Goal: Task Accomplishment & Management: Use online tool/utility

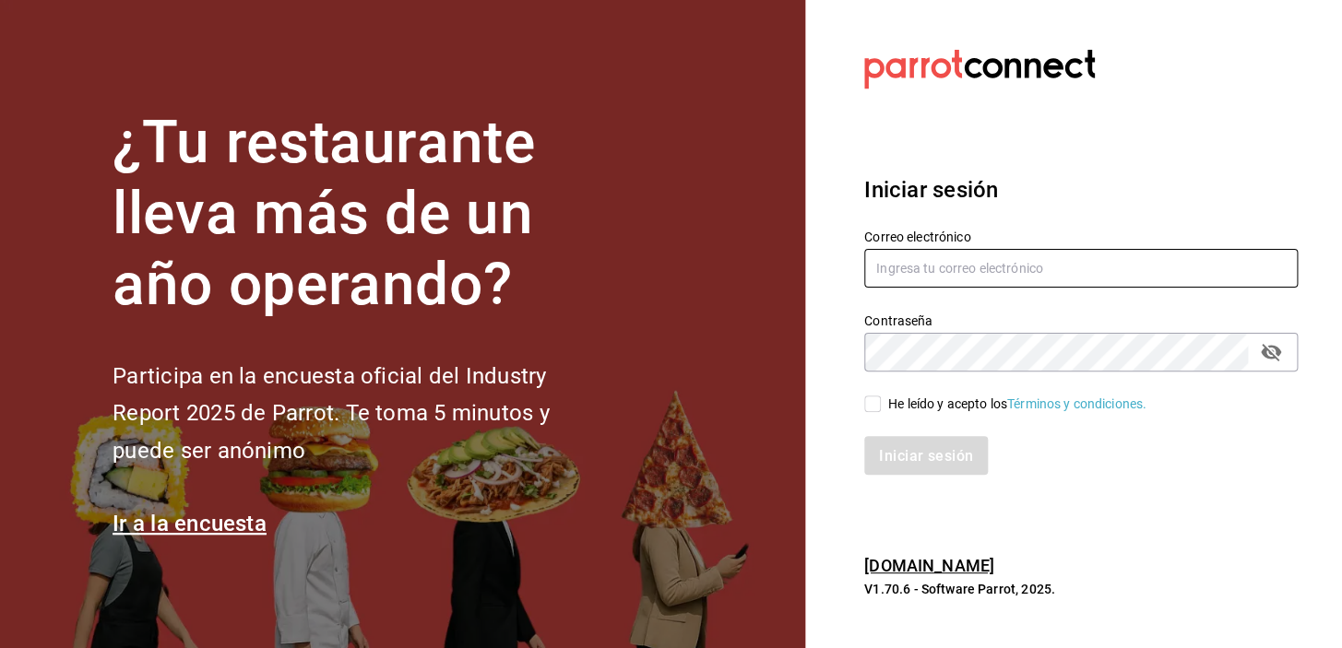
type input "[EMAIL_ADDRESS][DOMAIN_NAME]"
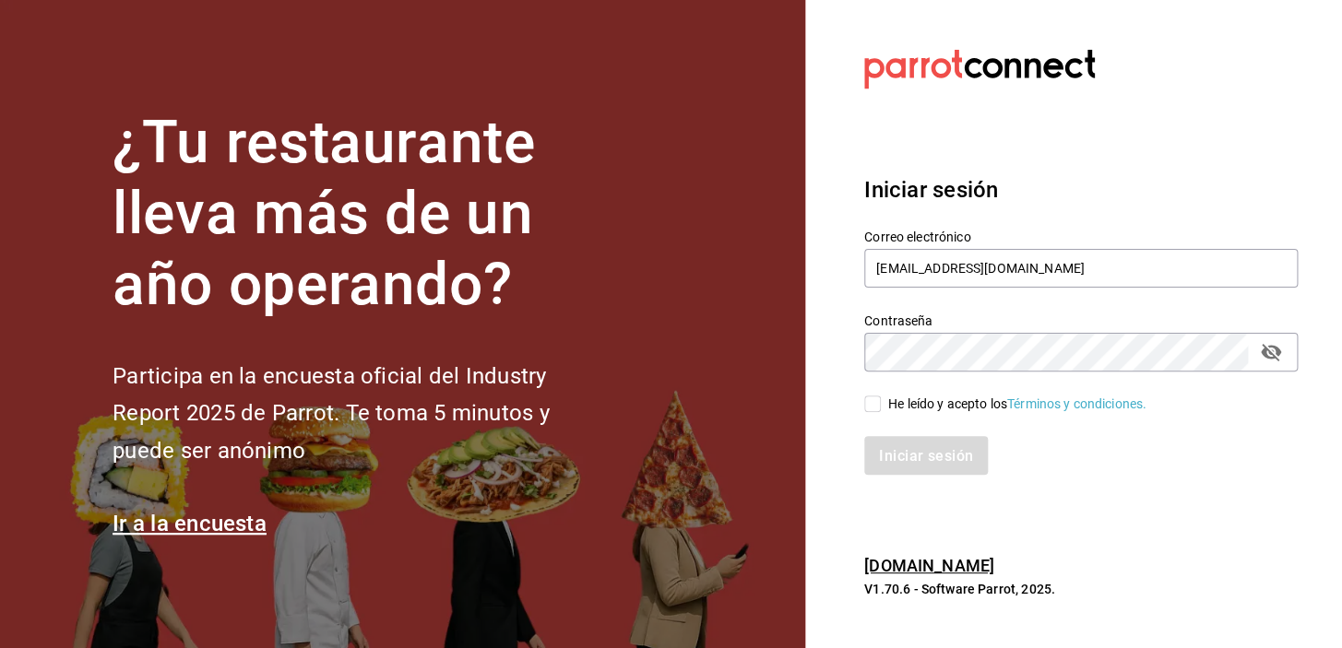
click at [878, 402] on input "He leído y acepto los Términos y condiciones." at bounding box center [872, 404] width 17 height 17
checkbox input "true"
click at [903, 450] on font "Iniciar sesión" at bounding box center [927, 455] width 94 height 18
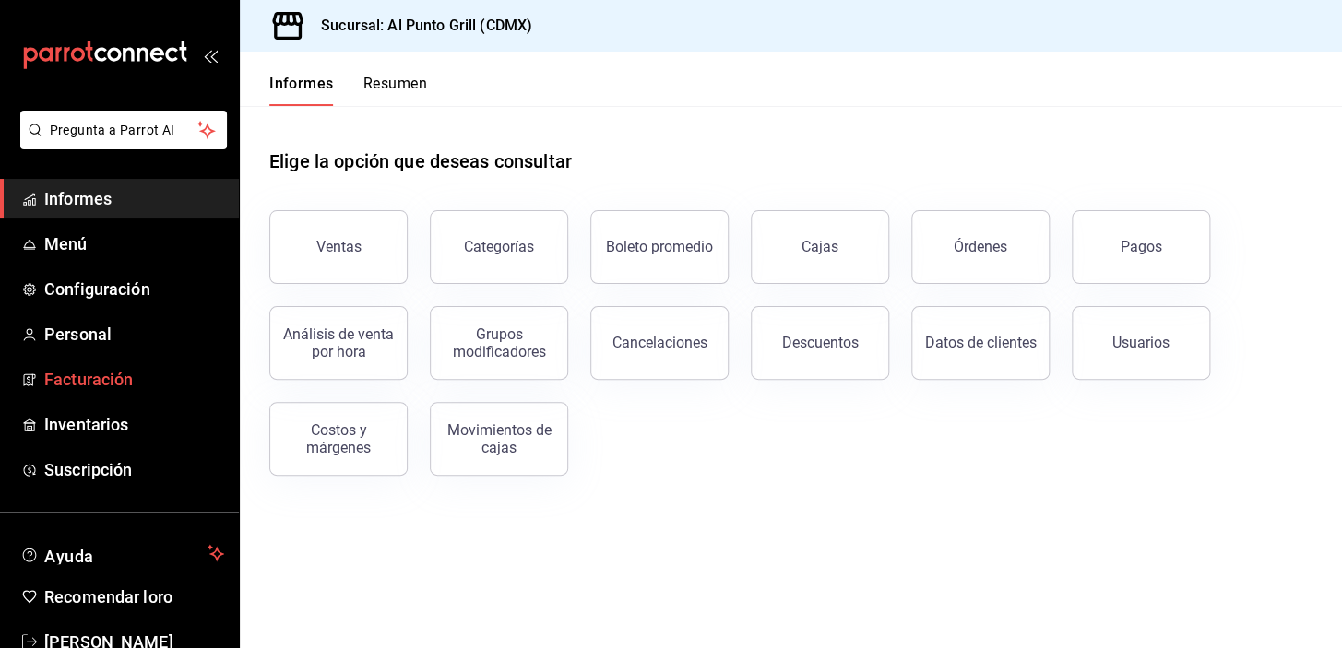
click at [101, 374] on font "Facturación" at bounding box center [88, 379] width 89 height 19
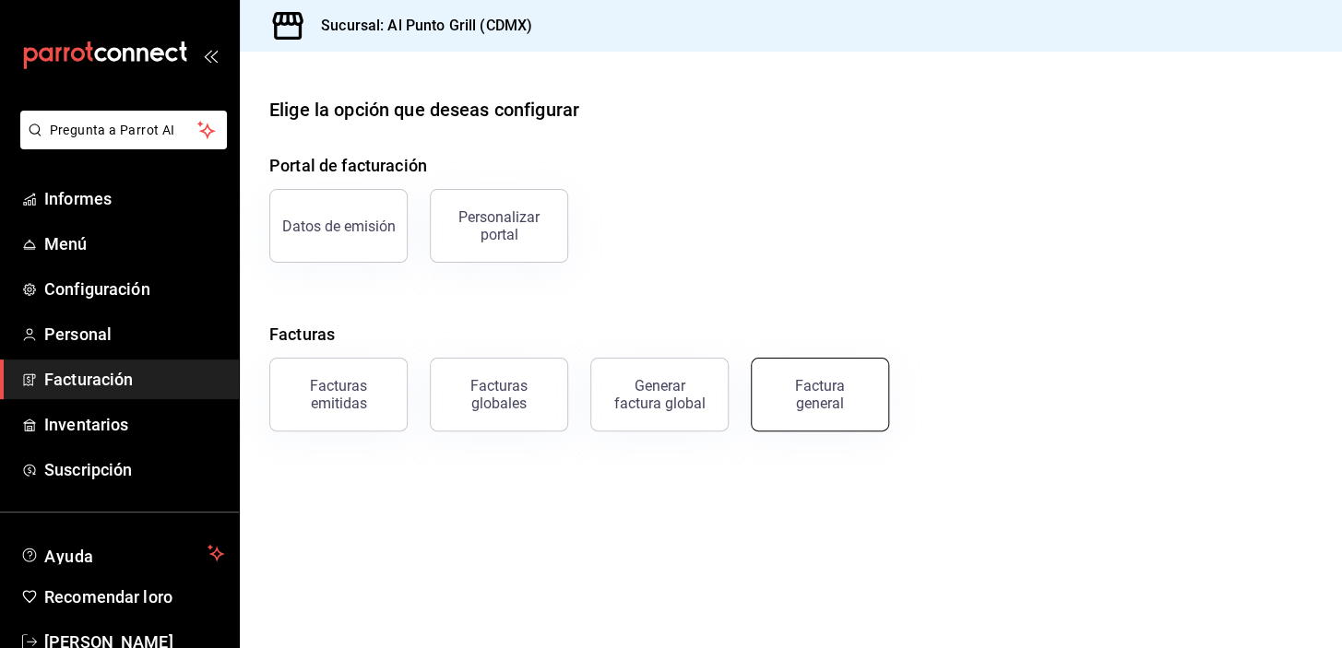
click at [793, 381] on div "Factura general" at bounding box center [820, 394] width 92 height 35
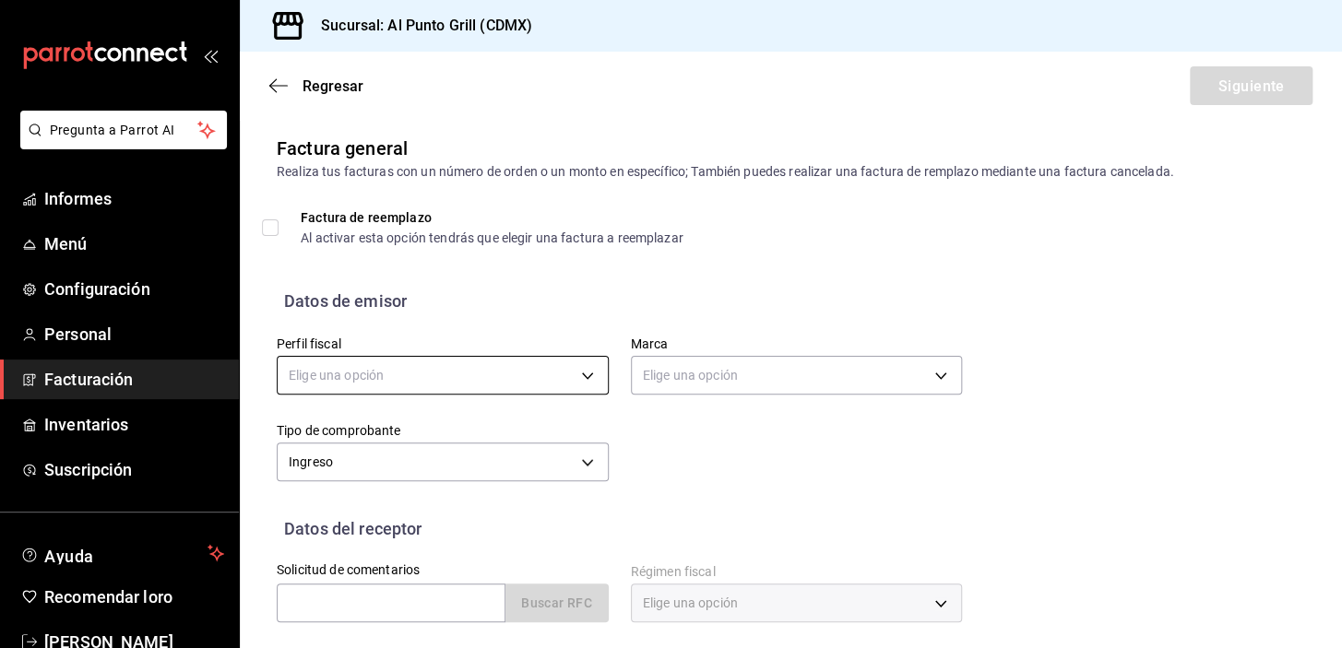
click at [381, 373] on body "Pregunta a Parrot AI Informes Menú Configuración Personal Facturación Inventari…" at bounding box center [671, 324] width 1342 height 648
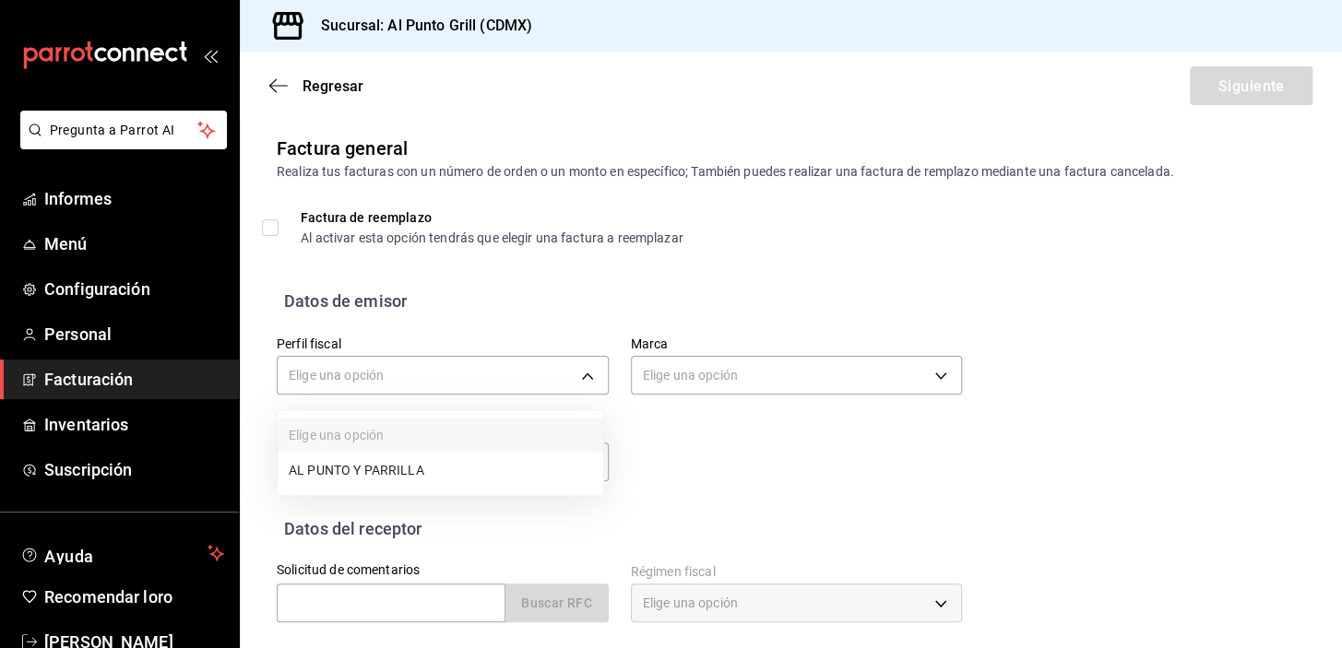
drag, startPoint x: 361, startPoint y: 467, endPoint x: 601, endPoint y: 378, distance: 256.5
click at [362, 467] on font "AL PUNTO Y PARRILLA" at bounding box center [357, 470] width 136 height 15
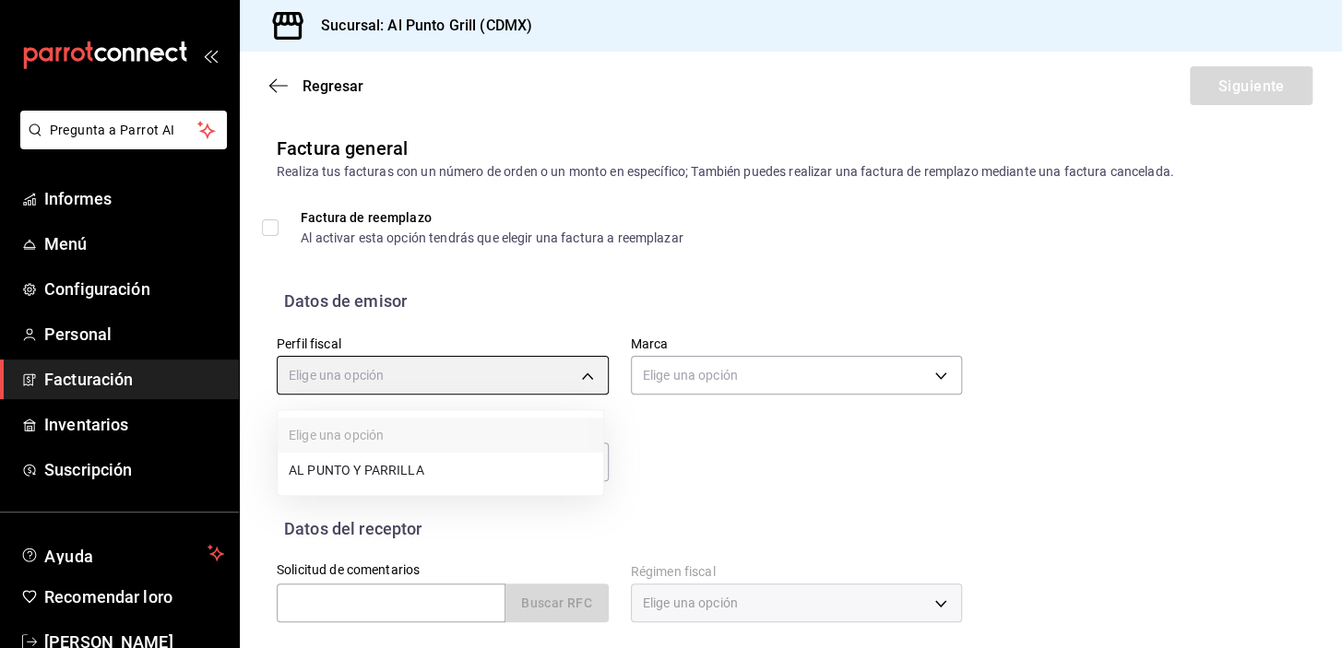
type input "711c2bc8-79b3-43e0-95de-ea7f23beadbf"
type input "359452a4-77df-4a2a-96d1-dbb27ae34e49"
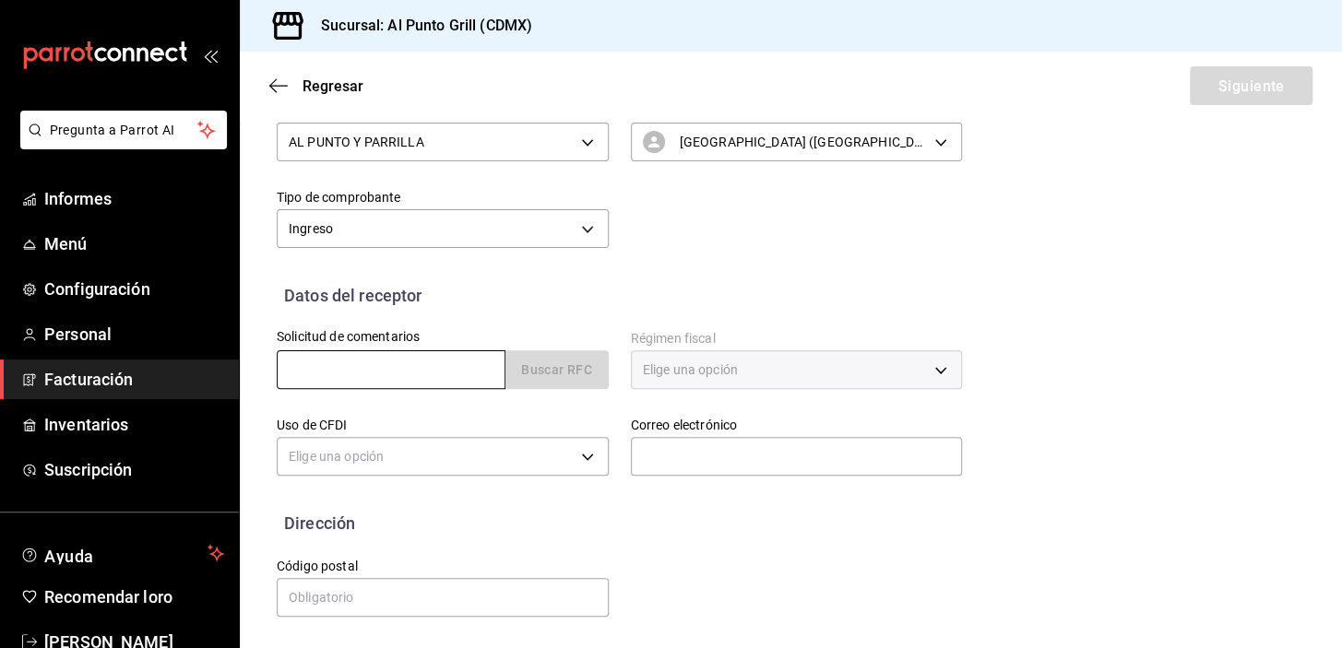
click at [359, 369] on input "text" at bounding box center [391, 369] width 229 height 39
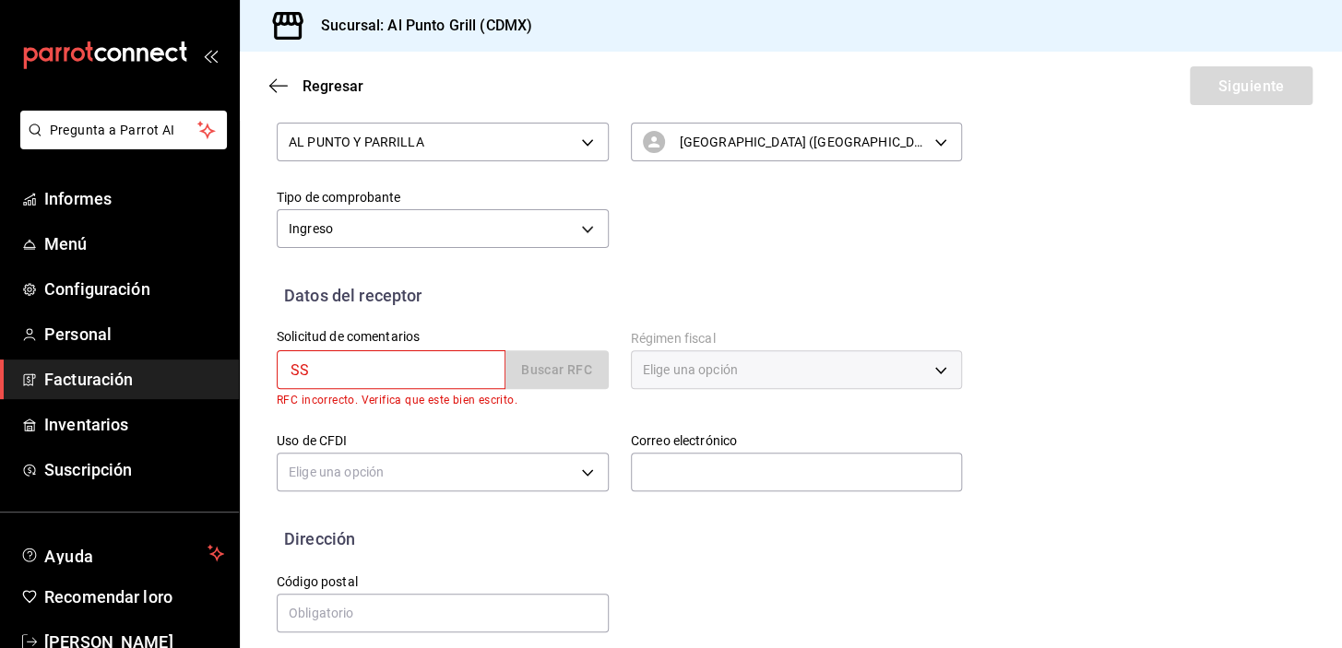
type input "SSI010307JH1"
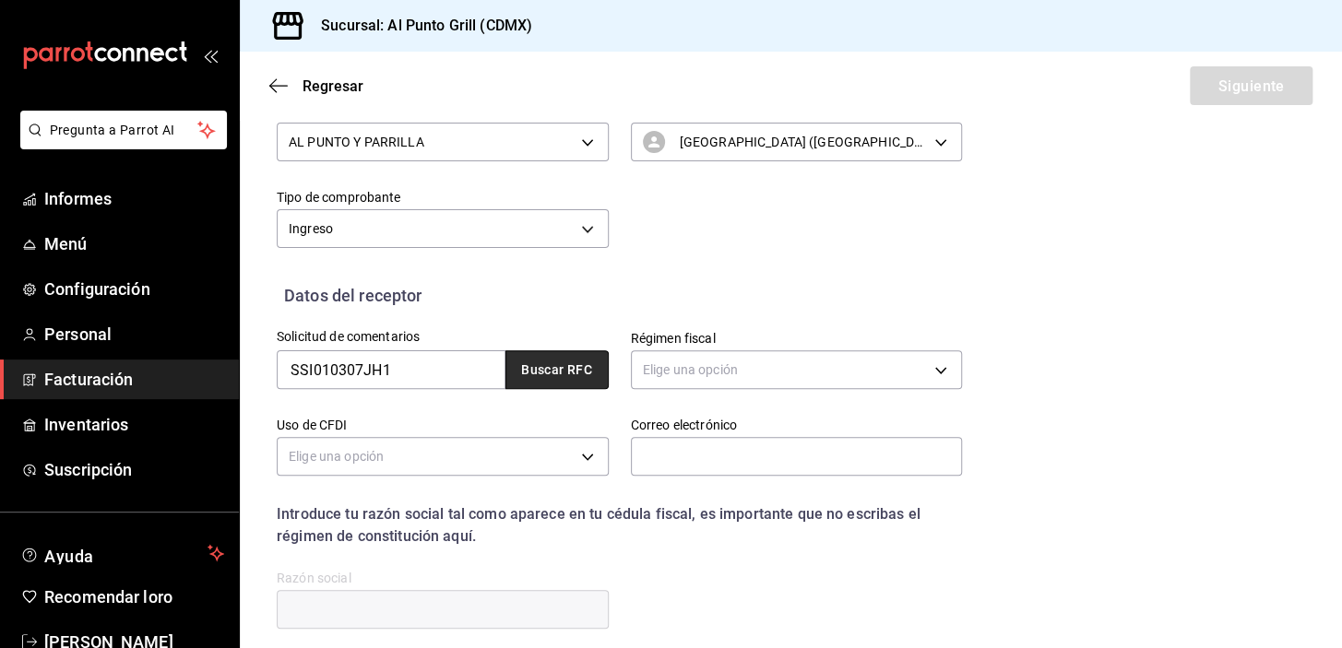
click at [566, 368] on font "Buscar RFC" at bounding box center [556, 370] width 71 height 15
type input "[DOMAIN_NAME][EMAIL_ADDRESS][DOMAIN_NAME]"
type input "06600"
type input "[PERSON_NAME] SISTEMAS INTERNATIONAL"
type input "601"
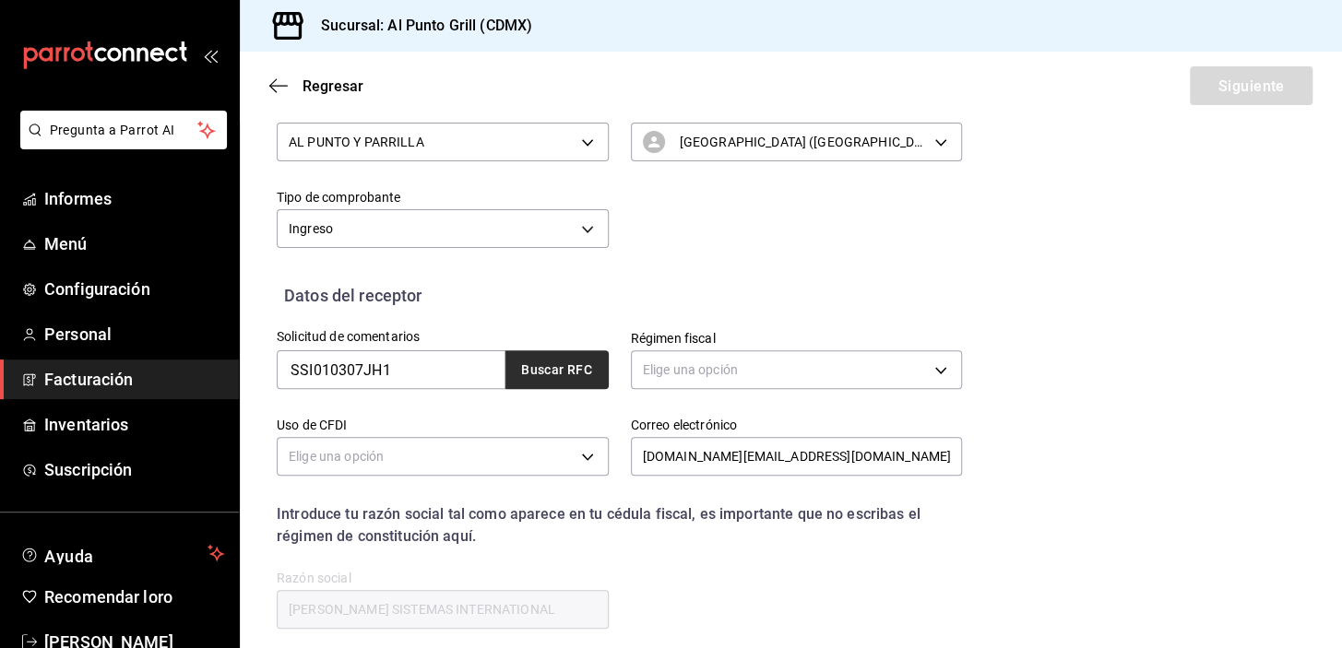
type input "G03"
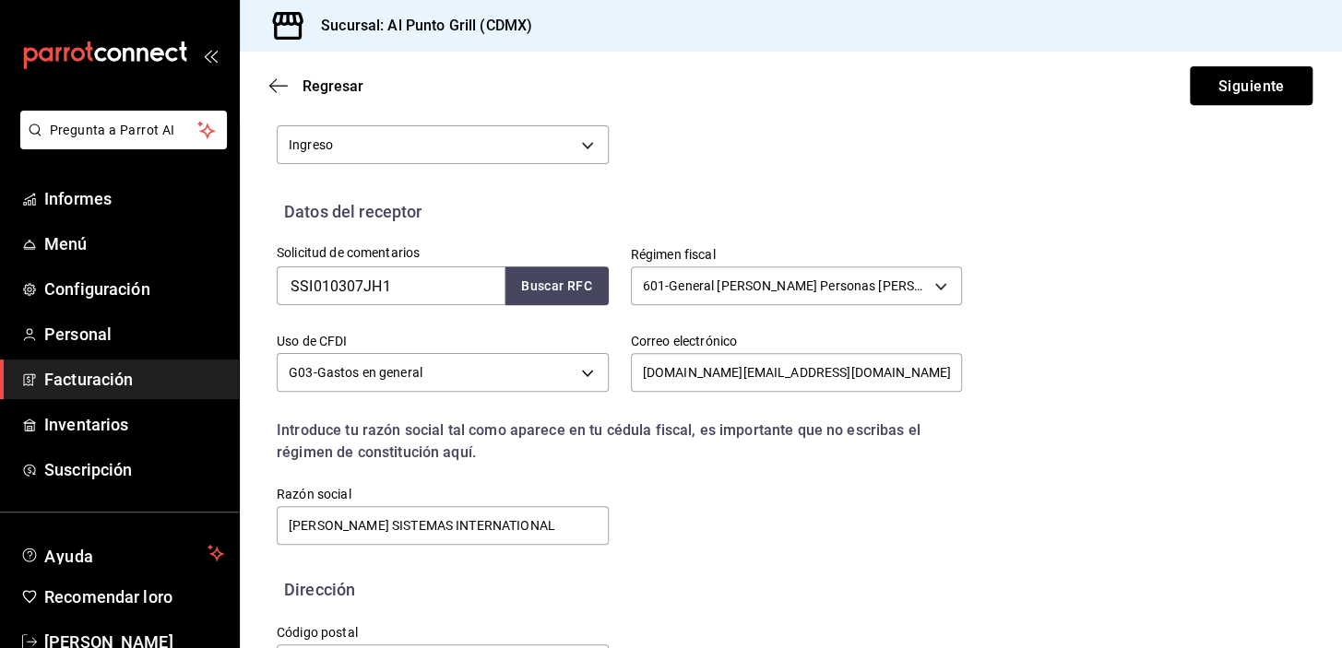
scroll to position [385, 0]
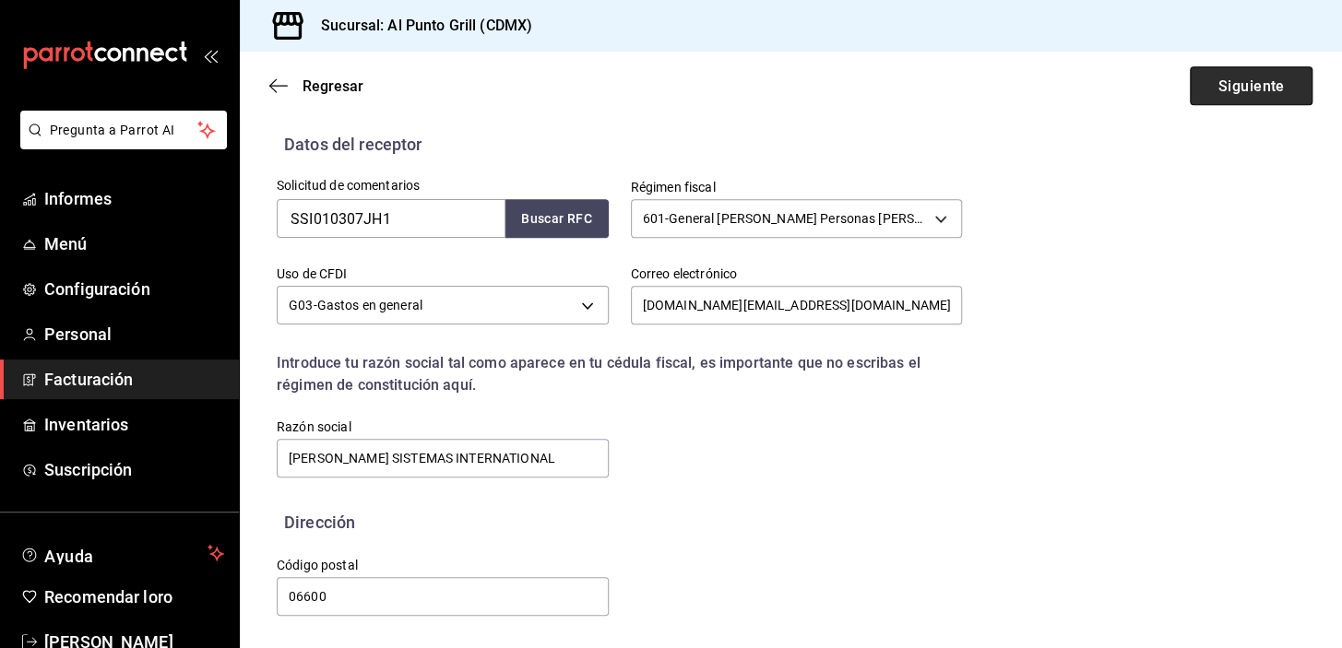
click at [1217, 92] on font "Siguiente" at bounding box center [1250, 86] width 66 height 18
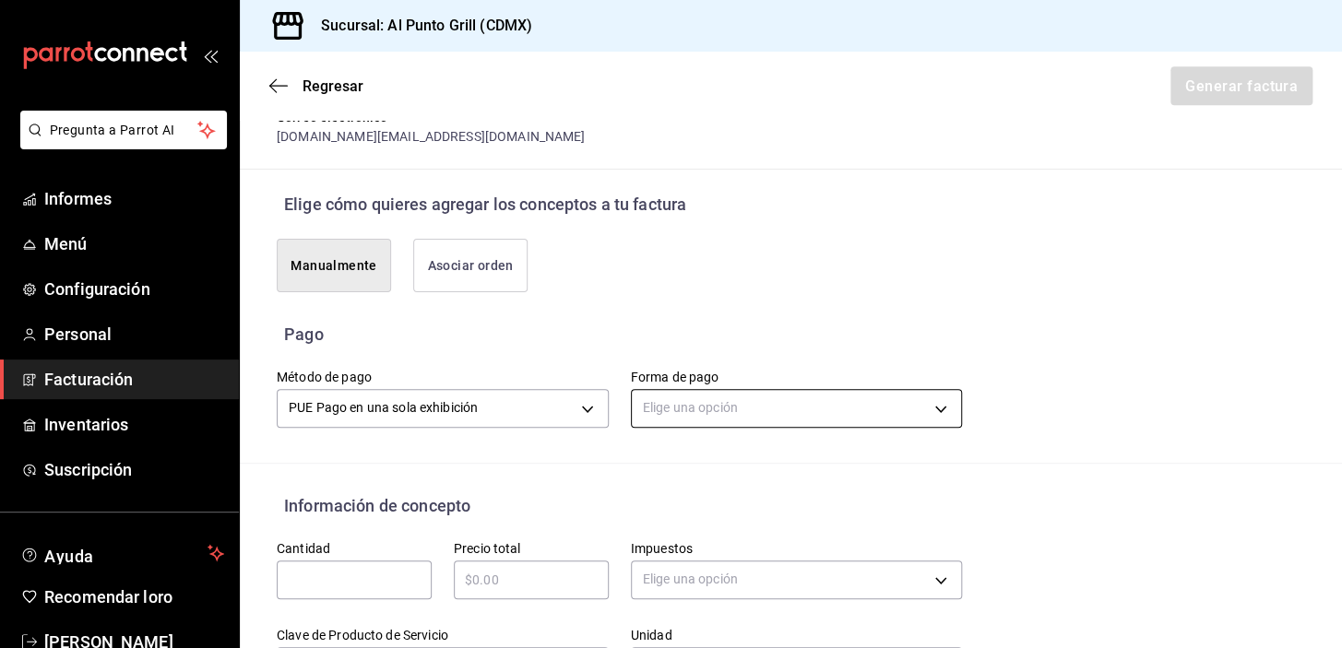
click at [673, 409] on body "Pregunta a Parrot AI Informes Menú Configuración Personal Facturación Inventari…" at bounding box center [671, 324] width 1342 height 648
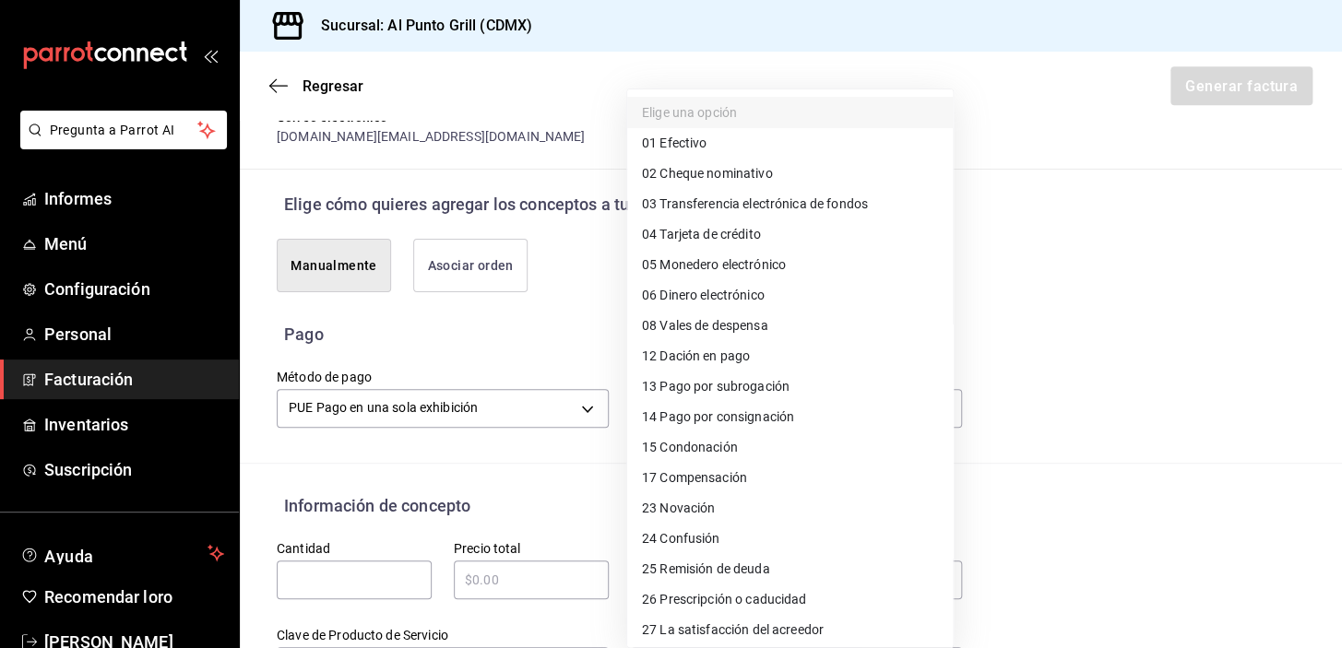
click at [714, 225] on span "04 Tarjeta de crédito" at bounding box center [701, 234] width 119 height 19
type input "04"
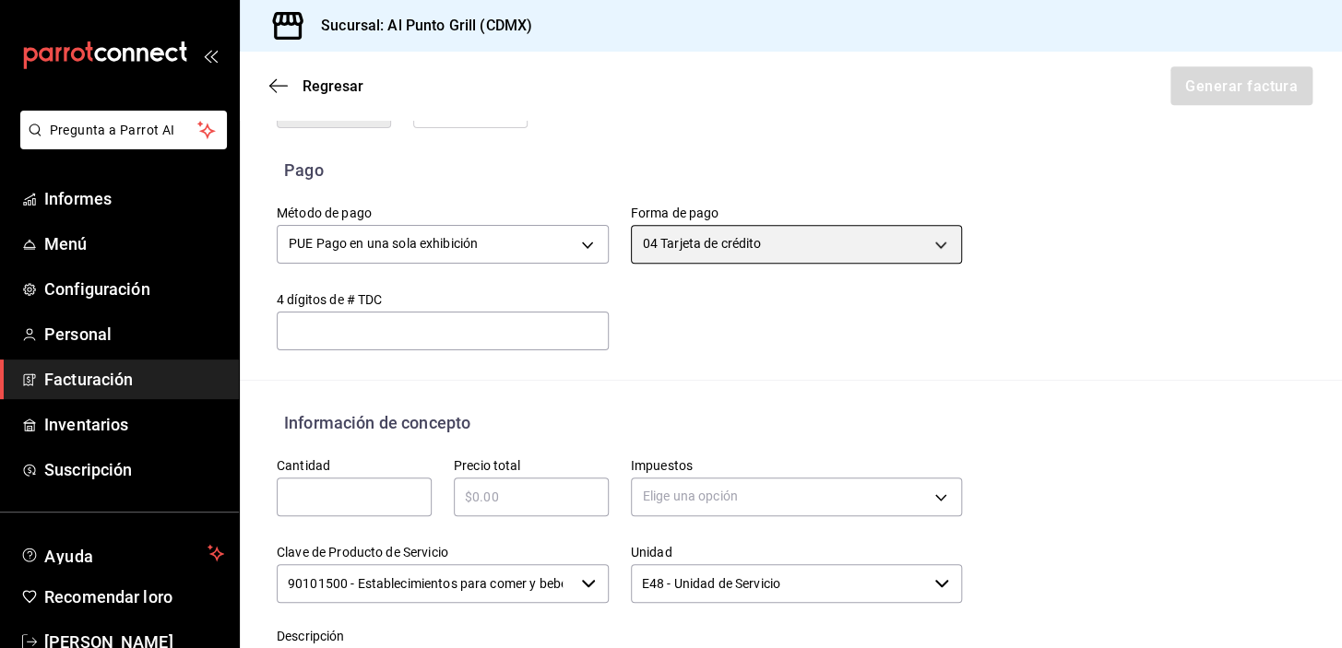
scroll to position [552, 0]
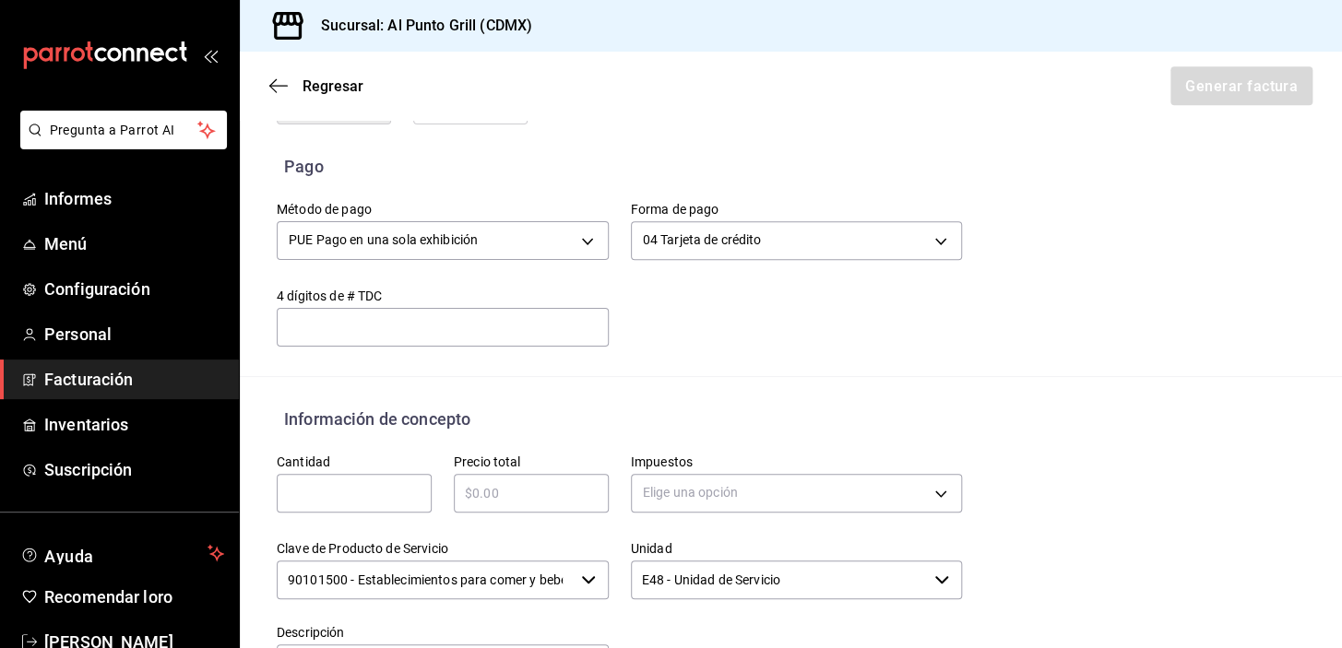
click at [328, 482] on input "text" at bounding box center [354, 493] width 155 height 22
type input "1"
click at [463, 476] on div "​" at bounding box center [531, 493] width 155 height 39
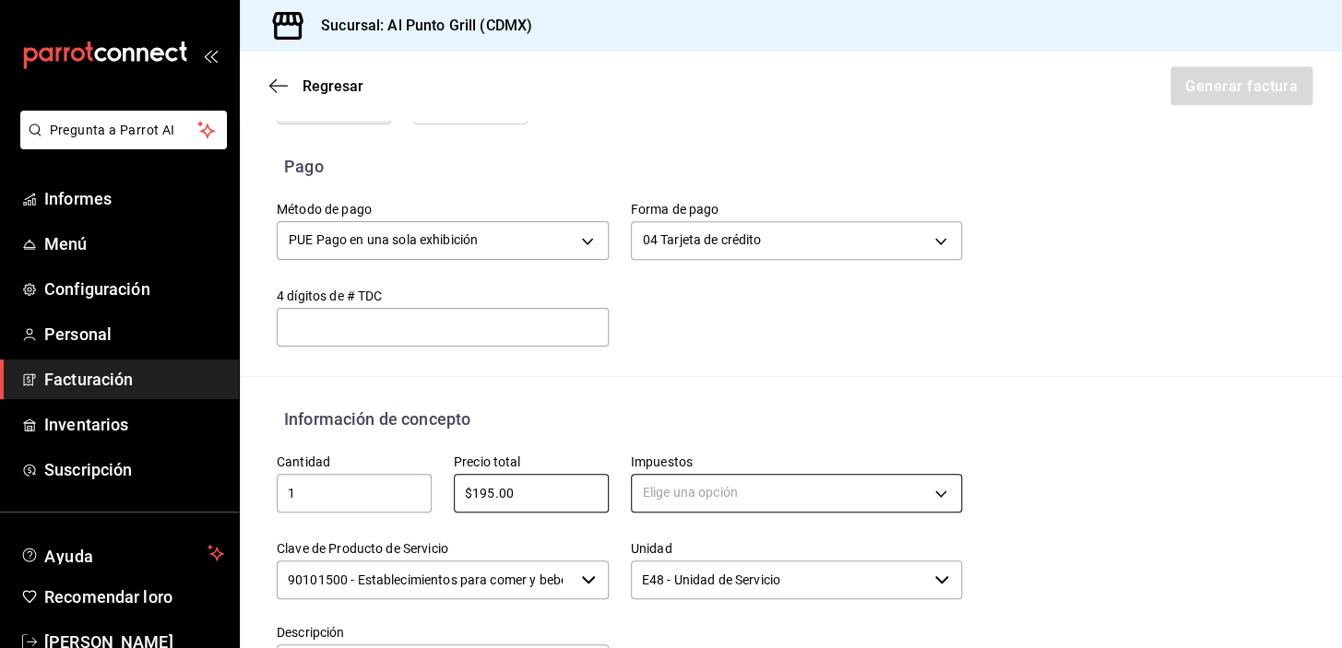
type input "$195.00"
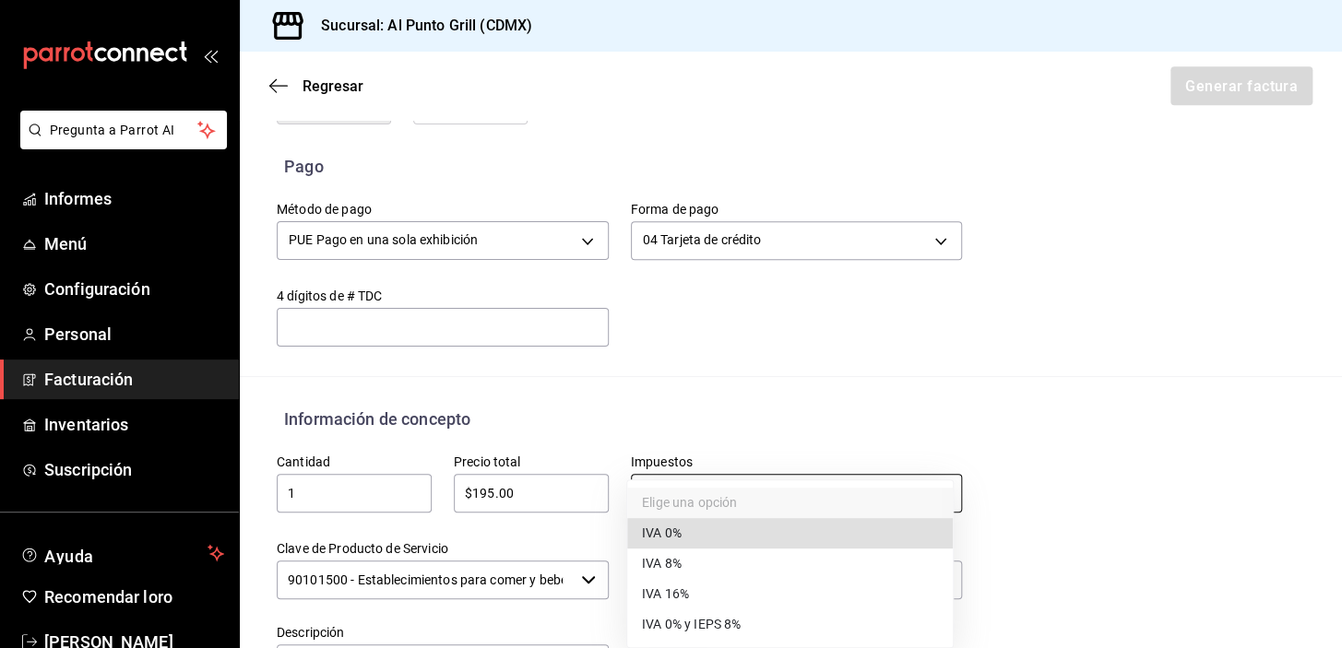
click at [685, 485] on body "Pregunta a Parrot AI Informes Menú Configuración Personal Facturación Inventari…" at bounding box center [671, 324] width 1342 height 648
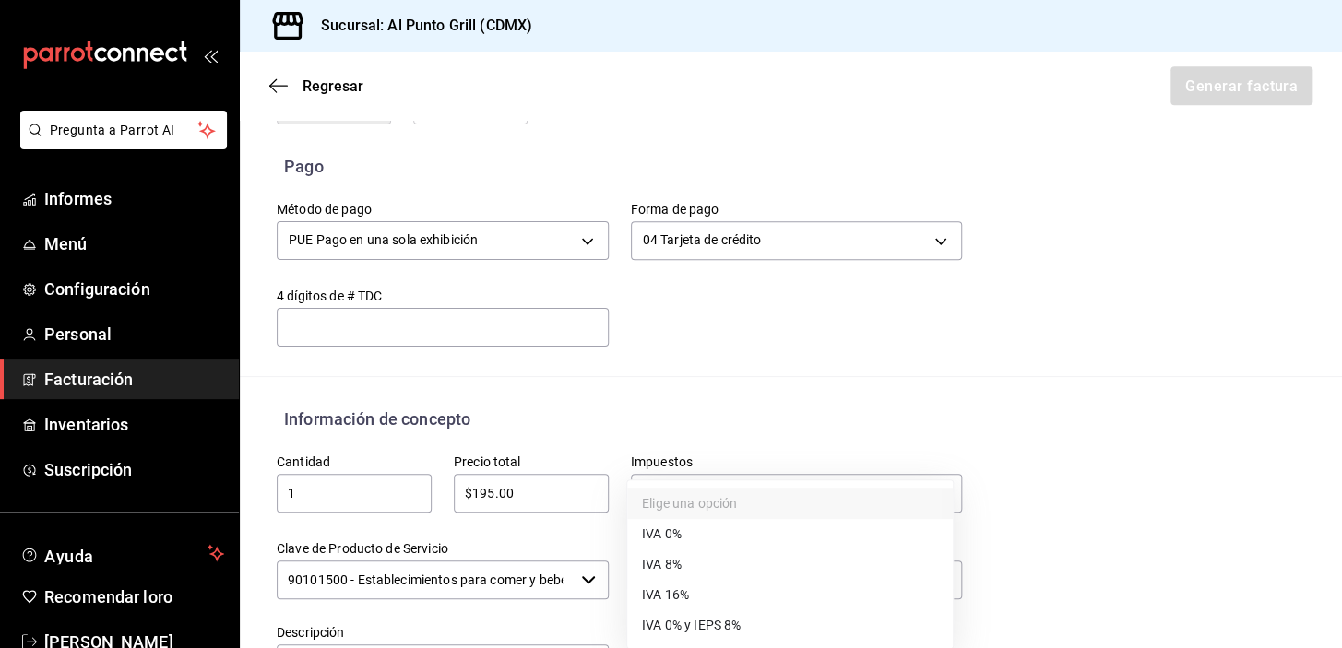
click at [664, 597] on font "IVA 16%" at bounding box center [665, 595] width 47 height 15
type input "IVA_16"
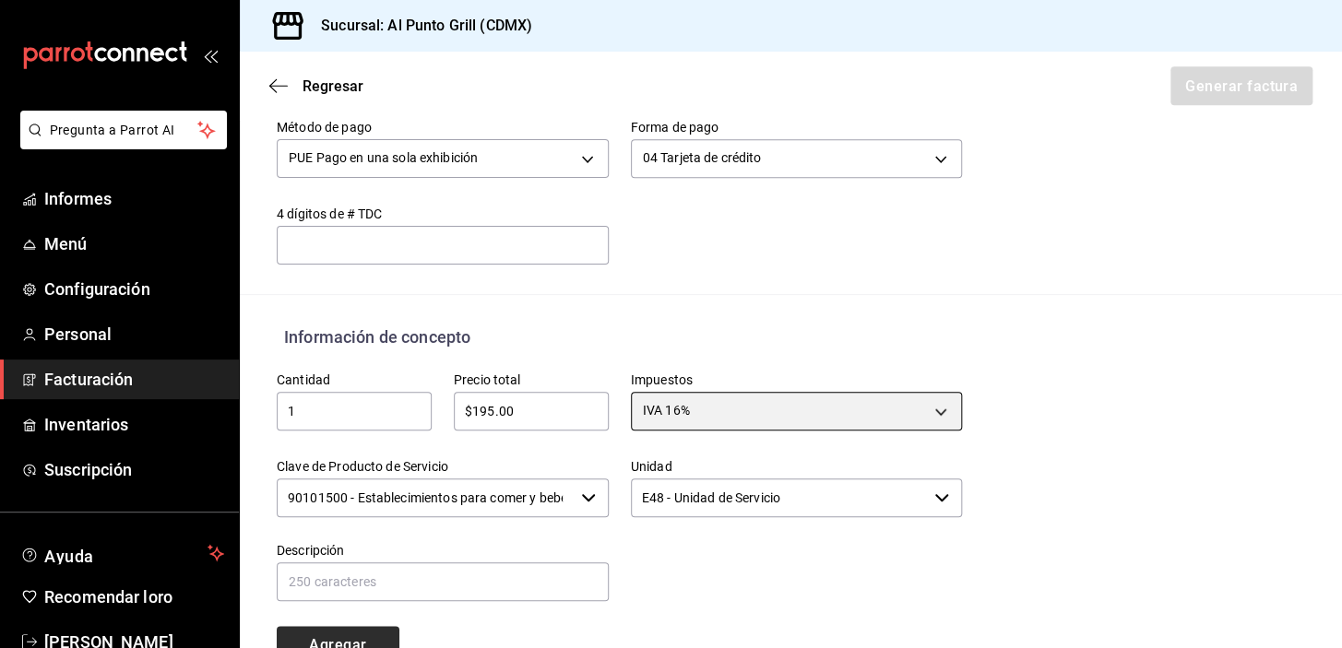
scroll to position [719, 0]
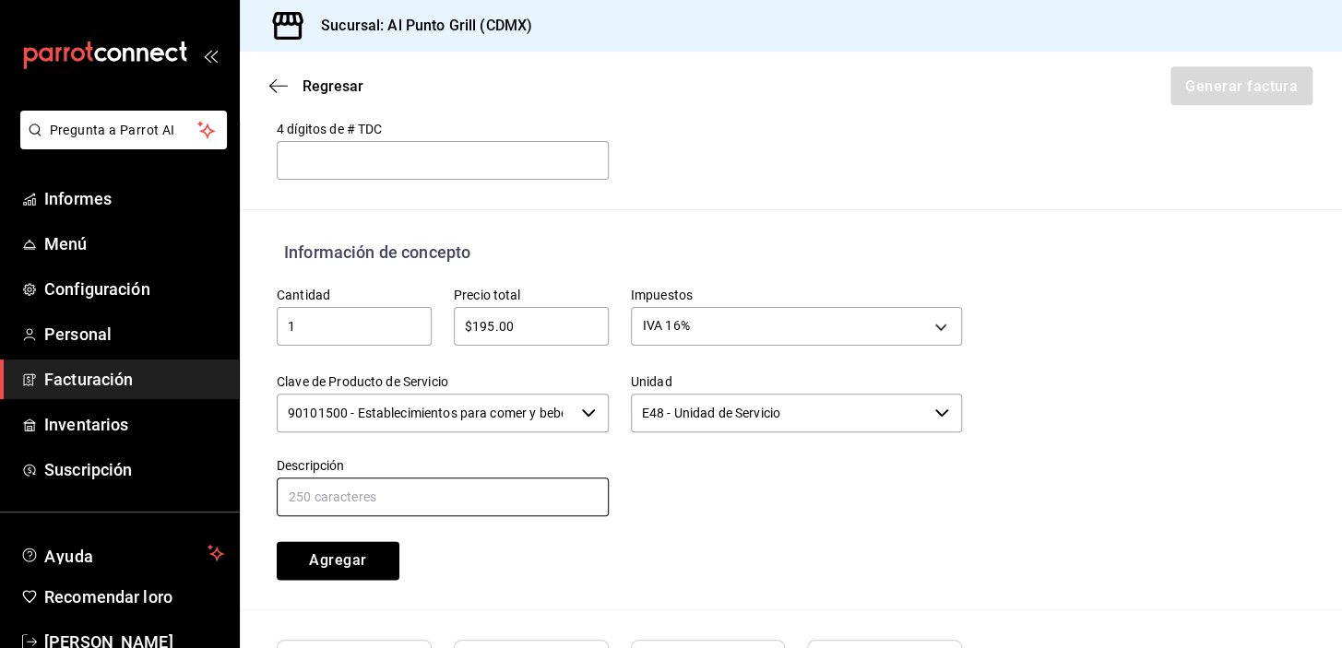
click at [368, 506] on input "text" at bounding box center [443, 497] width 332 height 39
type input "CONSUMO DE ALIMENTOS Y BEBIDAS"
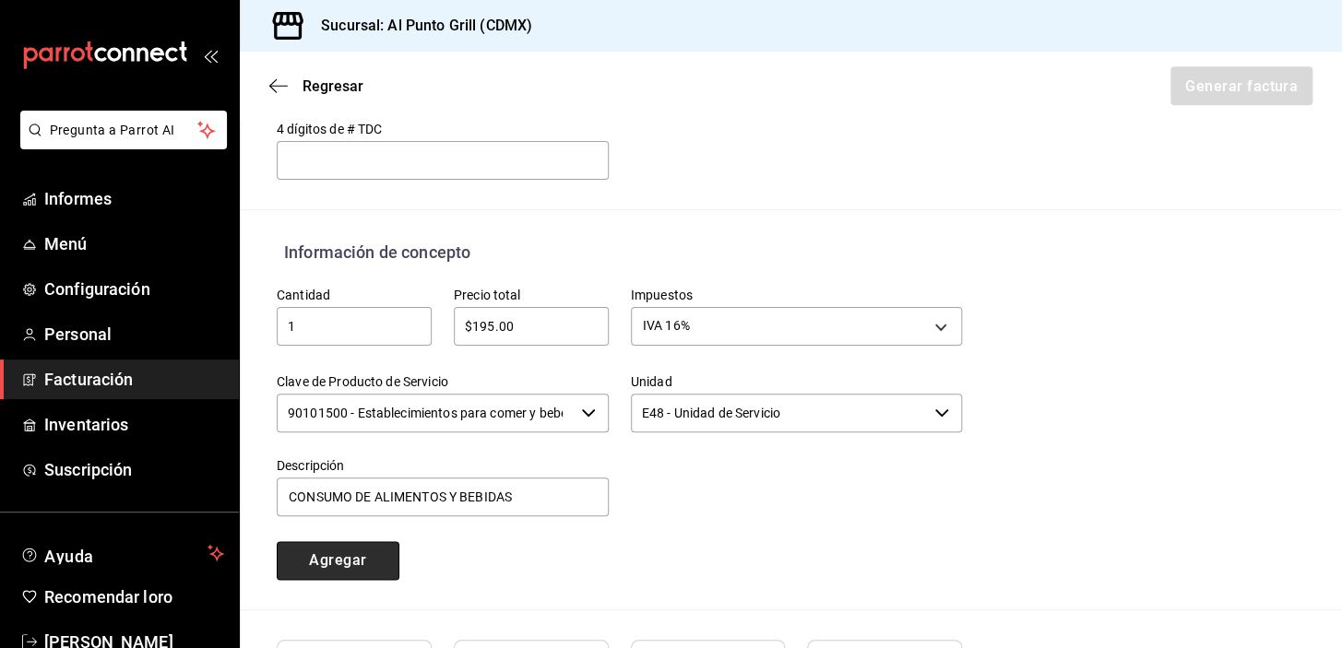
click at [317, 554] on font "Agregar" at bounding box center [337, 561] width 57 height 18
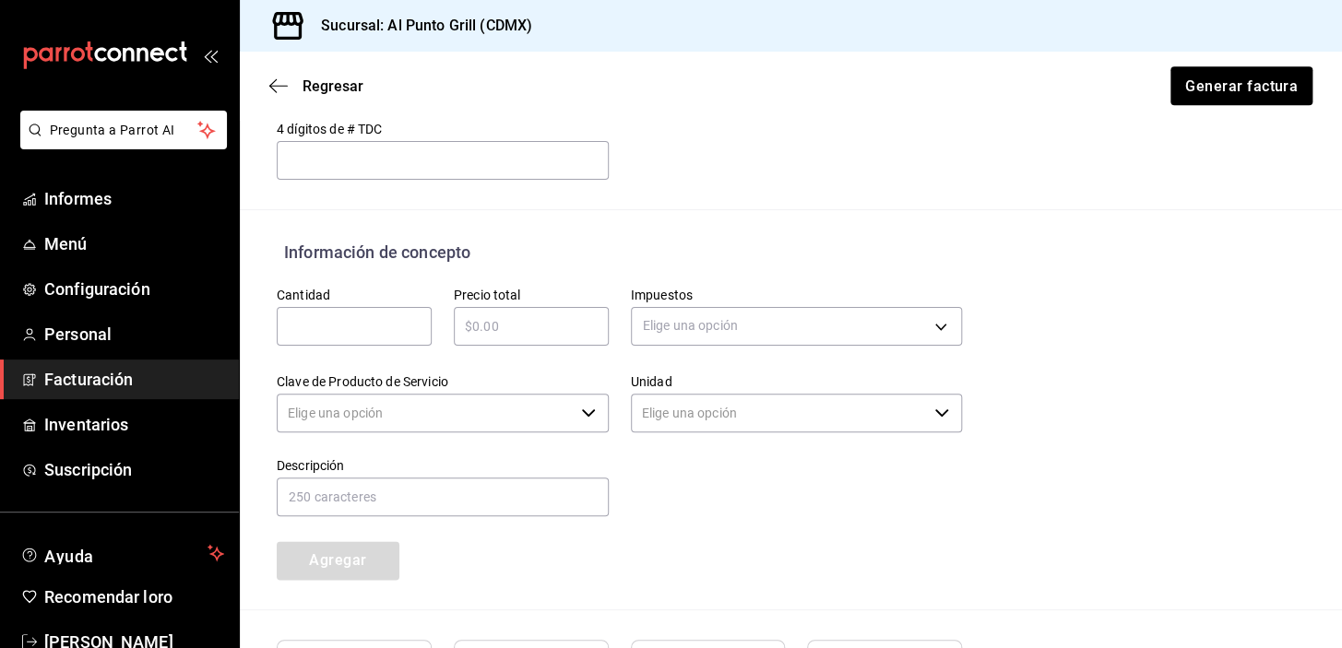
type input "90101500 - Establecimientos para comer y beber"
type input "E48 - Unidad de Servicio"
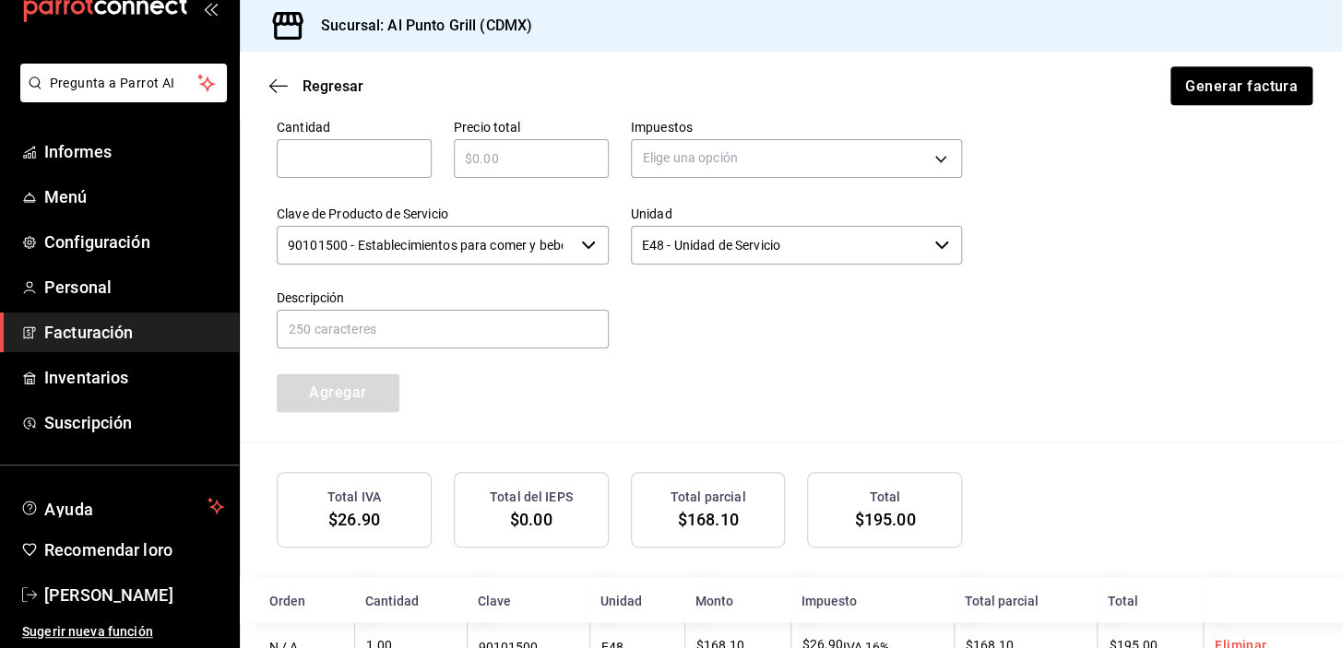
scroll to position [552, 0]
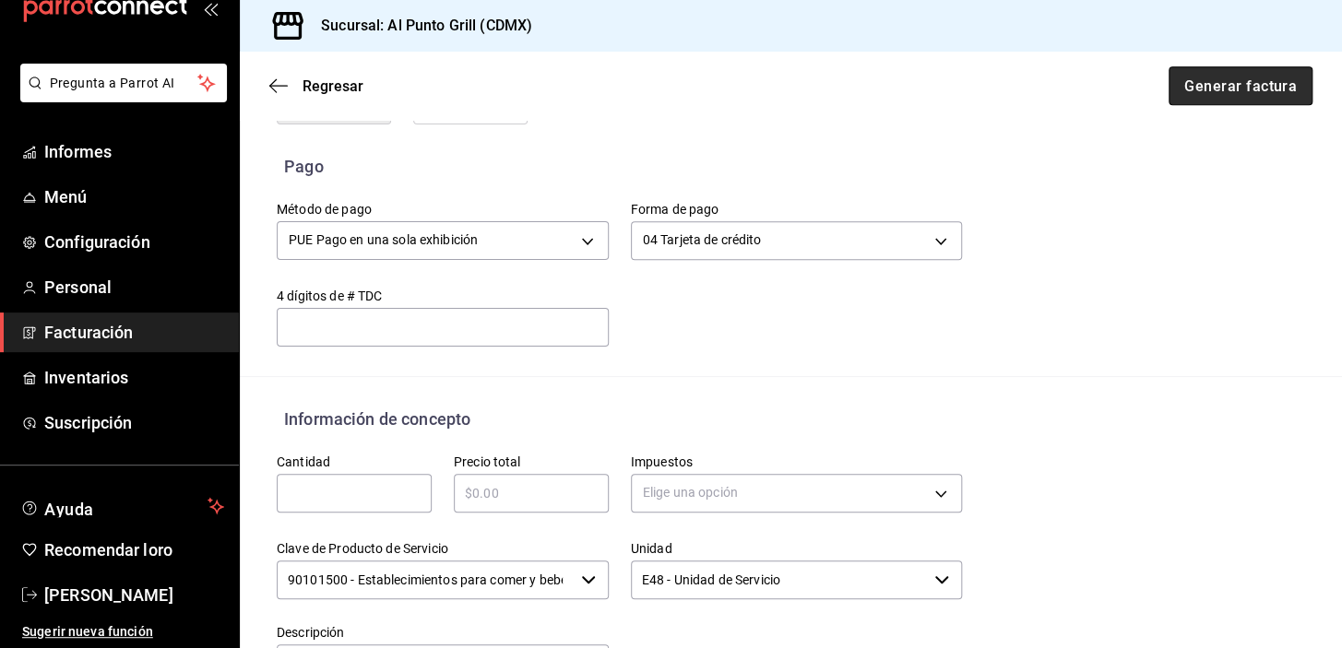
click at [1253, 87] on font "Generar factura" at bounding box center [1240, 86] width 113 height 18
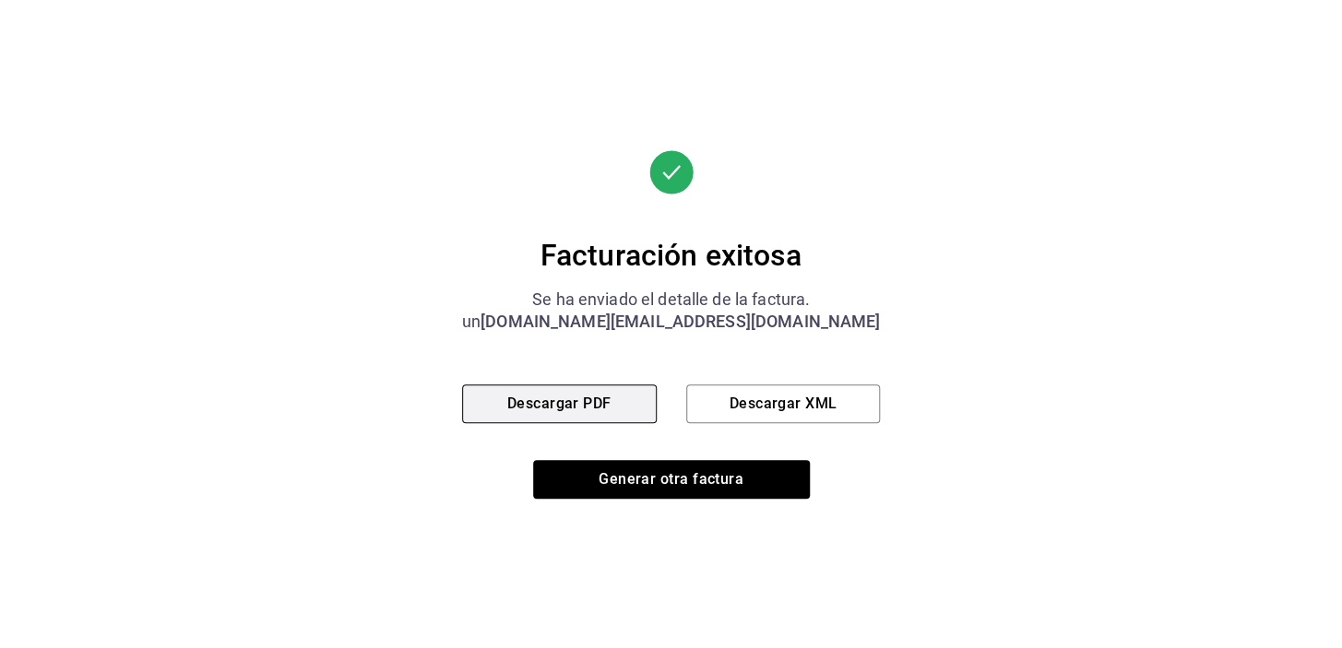
click at [612, 409] on font "Descargar PDF" at bounding box center [559, 404] width 104 height 18
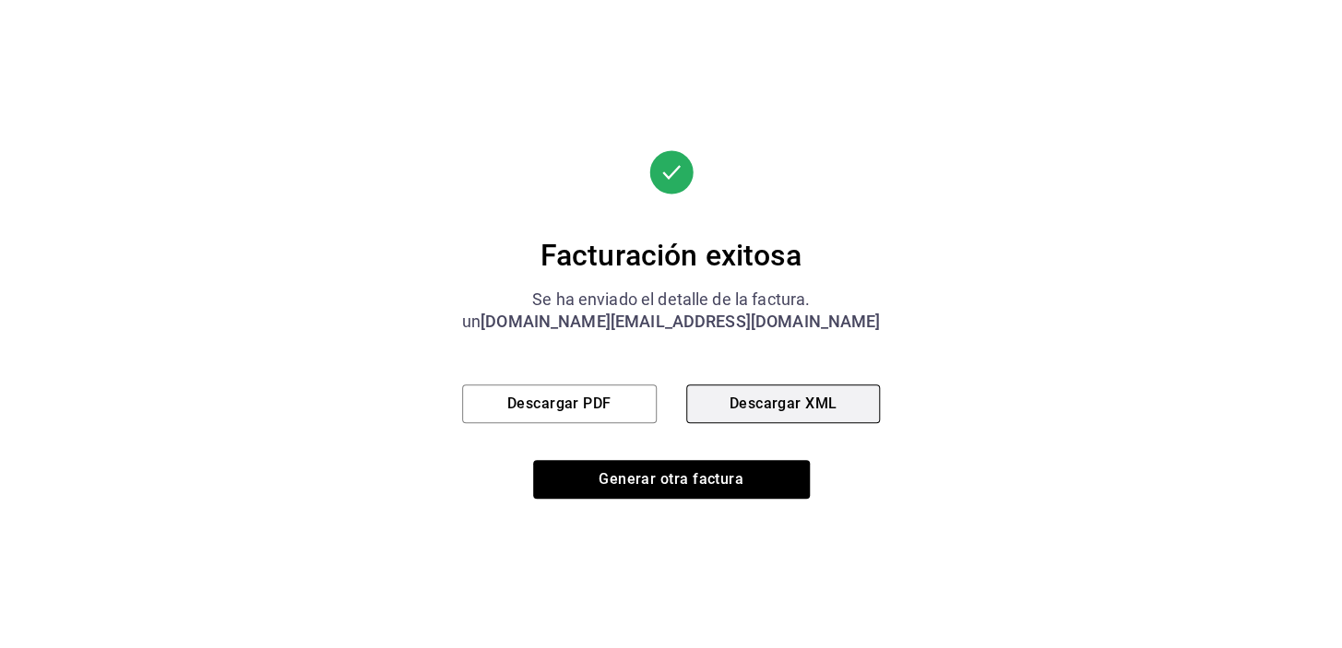
click at [792, 405] on font "Descargar XML" at bounding box center [783, 404] width 108 height 18
click at [659, 507] on div "Facturación exitosa Se ha enviado el detalle de la factura. un [DOMAIN_NAME][EM…" at bounding box center [671, 324] width 419 height 648
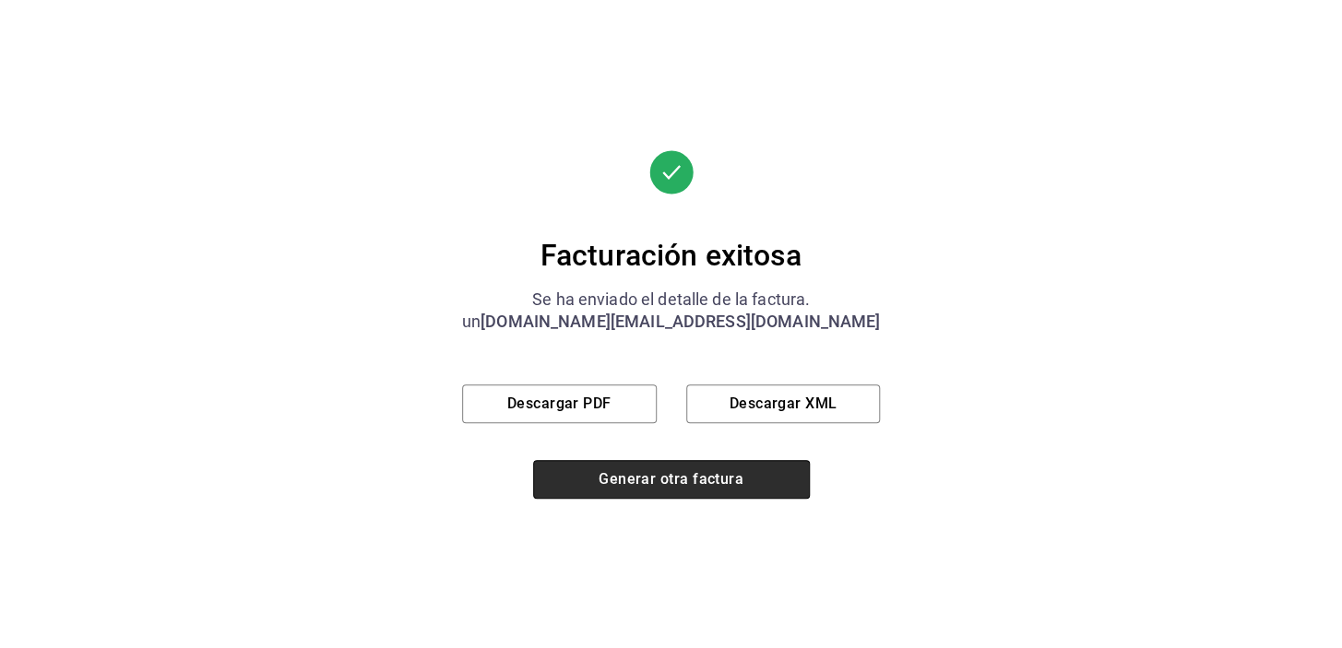
click at [664, 485] on font "Generar otra factura" at bounding box center [671, 479] width 145 height 18
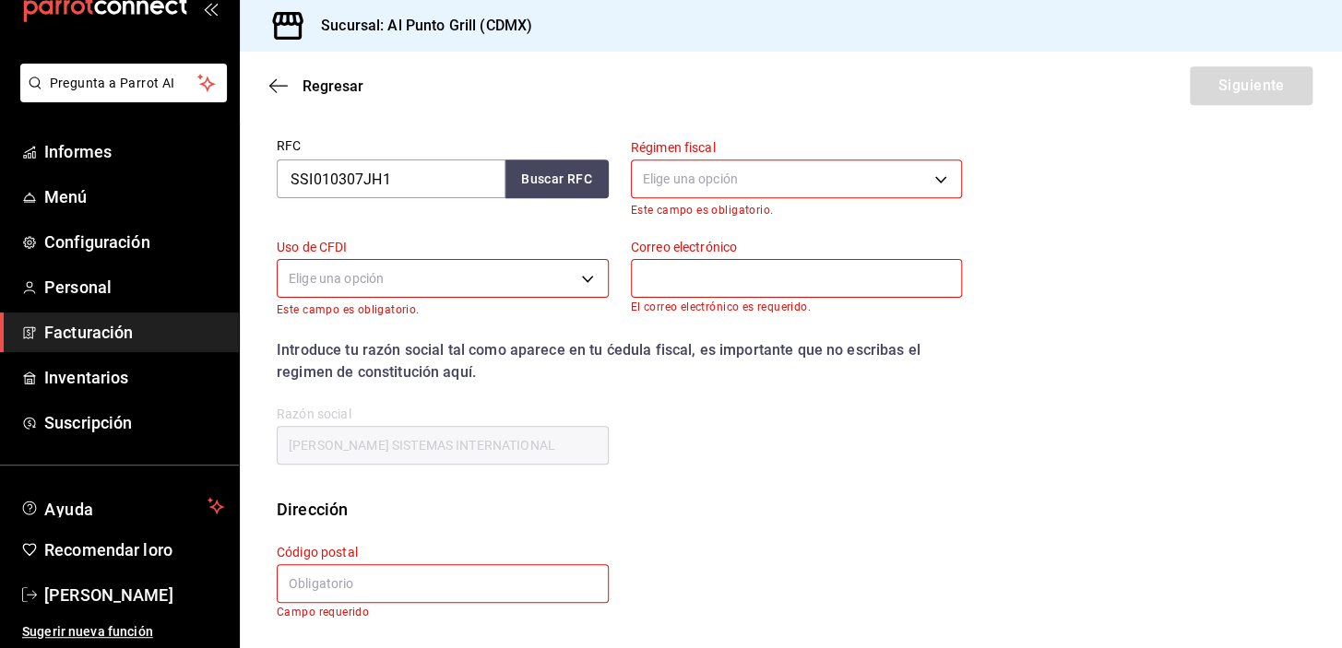
scroll to position [234, 0]
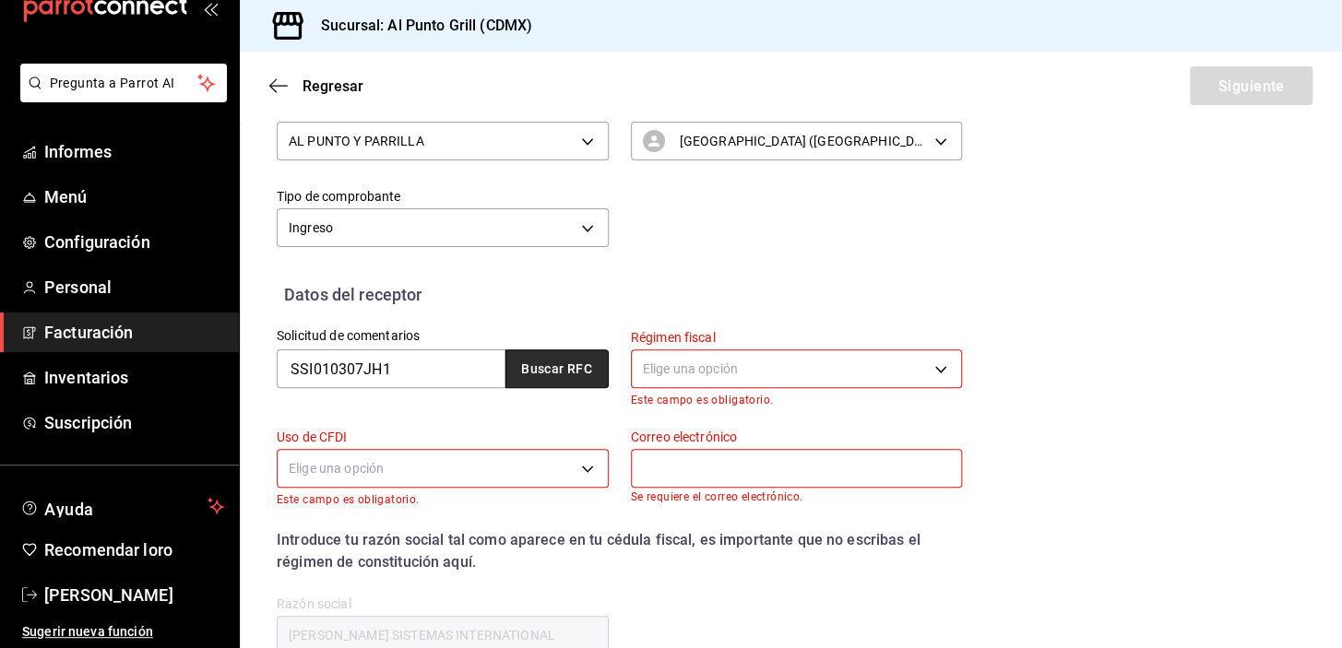
click at [555, 378] on button "Buscar RFC" at bounding box center [556, 369] width 103 height 39
type input "[DOMAIN_NAME][EMAIL_ADDRESS][DOMAIN_NAME]"
type input "06600"
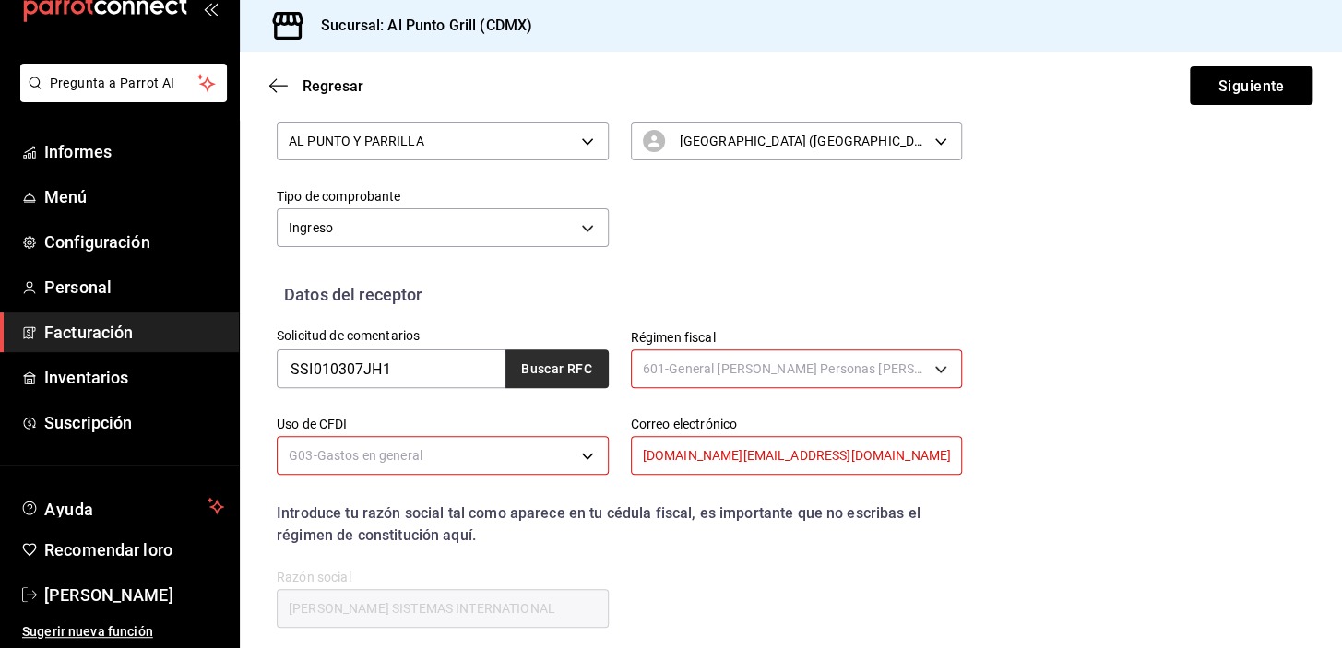
type input "601"
type input "G03"
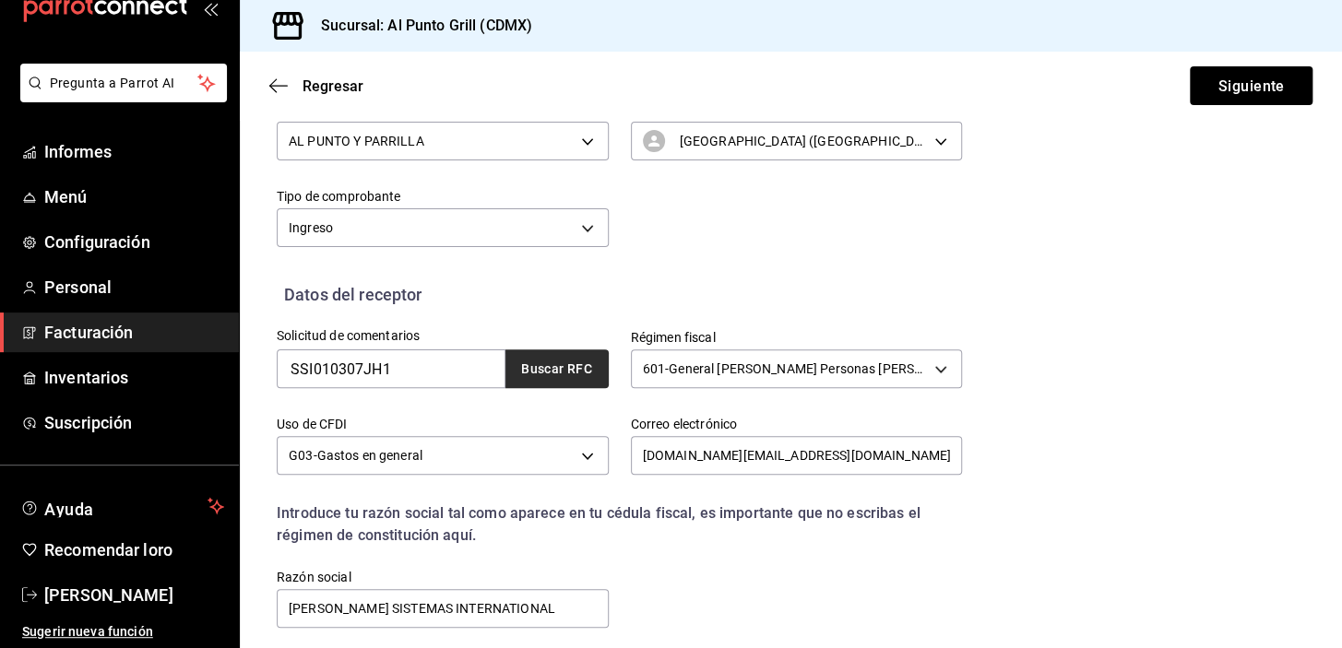
scroll to position [385, 0]
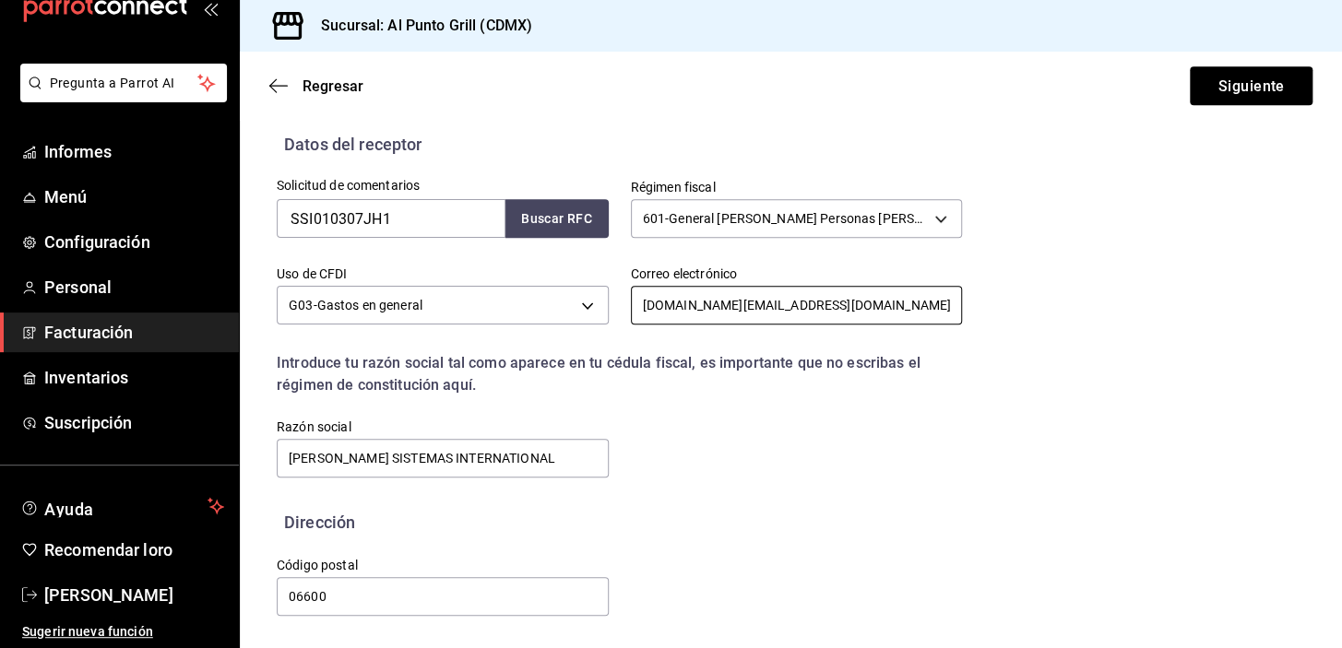
drag, startPoint x: 770, startPoint y: 305, endPoint x: 635, endPoint y: 302, distance: 134.7
click at [635, 302] on input "[DOMAIN_NAME][EMAIL_ADDRESS][DOMAIN_NAME]" at bounding box center [797, 305] width 332 height 39
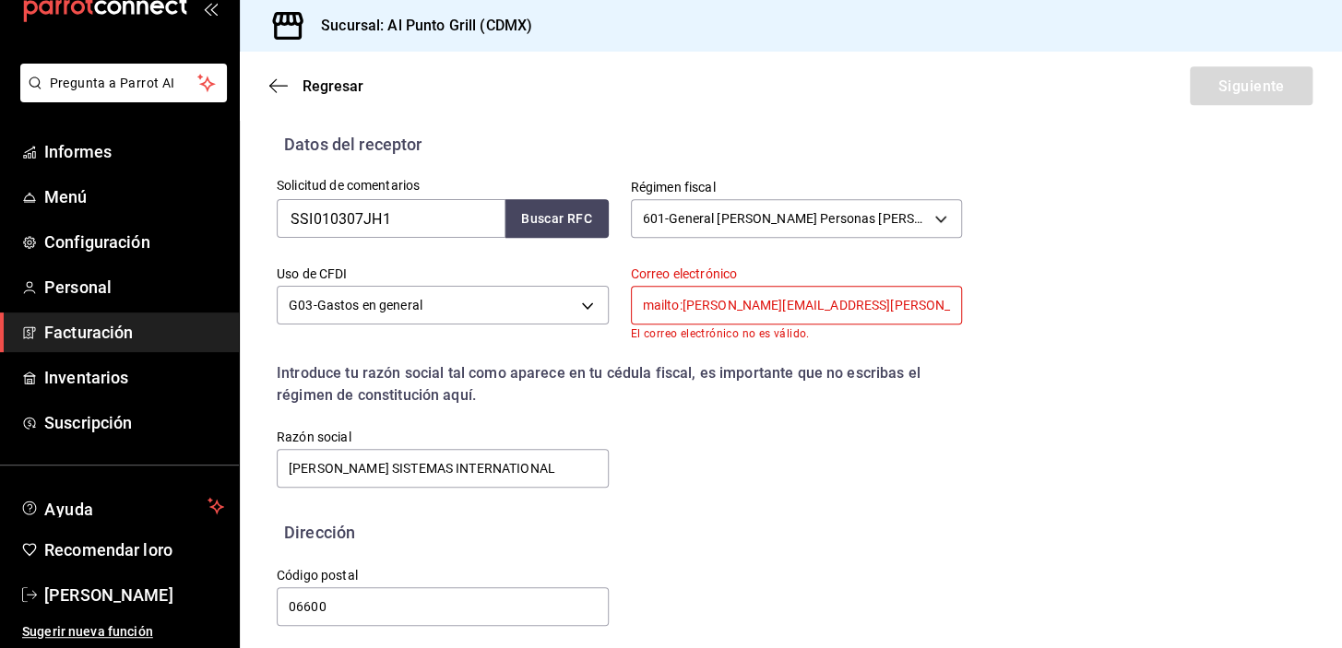
click at [677, 308] on input "mailto:[PERSON_NAME][EMAIL_ADDRESS][PERSON_NAME][DOMAIN_NAME]" at bounding box center [797, 305] width 332 height 39
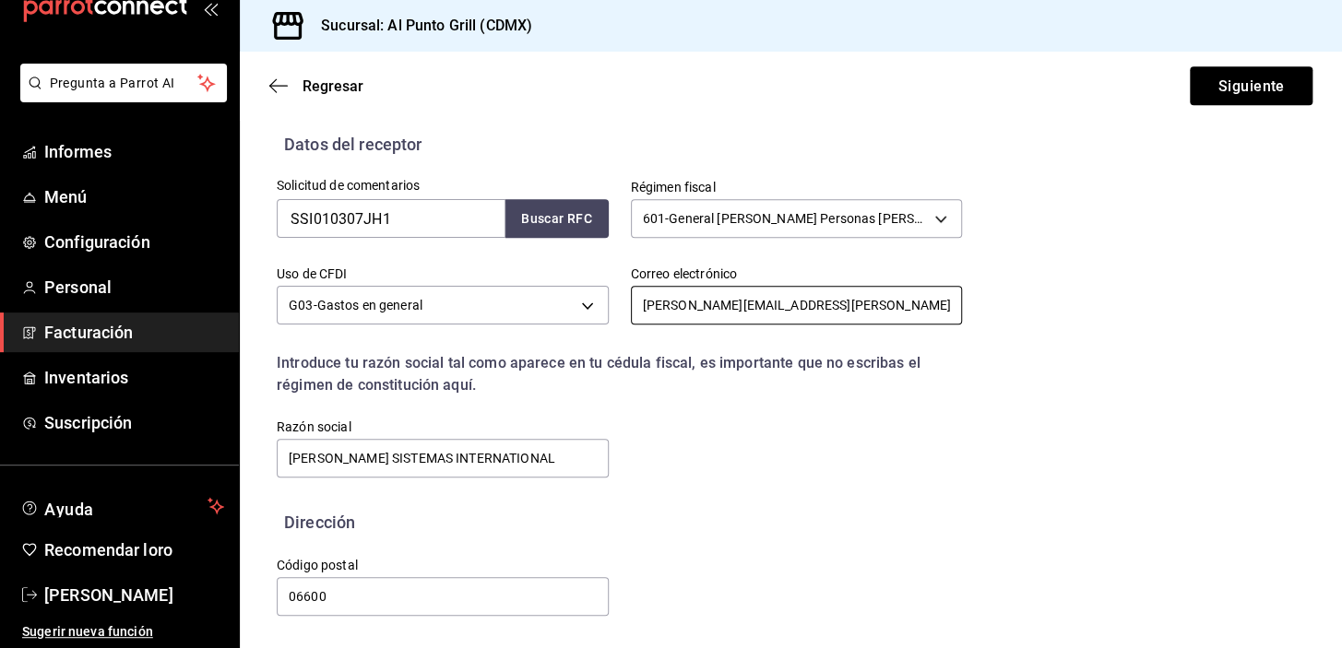
click at [835, 318] on input "[PERSON_NAME][EMAIL_ADDRESS][PERSON_NAME][DOMAIN_NAME]" at bounding box center [797, 305] width 332 height 39
type input "[PERSON_NAME][EMAIL_ADDRESS][PERSON_NAME][DOMAIN_NAME]"
click at [1251, 92] on font "Siguiente" at bounding box center [1250, 86] width 66 height 18
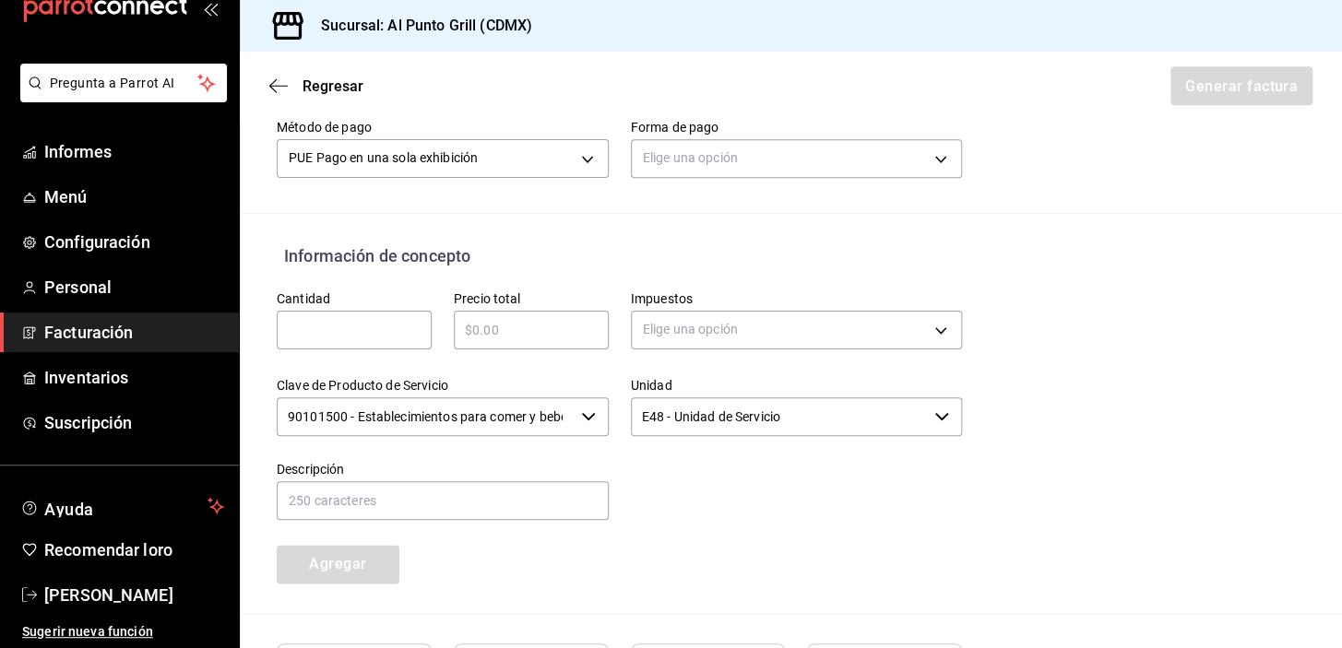
scroll to position [636, 0]
click at [724, 151] on body "Pregunta a Parrot AI Informes Menú Configuración Personal Facturación Inventari…" at bounding box center [671, 324] width 1342 height 648
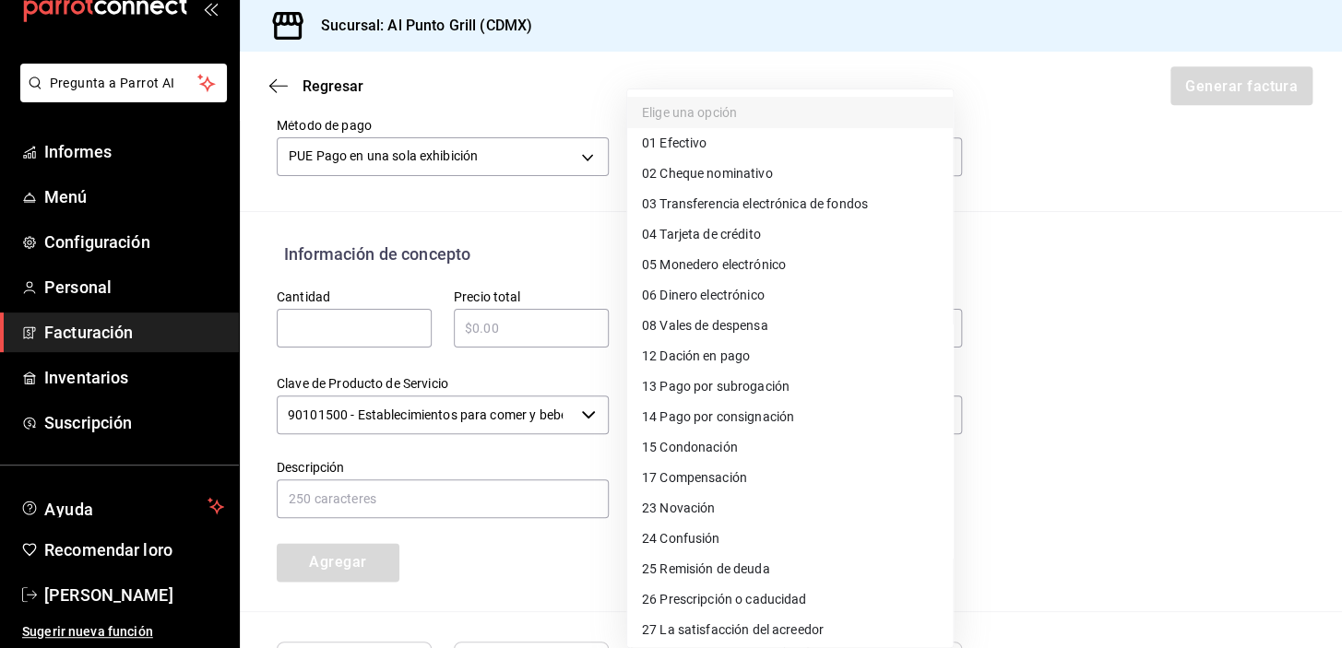
click at [704, 232] on font "Tarjeta de crédito" at bounding box center [709, 234] width 101 height 15
type input "04"
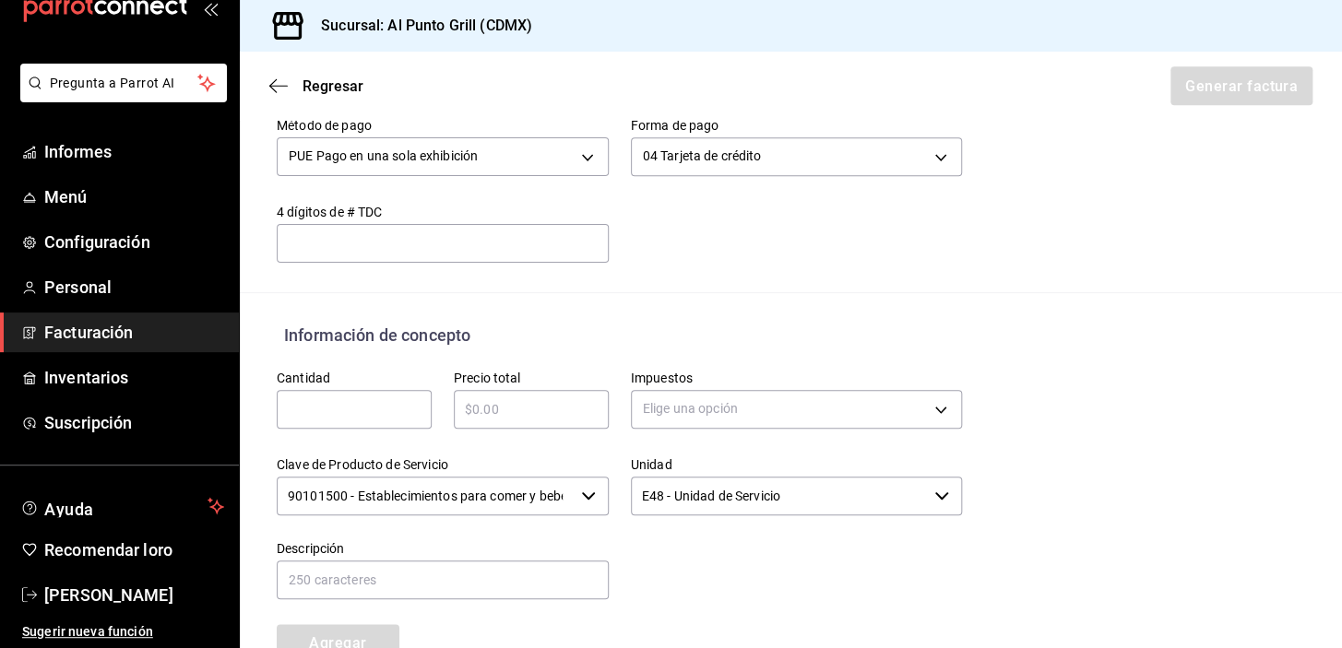
click at [302, 318] on div at bounding box center [671, 324] width 1342 height 648
click at [310, 404] on input "text" at bounding box center [354, 409] width 155 height 22
type input "1"
click at [509, 413] on input "text" at bounding box center [531, 409] width 155 height 22
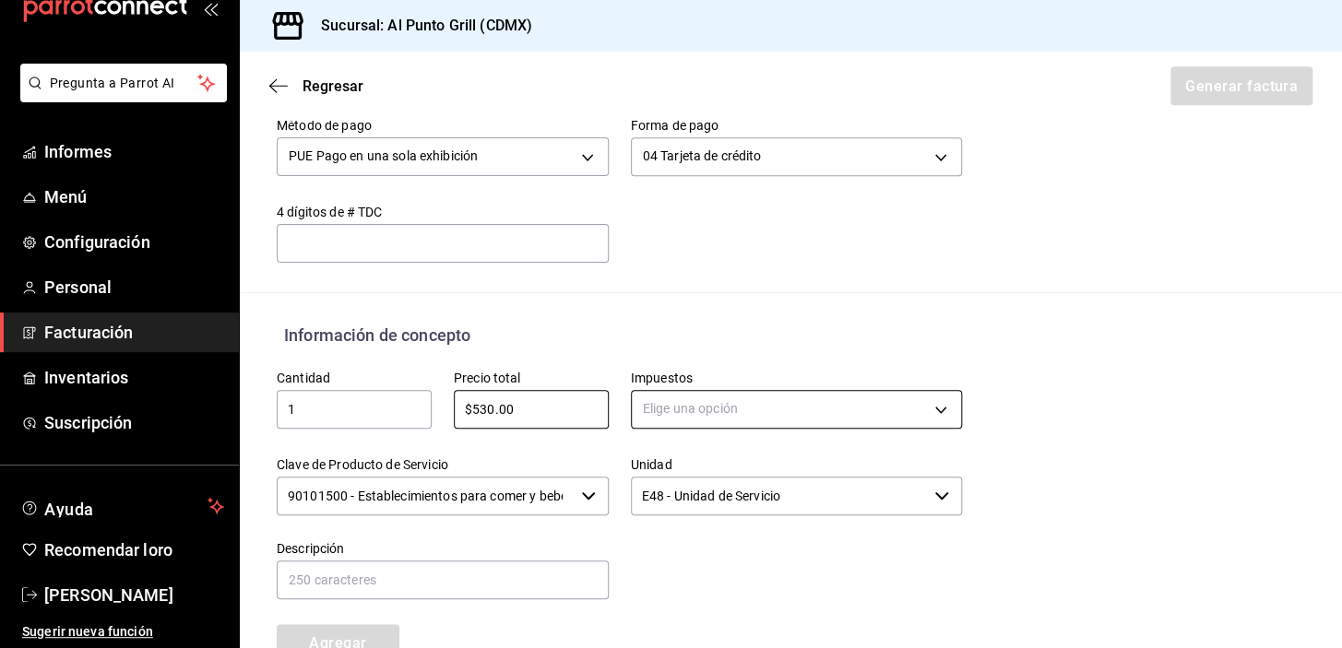
type input "$530.00"
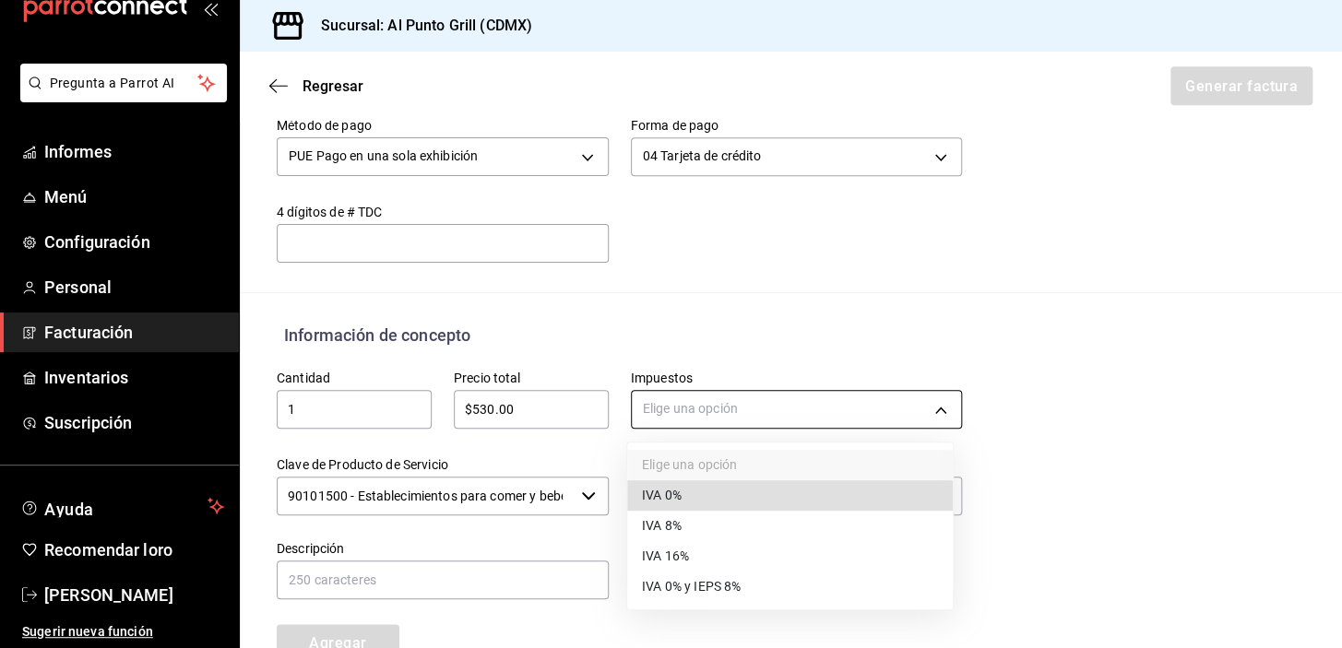
click at [669, 407] on body "Pregunta a Parrot AI Informes Menú Configuración Personal Facturación Inventari…" at bounding box center [671, 324] width 1342 height 648
click at [663, 553] on font "IVA 16%" at bounding box center [665, 557] width 47 height 15
type input "IVA_16"
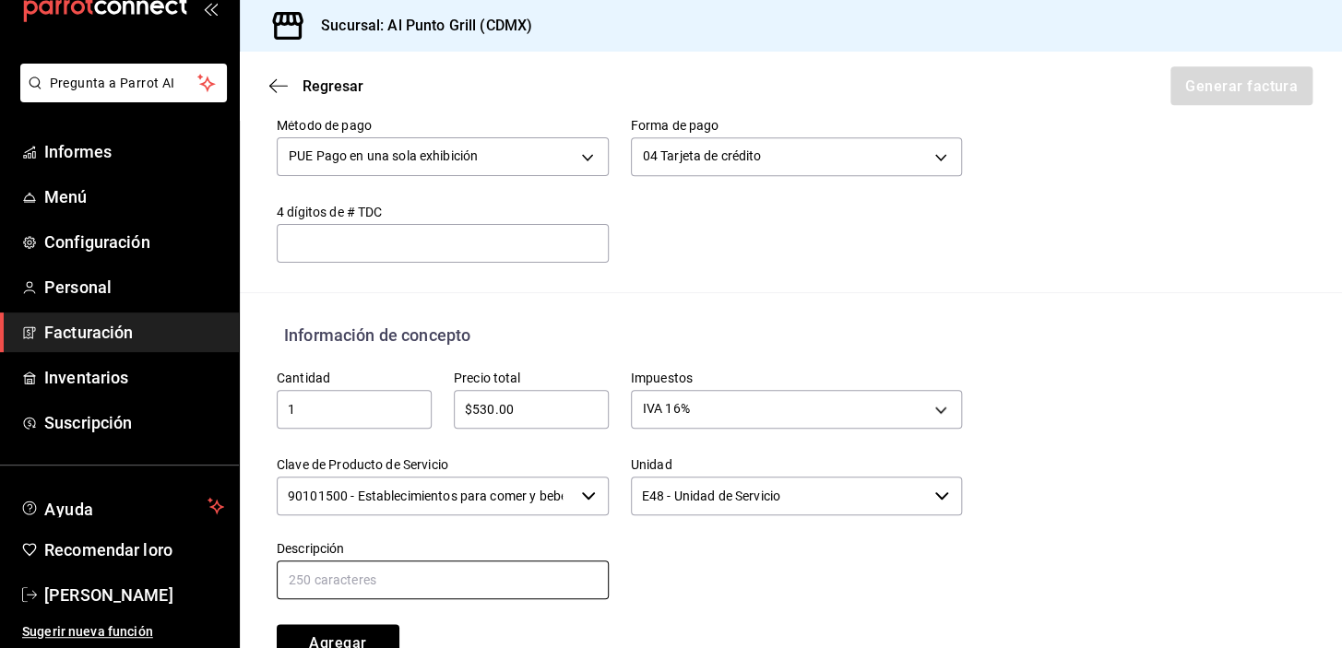
click at [519, 585] on input "text" at bounding box center [443, 580] width 332 height 39
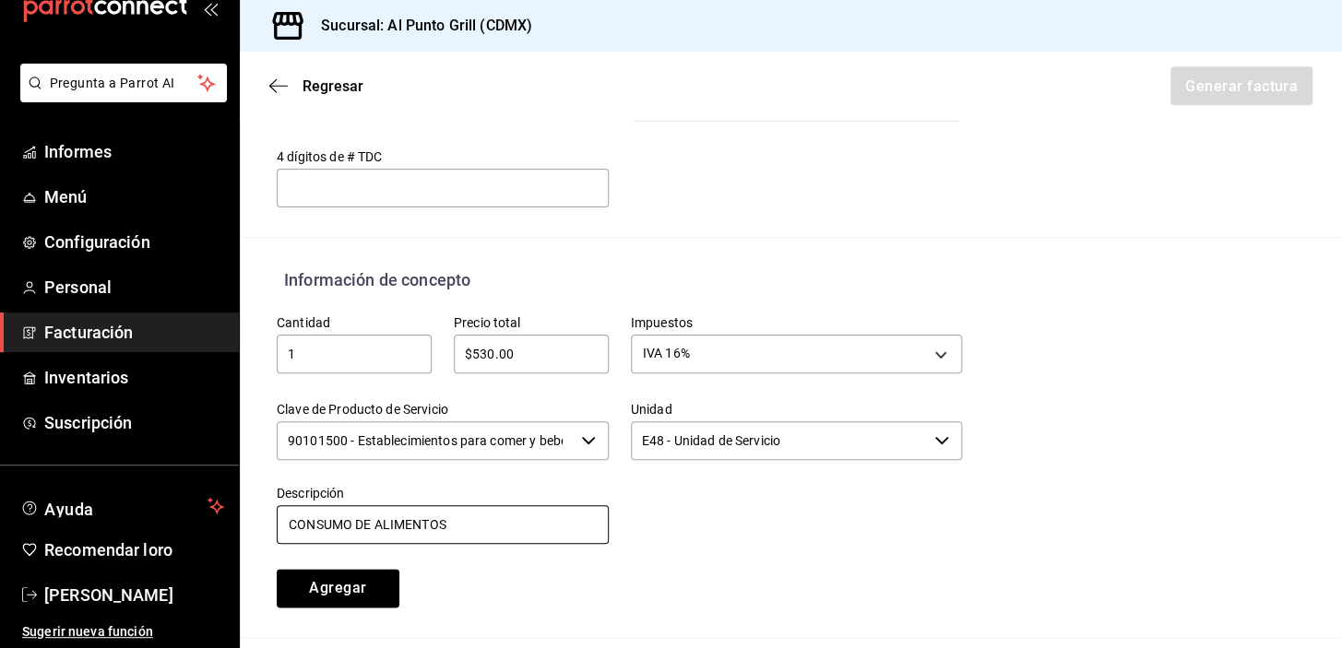
scroll to position [719, 0]
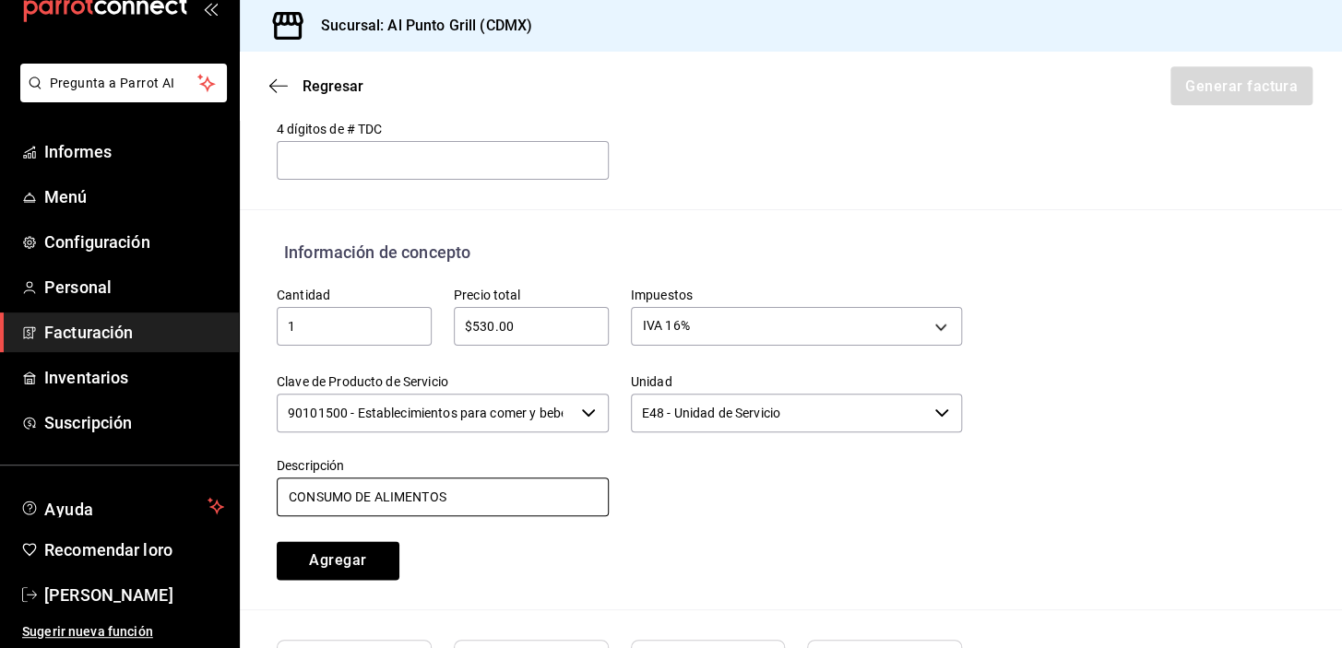
click at [483, 505] on input "CONSUMO DE ALIMENTOS" at bounding box center [443, 497] width 332 height 39
type input "CONSUMO DE ALIMENTOS Y BEBIDAS"
click at [362, 557] on font "Agregar" at bounding box center [337, 561] width 57 height 18
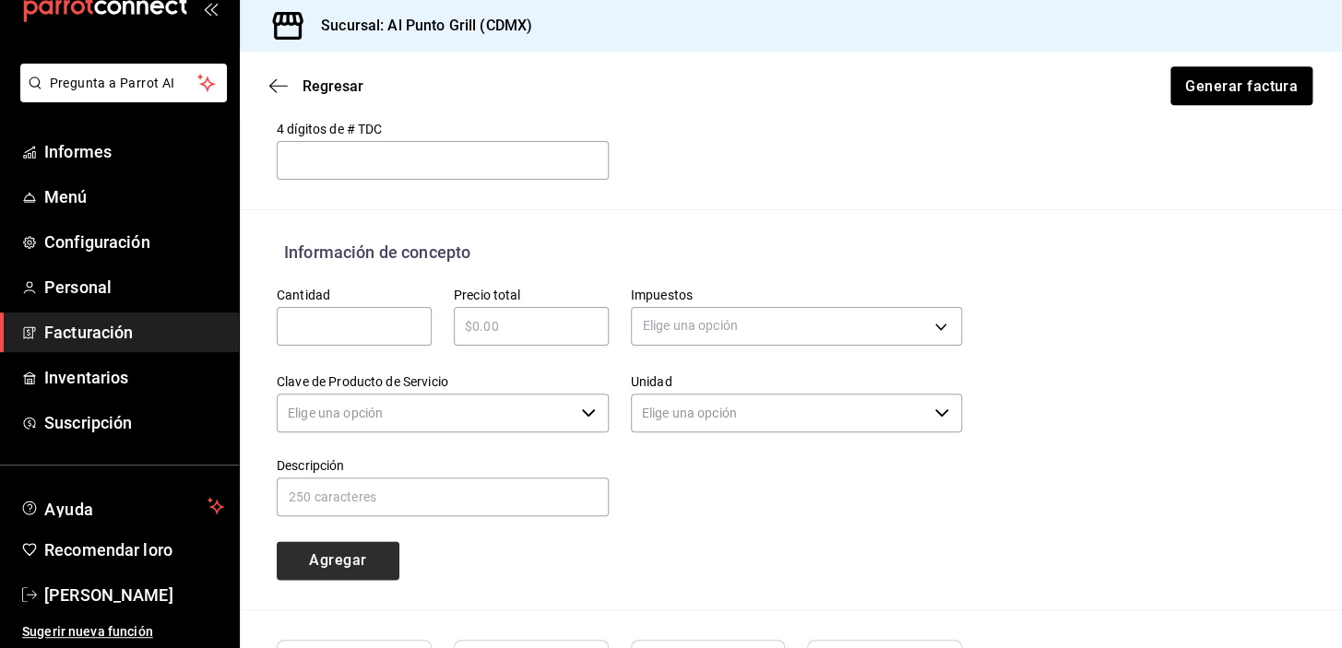
type input "90101500 - Establecimientos para comer y beber"
type input "E48 - Unidad de Servicio"
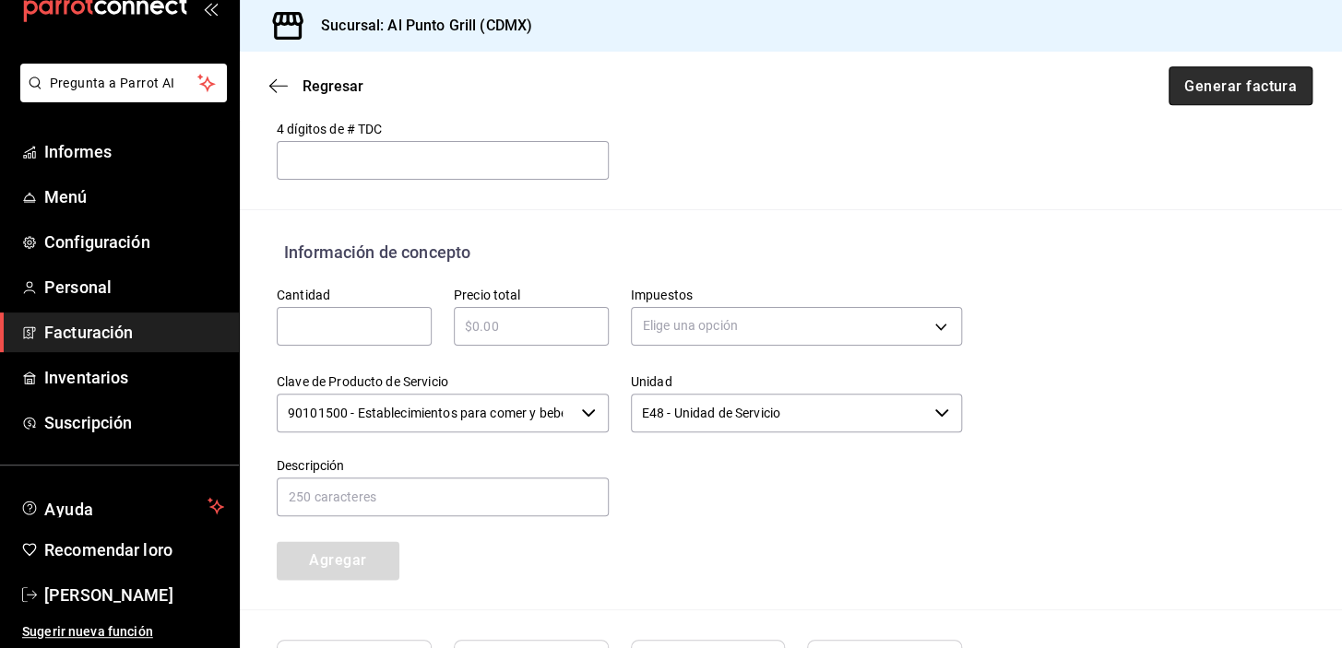
click at [1243, 84] on font "Generar factura" at bounding box center [1240, 86] width 113 height 18
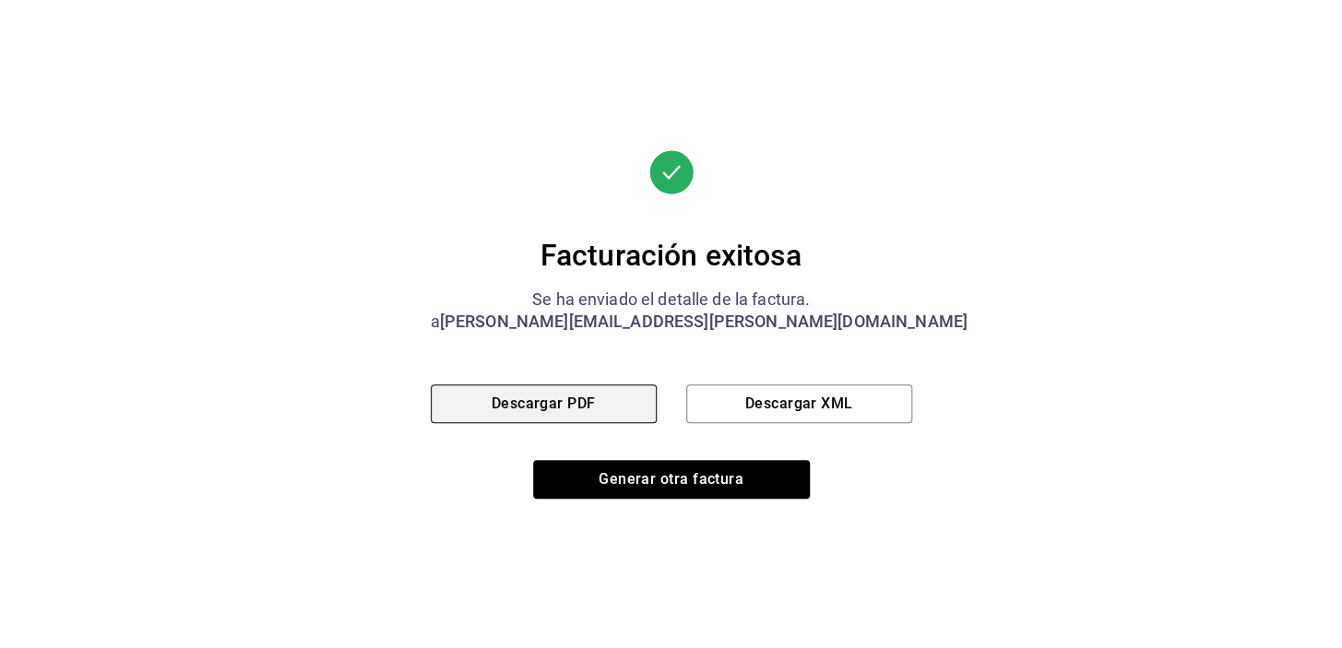
click at [596, 404] on font "Descargar PDF" at bounding box center [544, 404] width 104 height 18
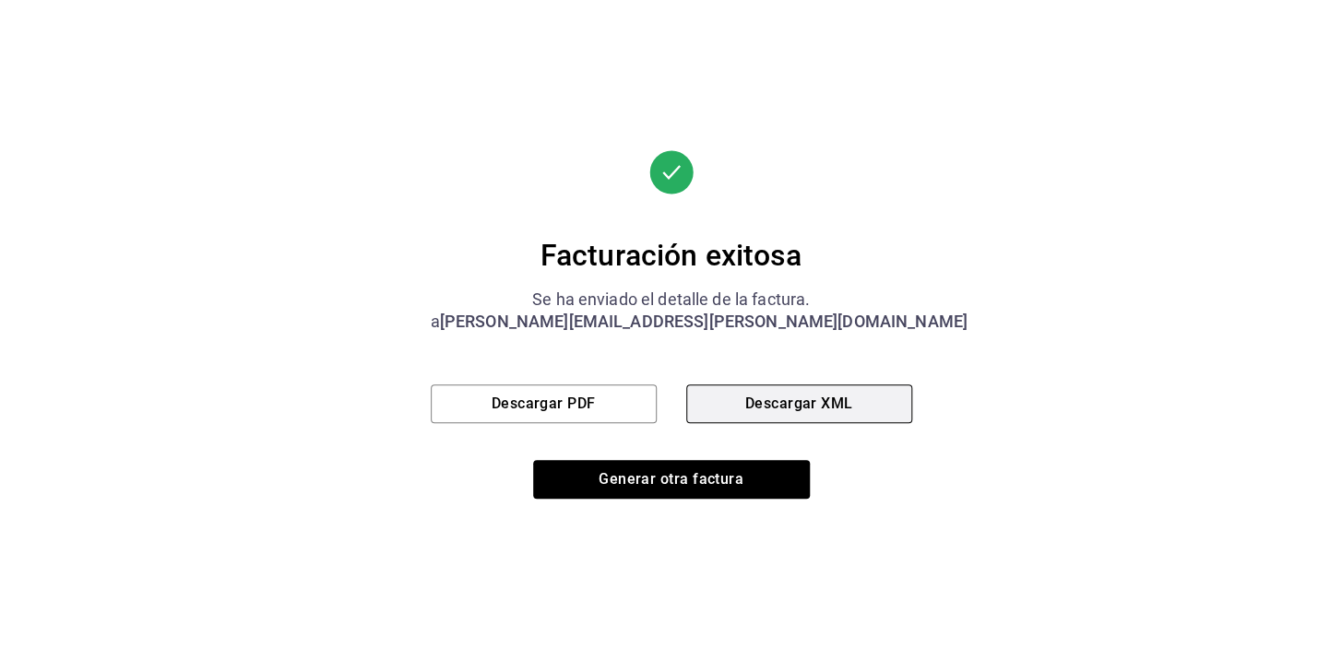
click at [769, 408] on font "Descargar XML" at bounding box center [799, 404] width 108 height 18
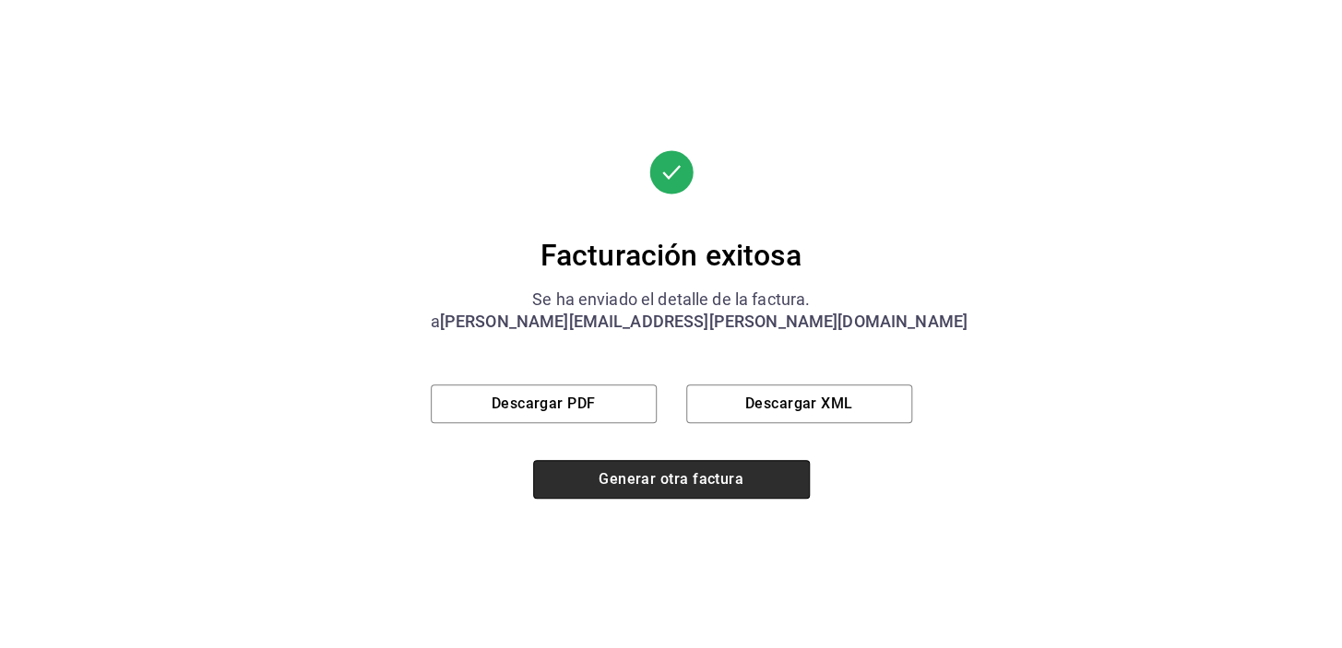
click at [655, 475] on font "Generar otra factura" at bounding box center [671, 479] width 145 height 18
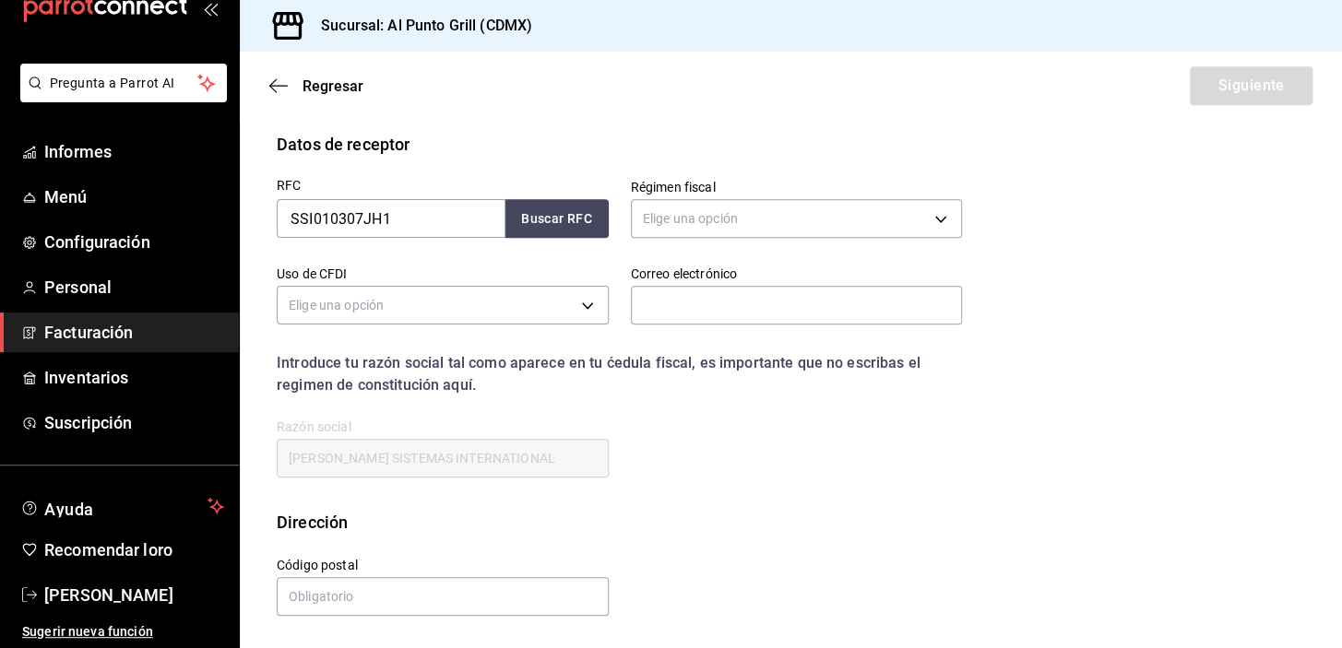
scroll to position [234, 0]
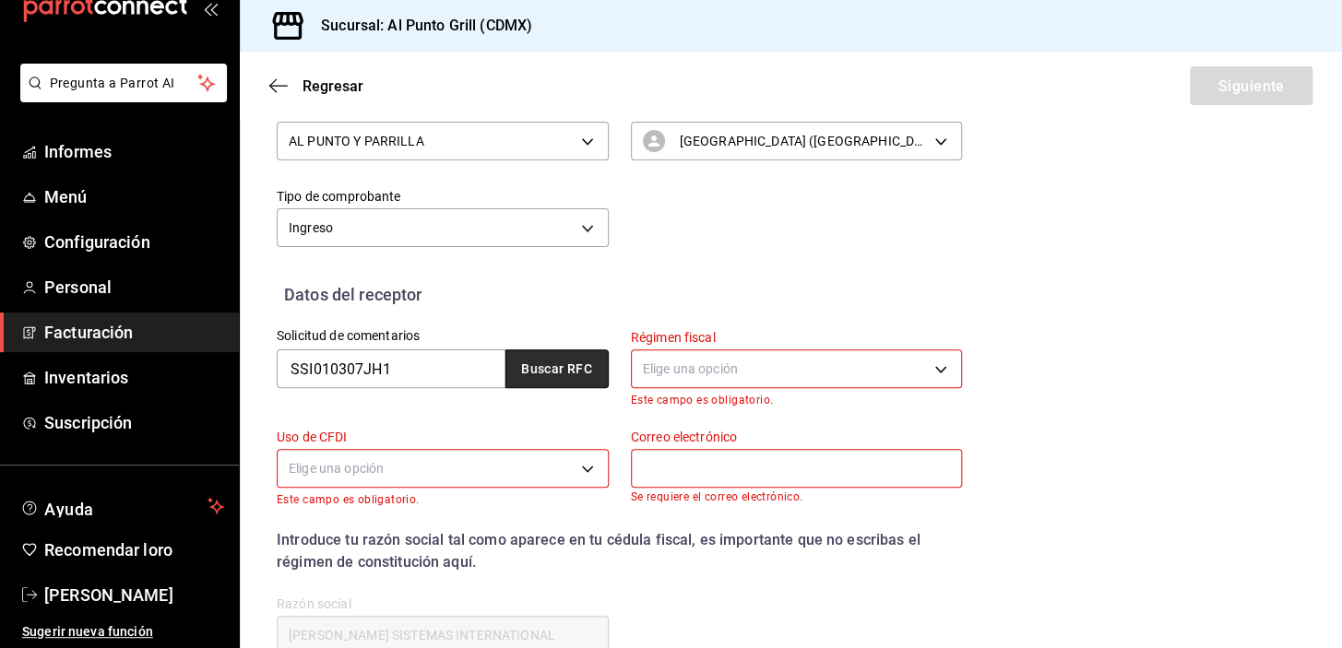
click at [555, 369] on font "Buscar RFC" at bounding box center [556, 369] width 71 height 15
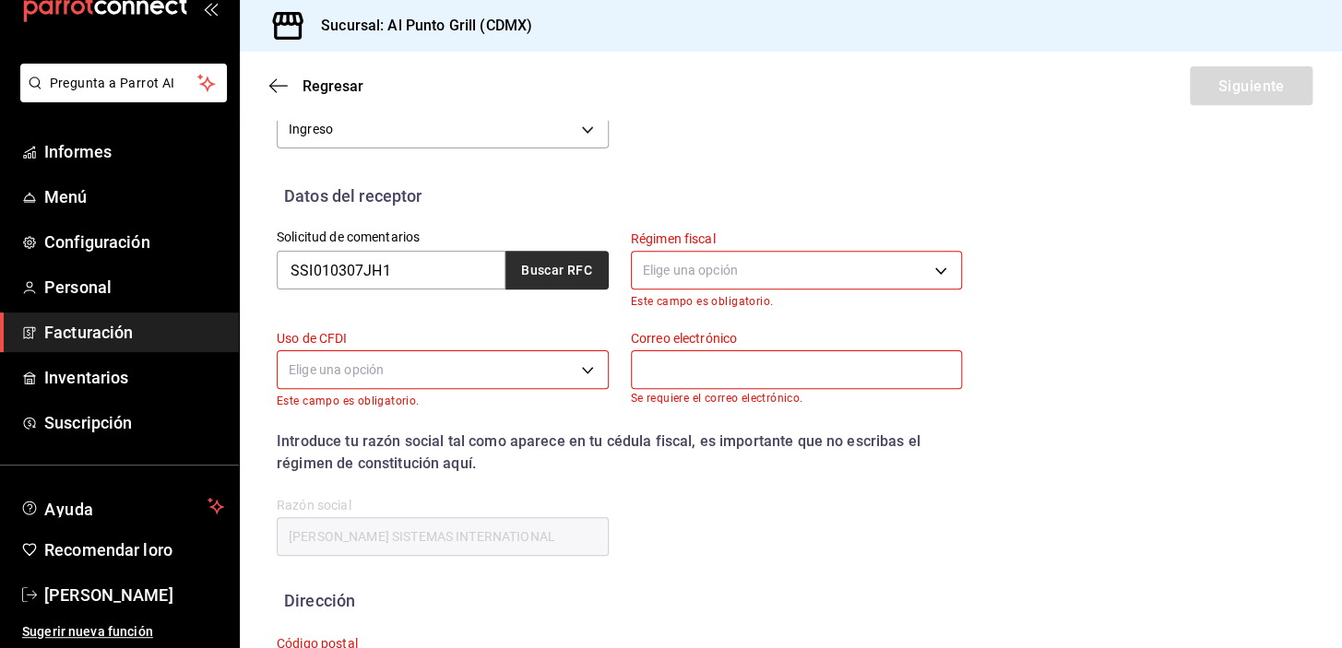
type input "[PERSON_NAME][EMAIL_ADDRESS][PERSON_NAME][DOMAIN_NAME]"
type input "06600"
type input "601"
type input "G03"
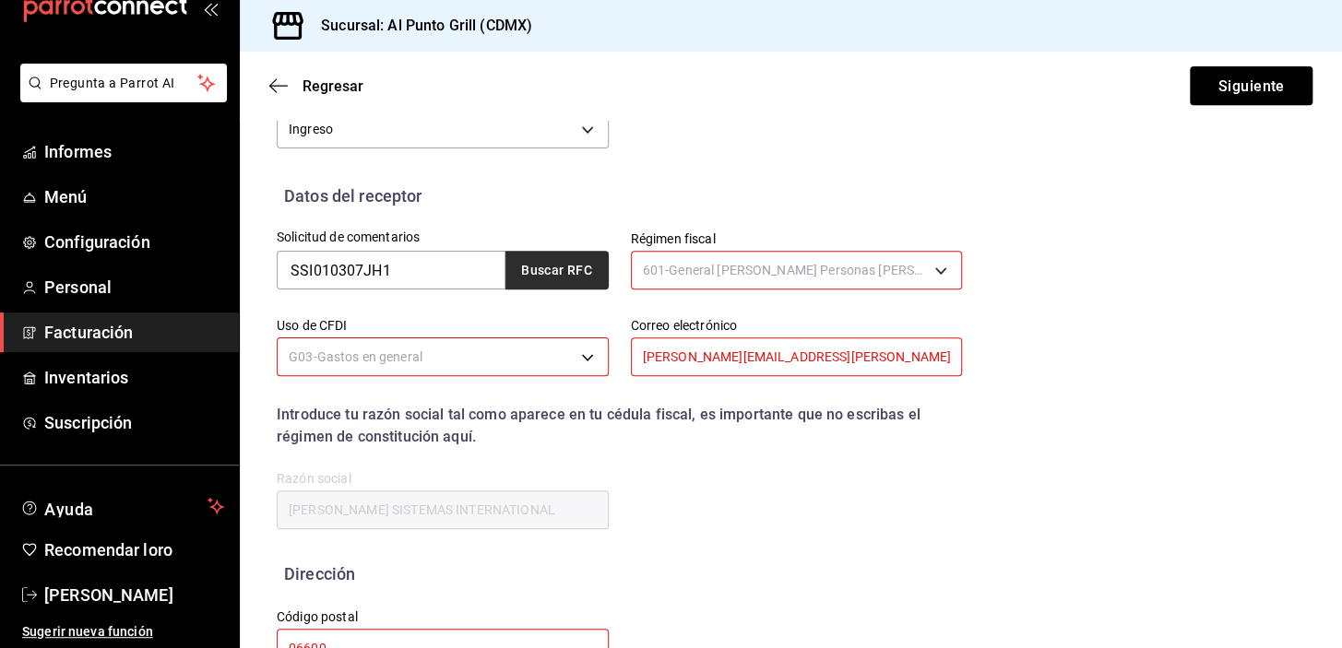
scroll to position [385, 0]
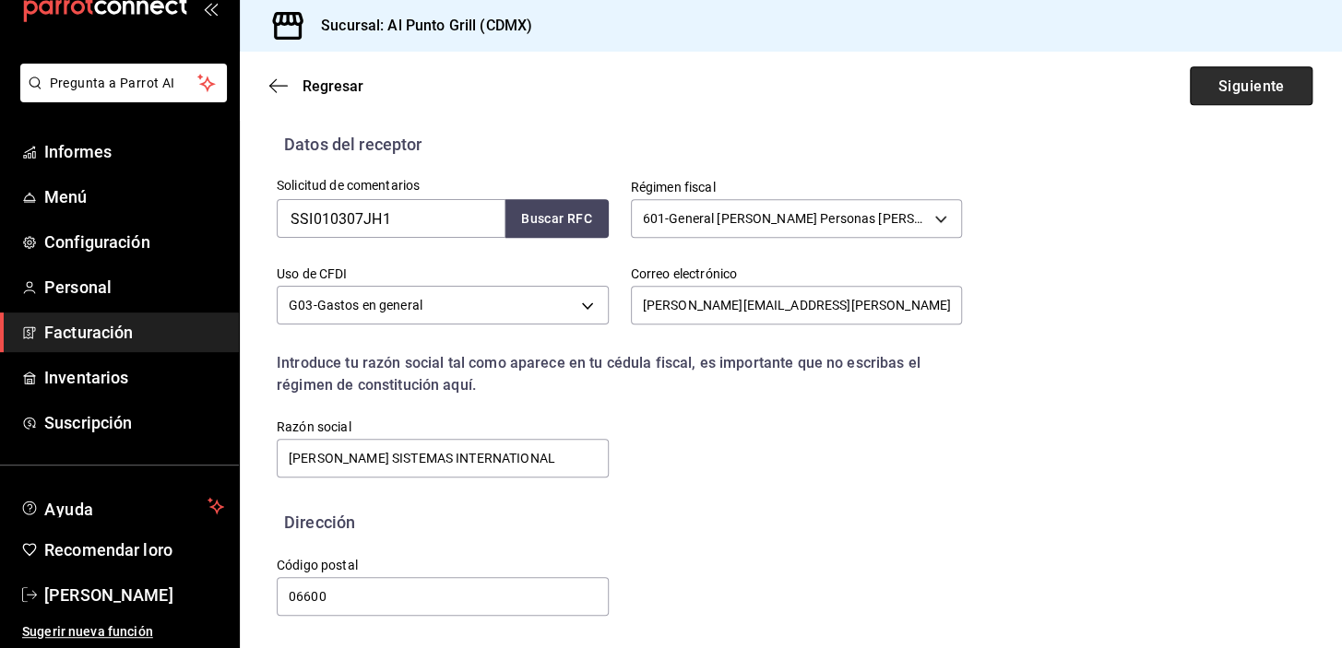
click at [1217, 93] on font "Siguiente" at bounding box center [1250, 86] width 66 height 18
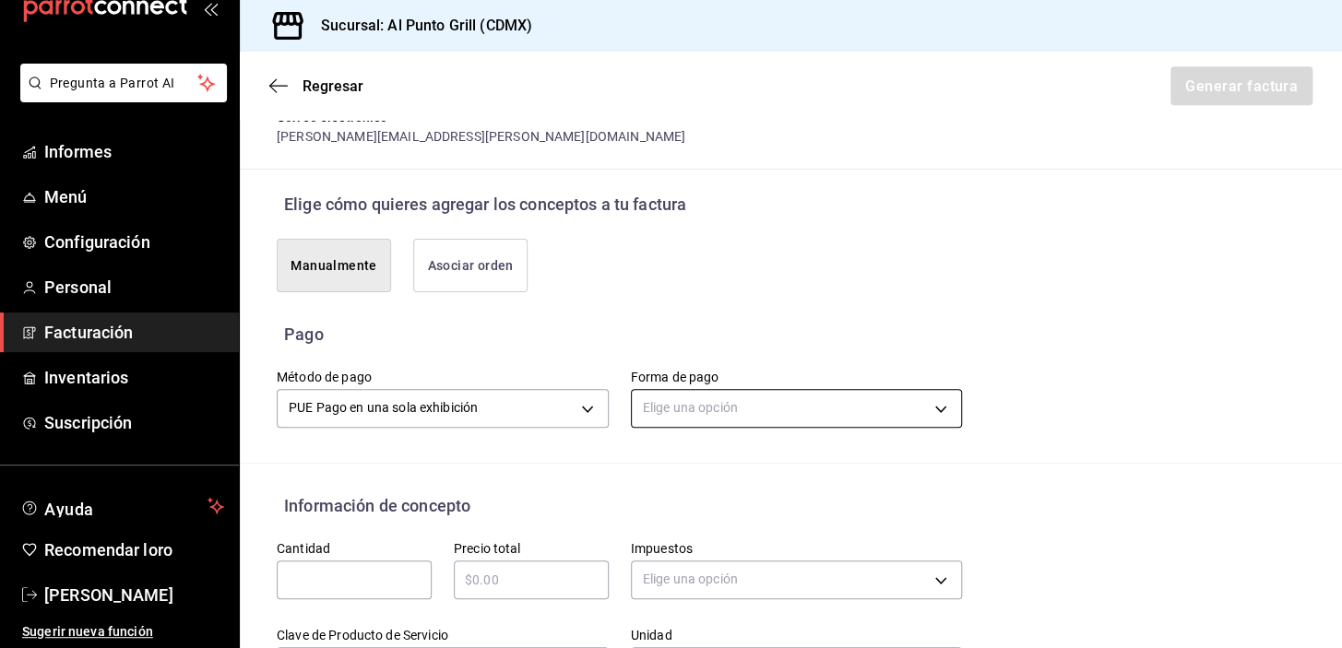
click at [656, 402] on body "Pregunta a Parrot AI Informes Menú Configuración Personal Facturación Inventari…" at bounding box center [671, 324] width 1342 height 648
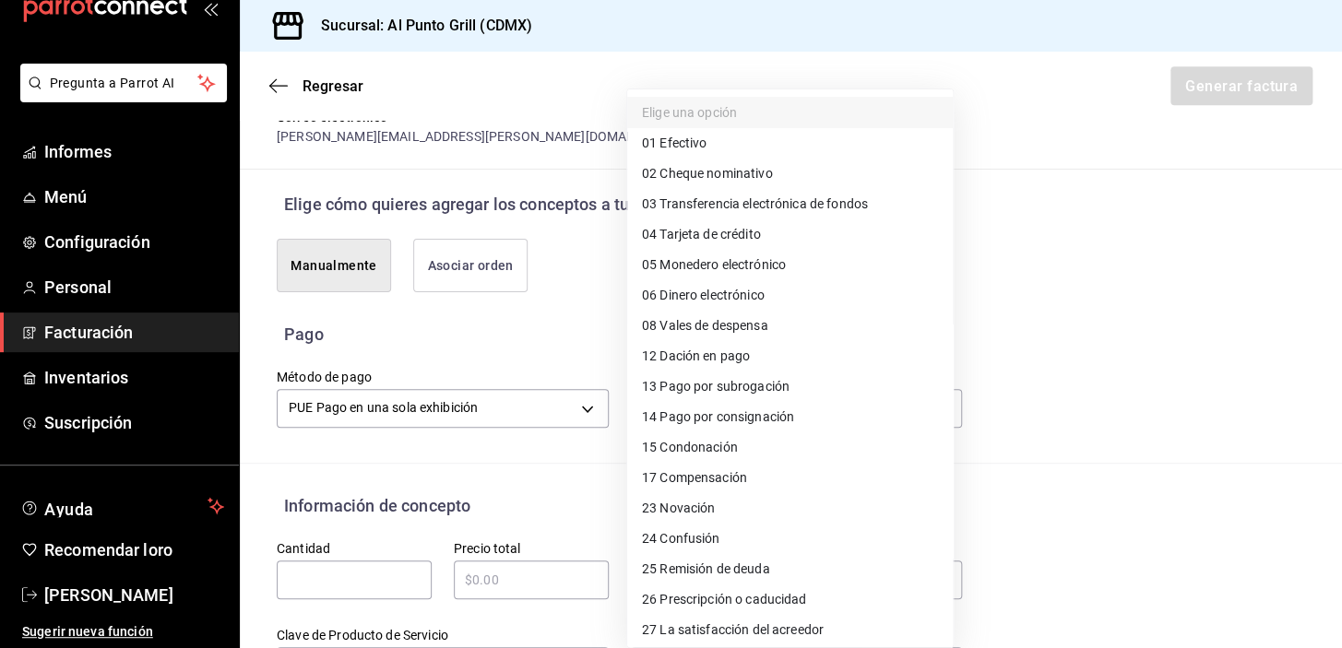
click at [701, 232] on font "Tarjeta de crédito" at bounding box center [709, 234] width 101 height 15
type input "04"
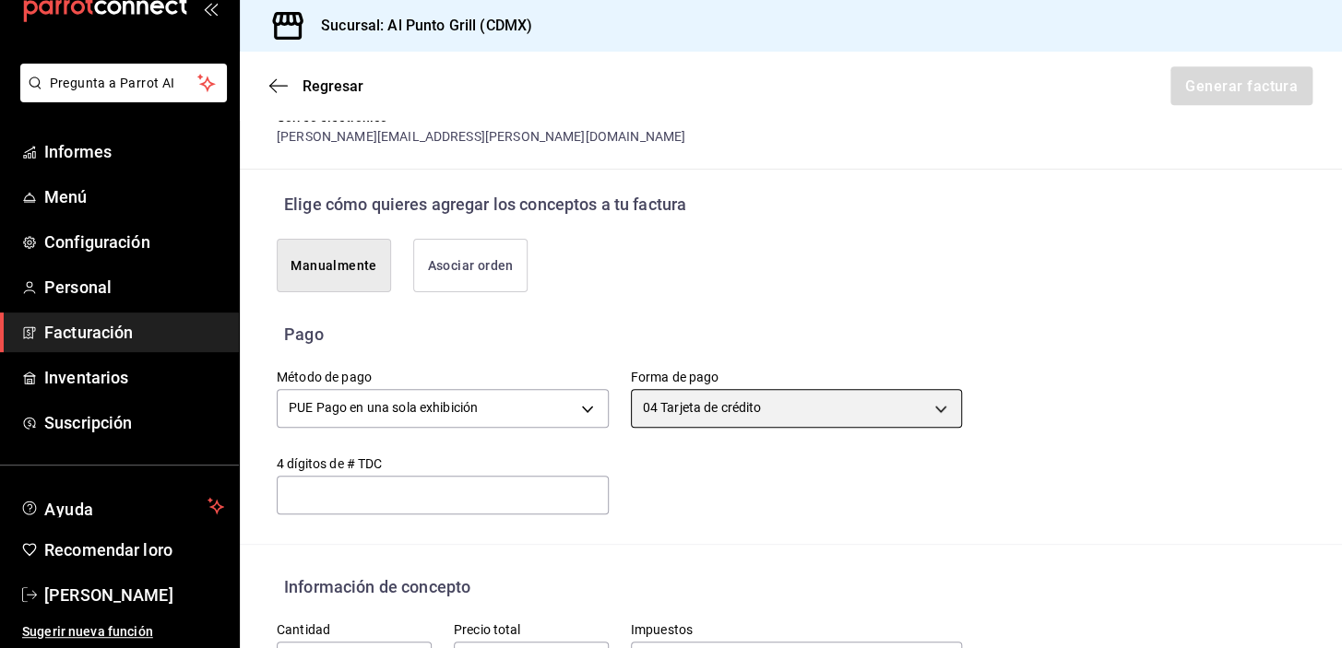
scroll to position [552, 0]
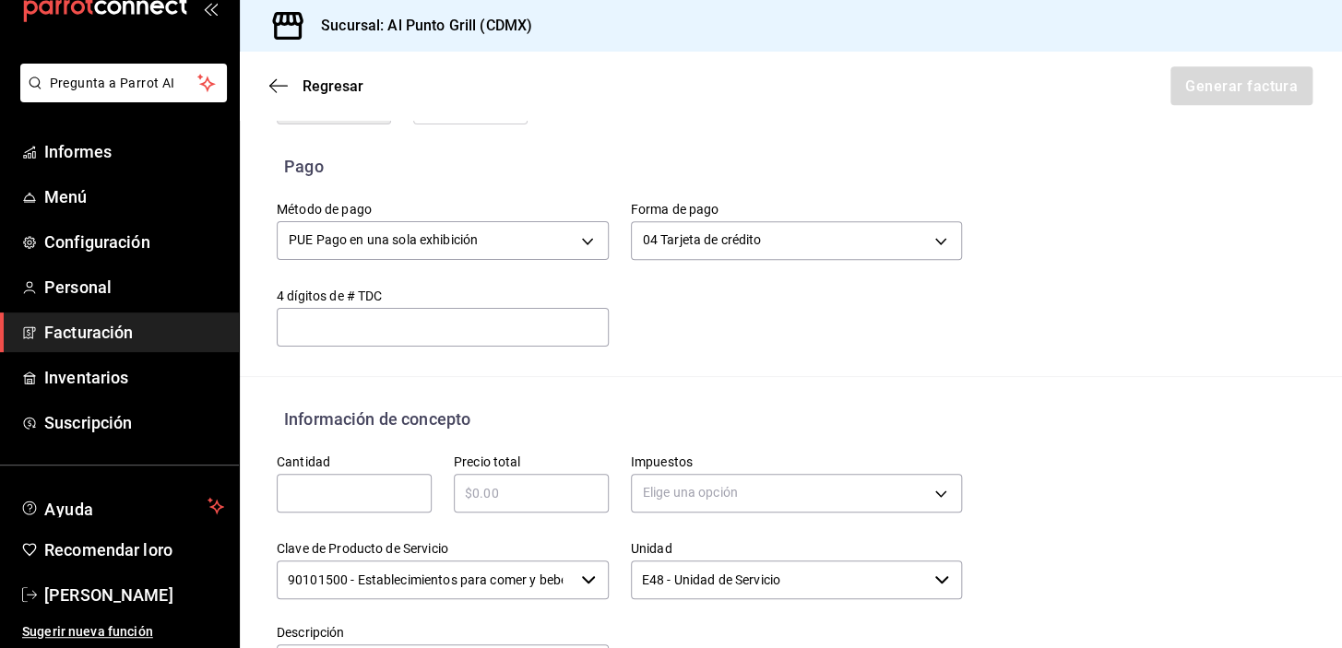
click at [401, 509] on div "​" at bounding box center [354, 493] width 155 height 39
type input "1"
click at [529, 491] on input "text" at bounding box center [531, 493] width 155 height 22
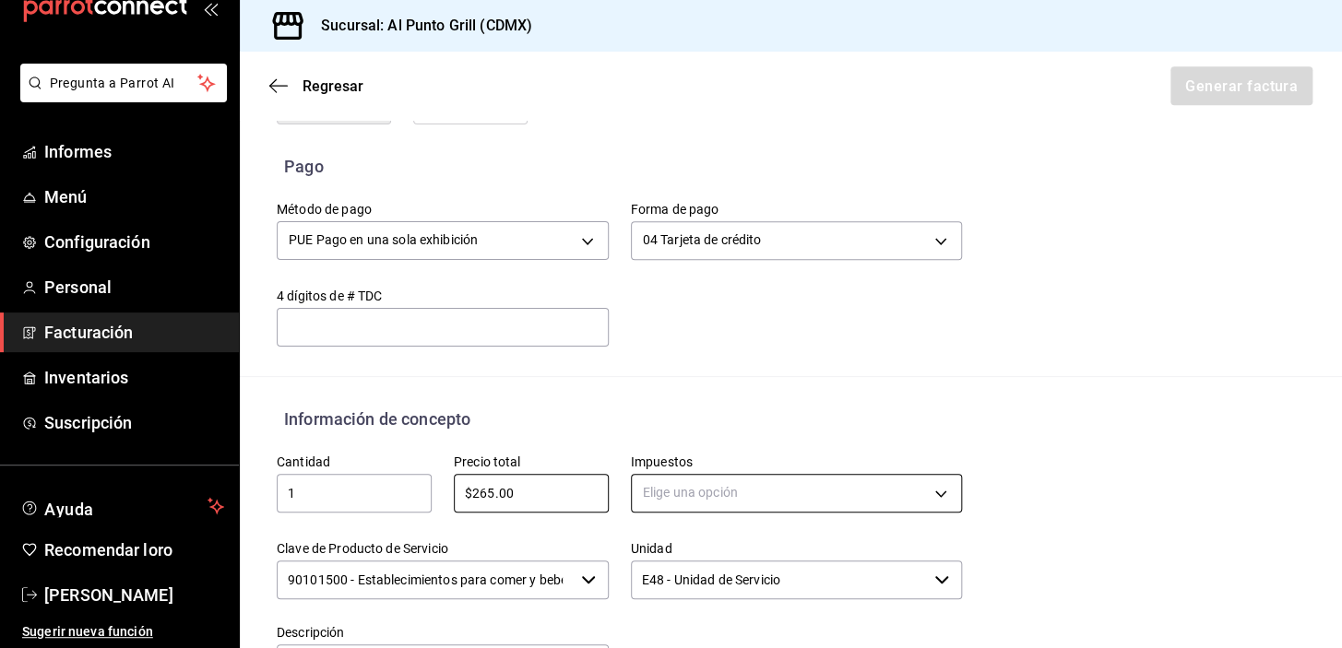
type input "$265.00"
click at [648, 495] on body "Pregunta a Parrot AI Informes Menú Configuración Personal Facturación Inventari…" at bounding box center [671, 324] width 1342 height 648
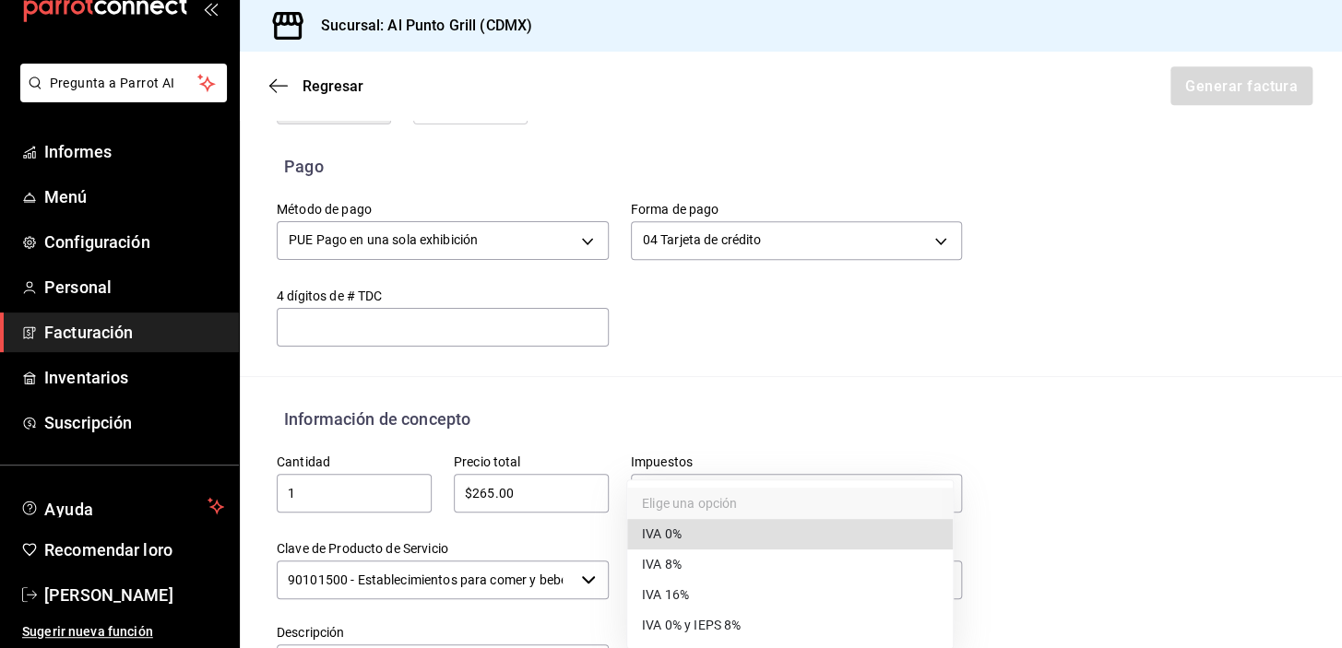
click at [673, 592] on font "IVA 16%" at bounding box center [665, 595] width 47 height 15
type input "IVA_16"
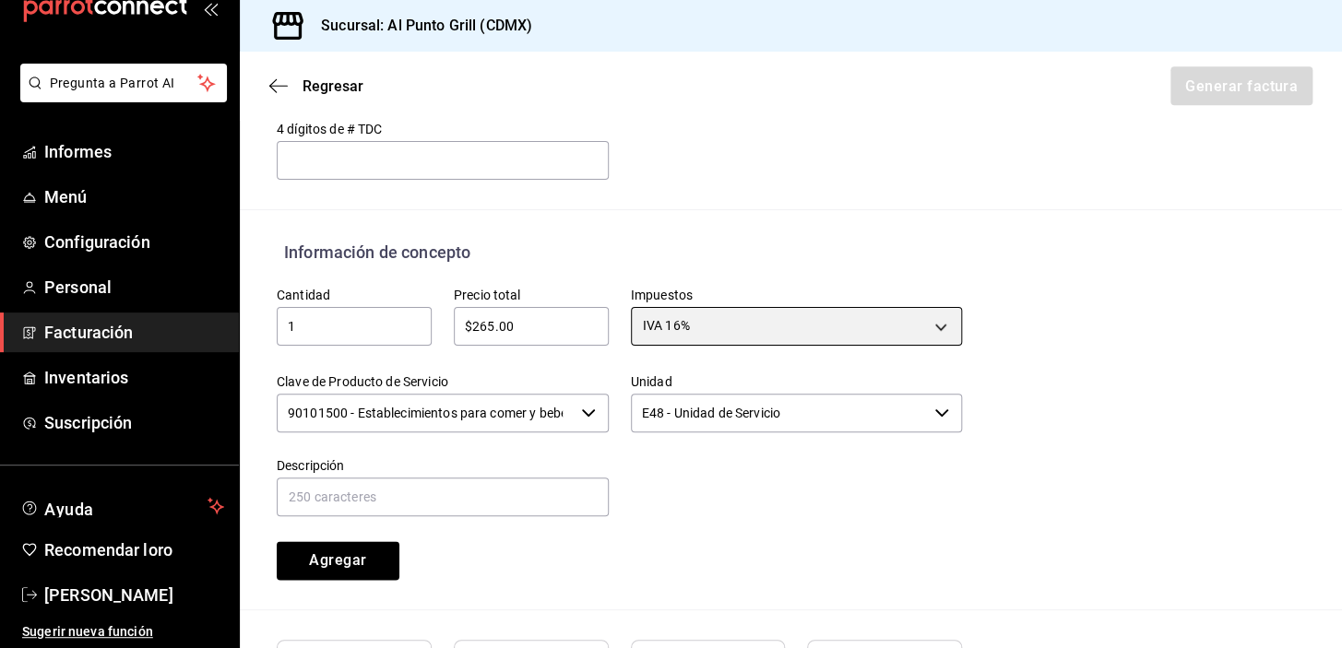
scroll to position [803, 0]
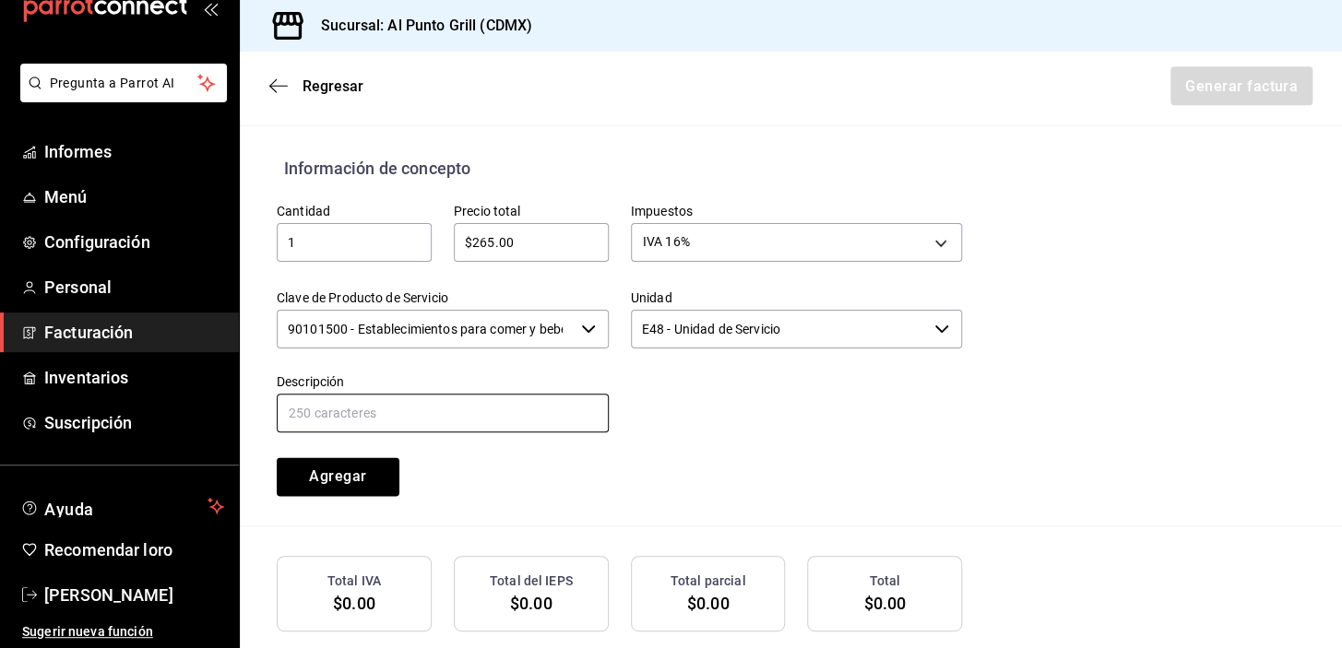
click at [453, 414] on input "text" at bounding box center [443, 413] width 332 height 39
type input "CONSUMO DE ALIMENTOS Y BEBIDAS"
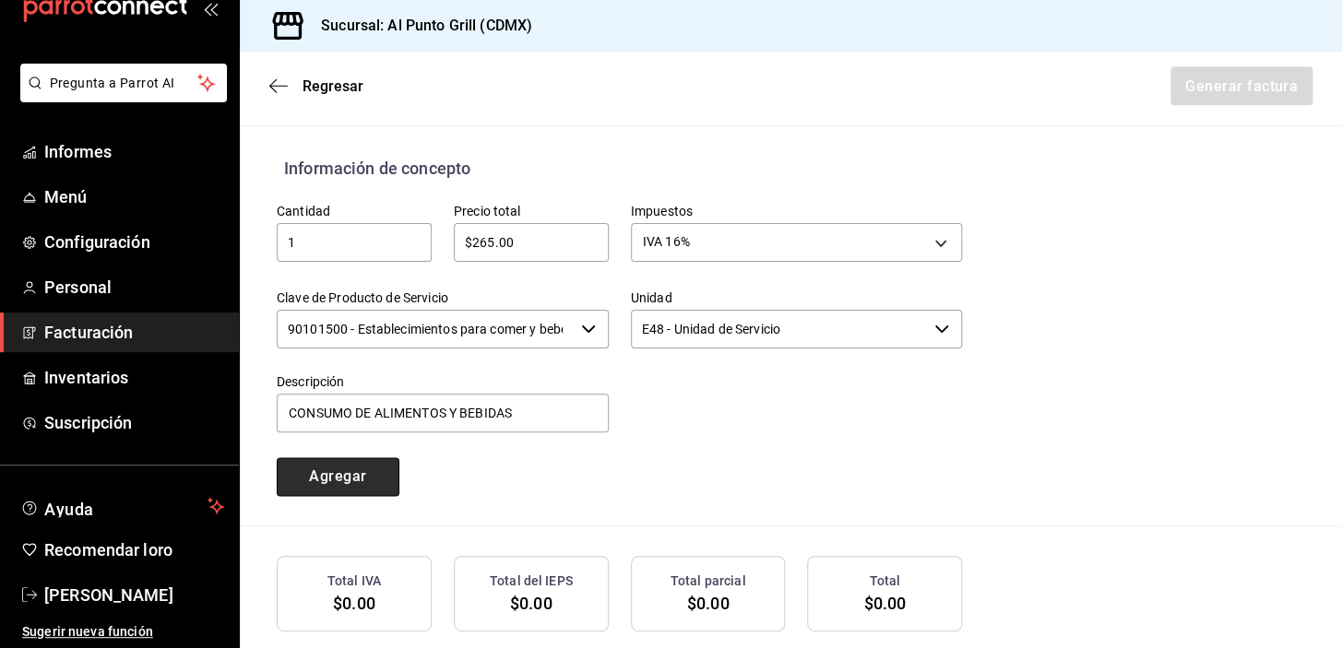
click at [362, 484] on button "Agregar" at bounding box center [338, 476] width 123 height 39
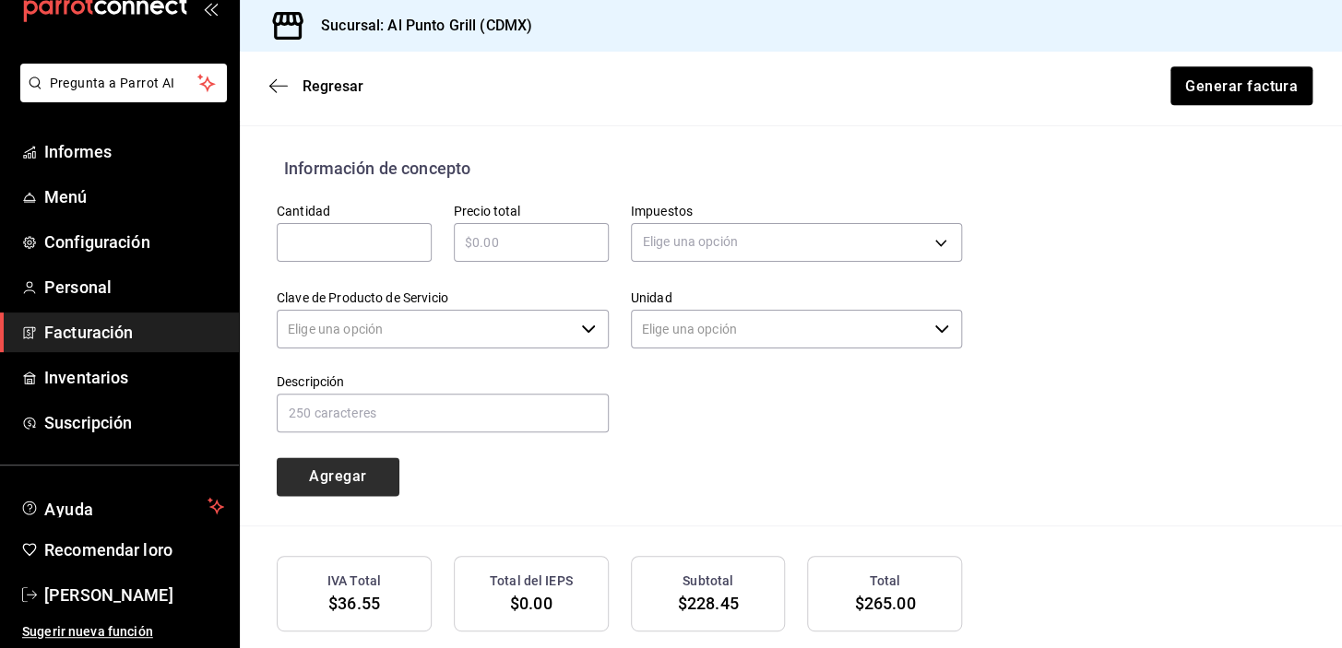
type input "90101500 - Establecimientos para comer y beber"
type input "E48 - Unidad de Servicio"
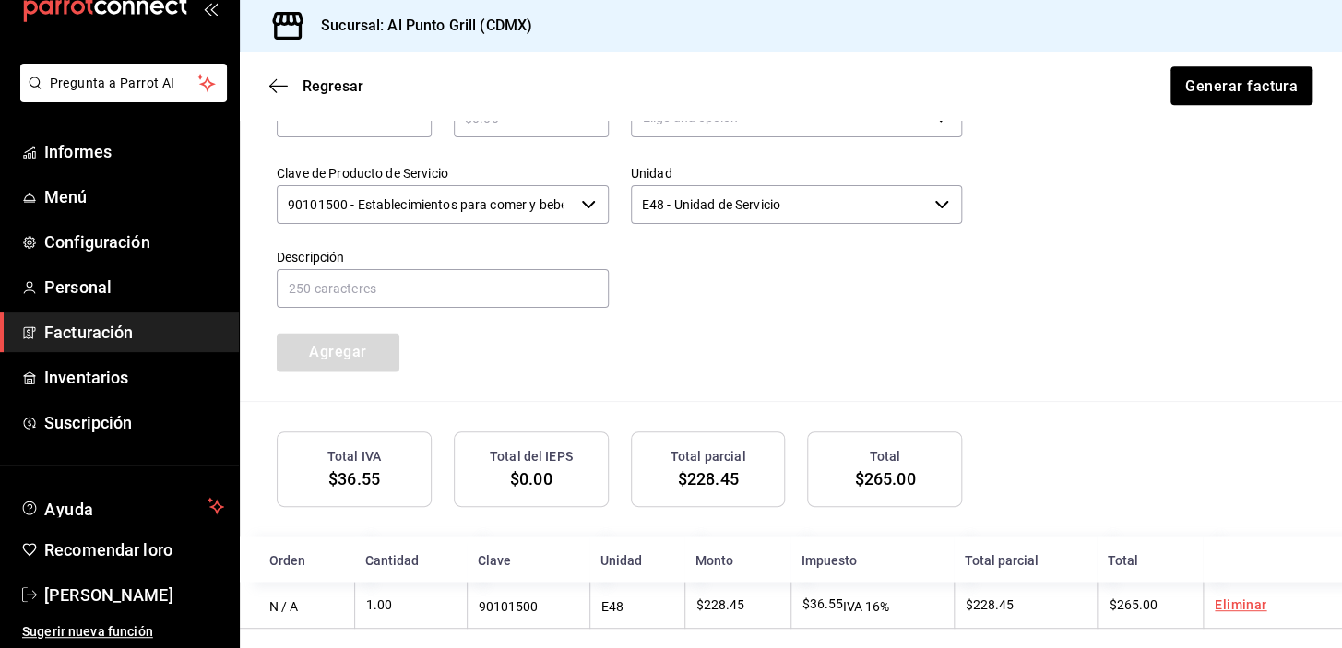
scroll to position [946, 0]
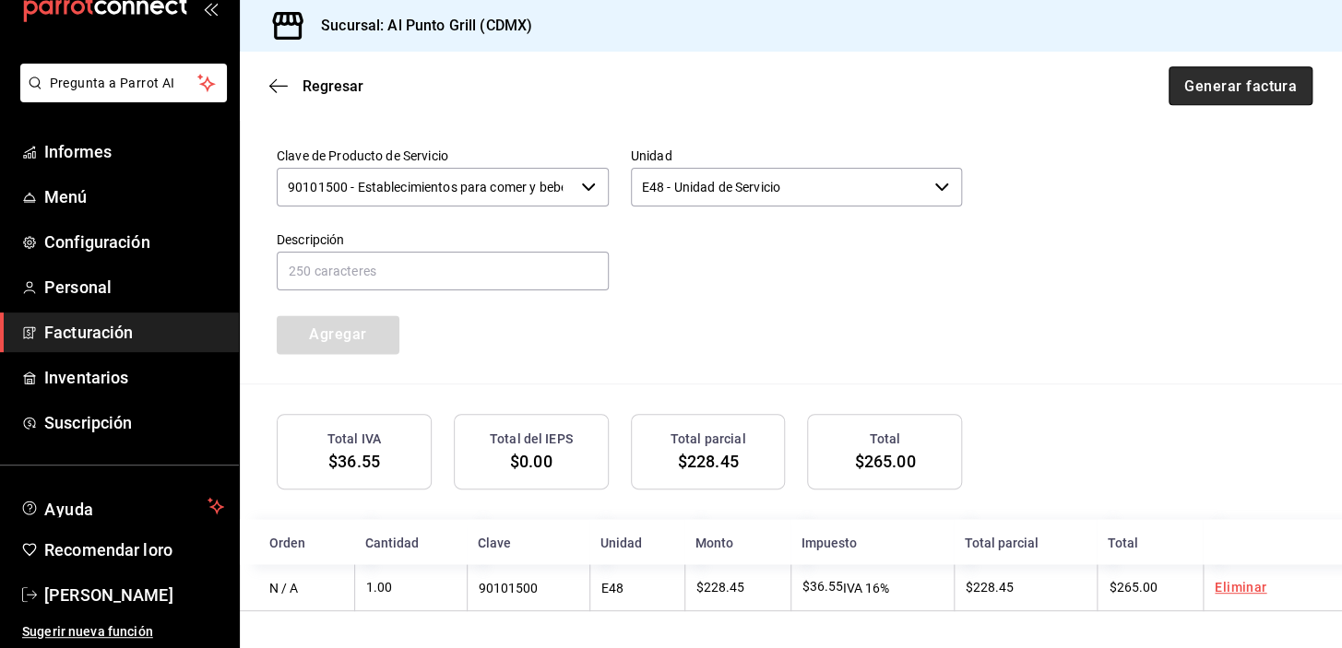
click at [1216, 81] on font "Generar factura" at bounding box center [1240, 86] width 113 height 18
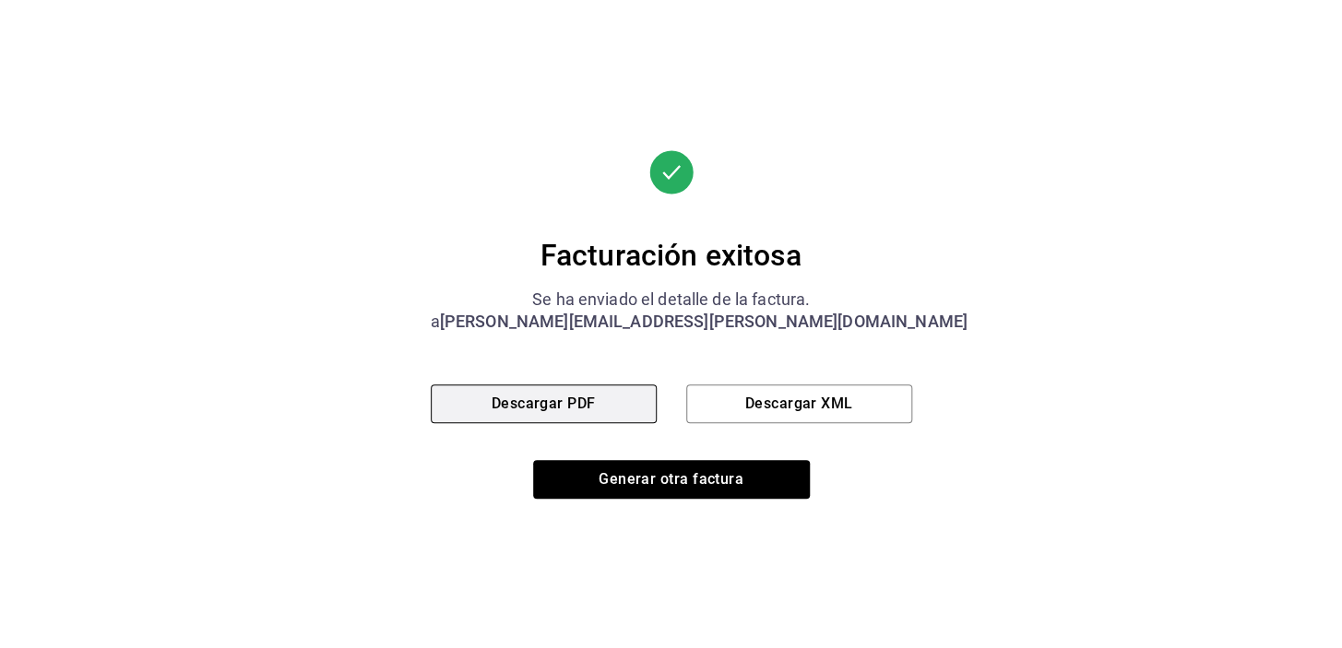
click at [551, 389] on button "Descargar PDF" at bounding box center [544, 404] width 226 height 39
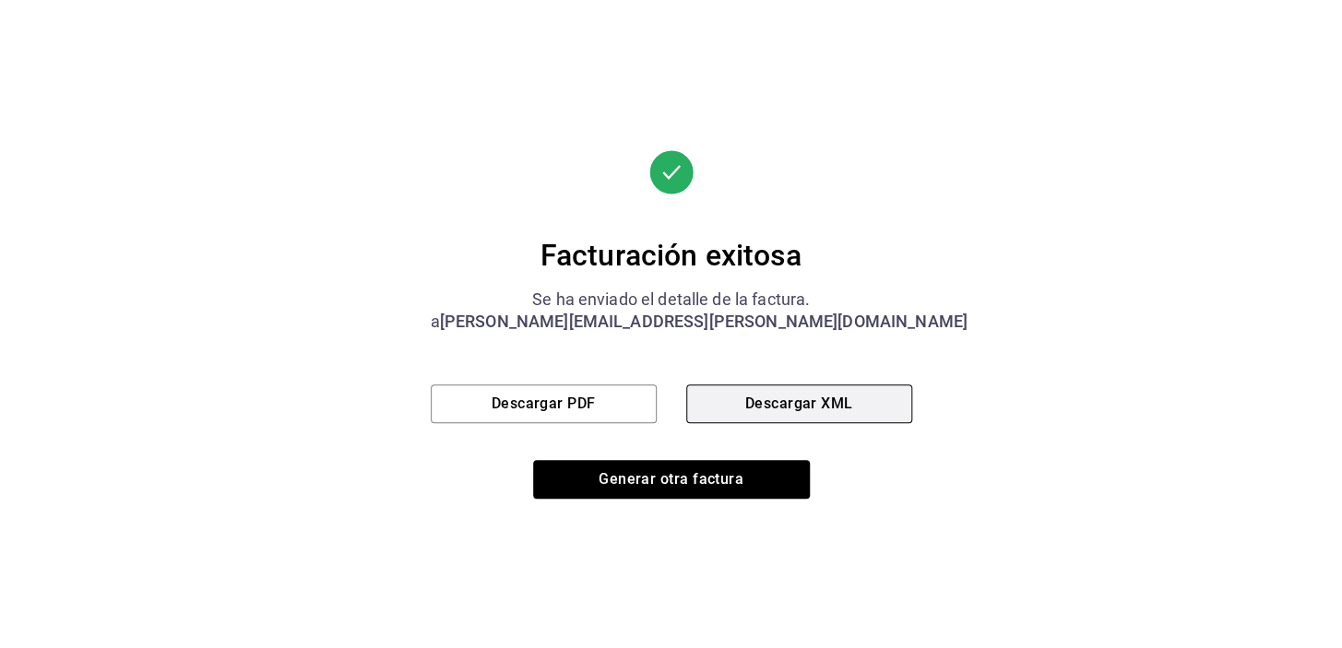
click at [778, 410] on font "Descargar XML" at bounding box center [799, 404] width 108 height 18
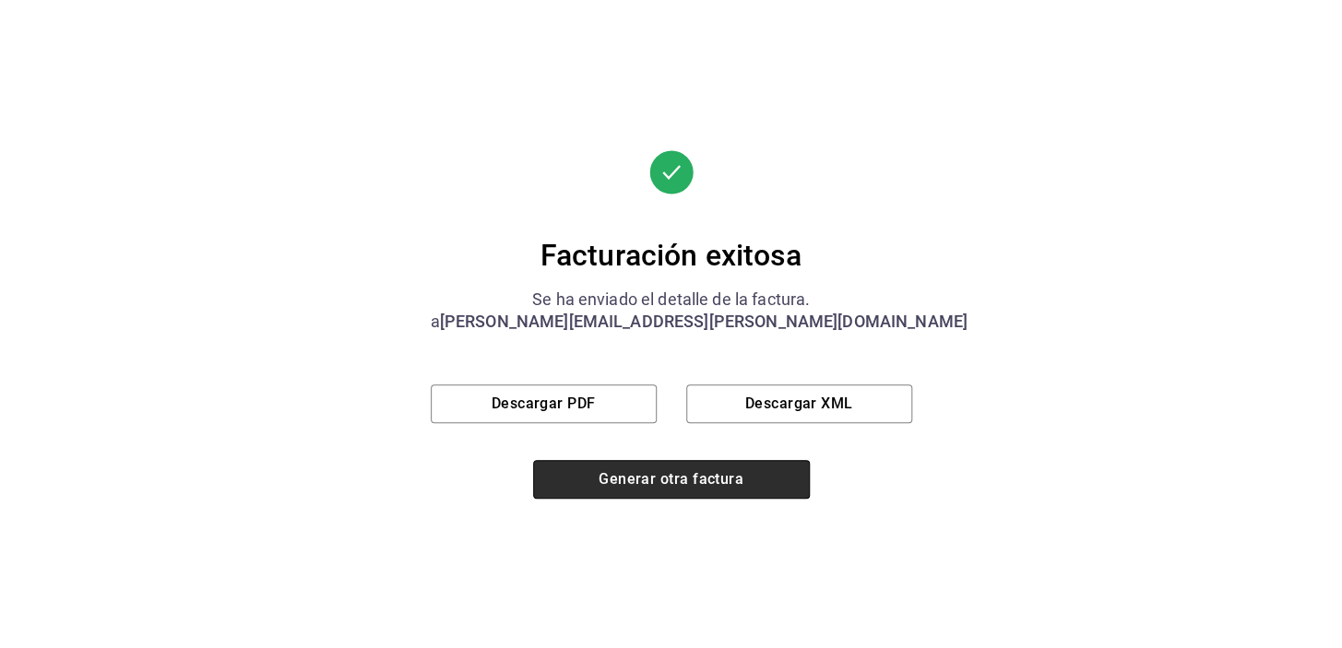
click at [682, 480] on font "Generar otra factura" at bounding box center [671, 479] width 145 height 18
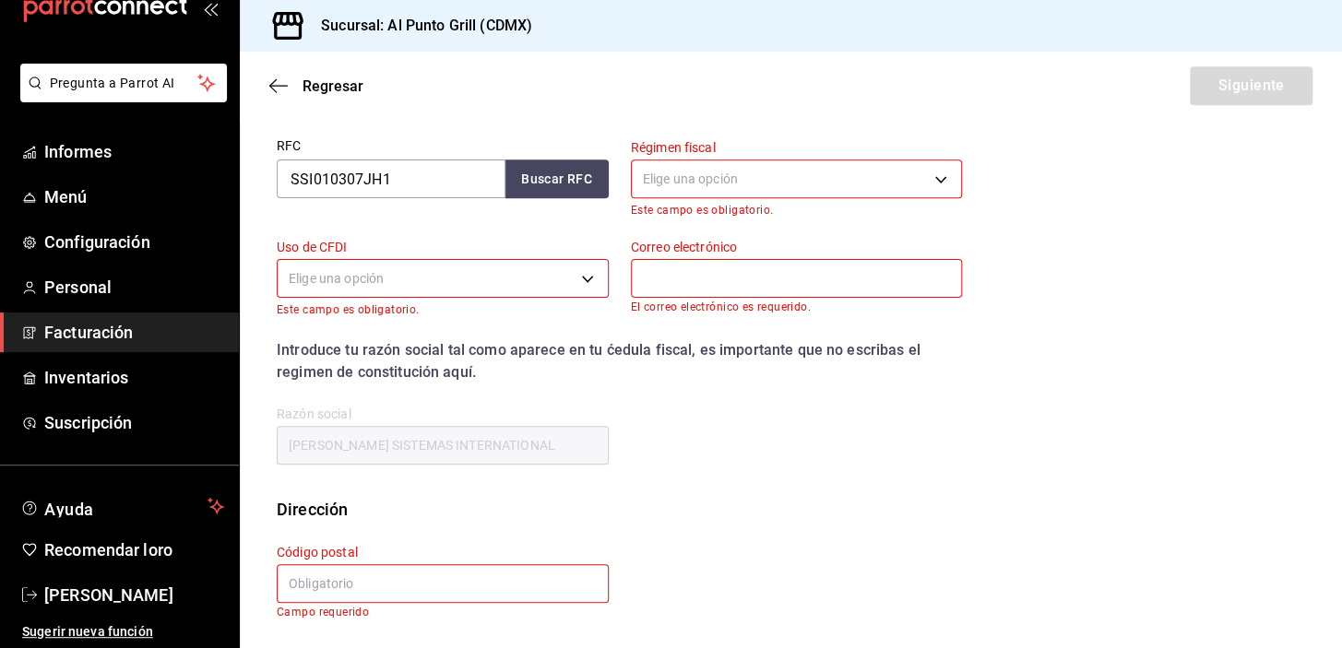
scroll to position [234, 0]
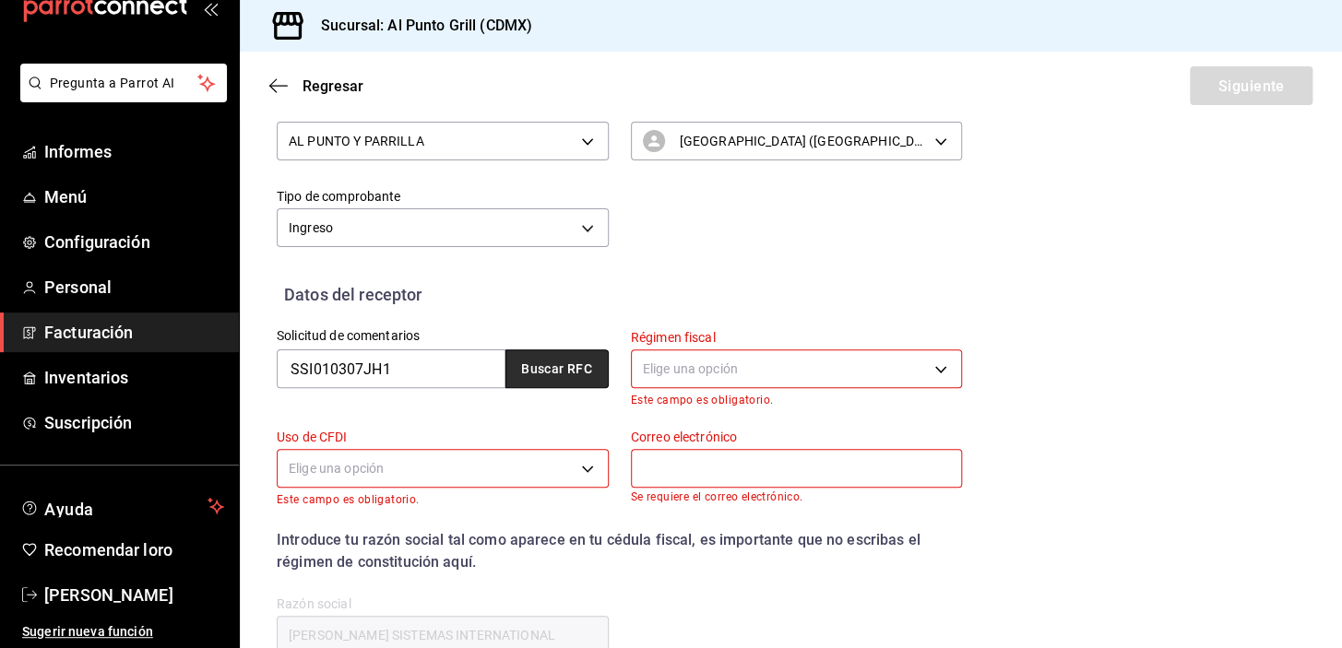
click at [554, 387] on button "Buscar RFC" at bounding box center [556, 369] width 103 height 39
type input "[PERSON_NAME][EMAIL_ADDRESS][PERSON_NAME][DOMAIN_NAME]"
type input "06600"
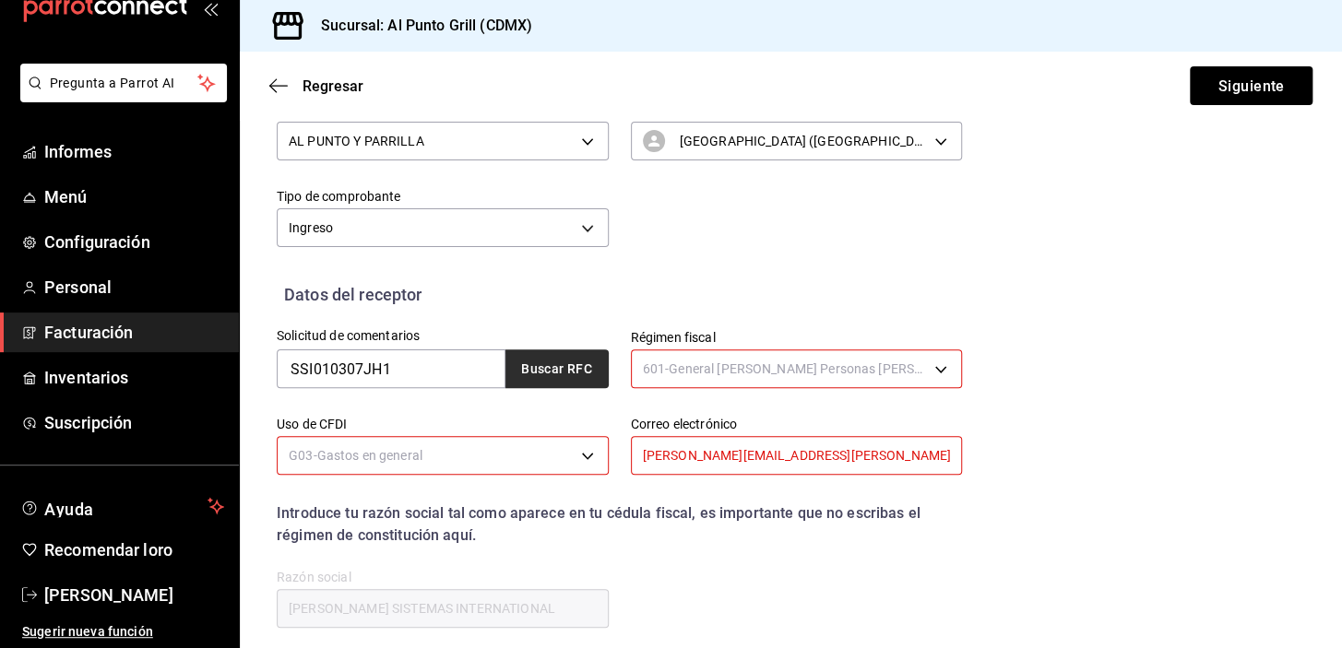
type input "601"
type input "G03"
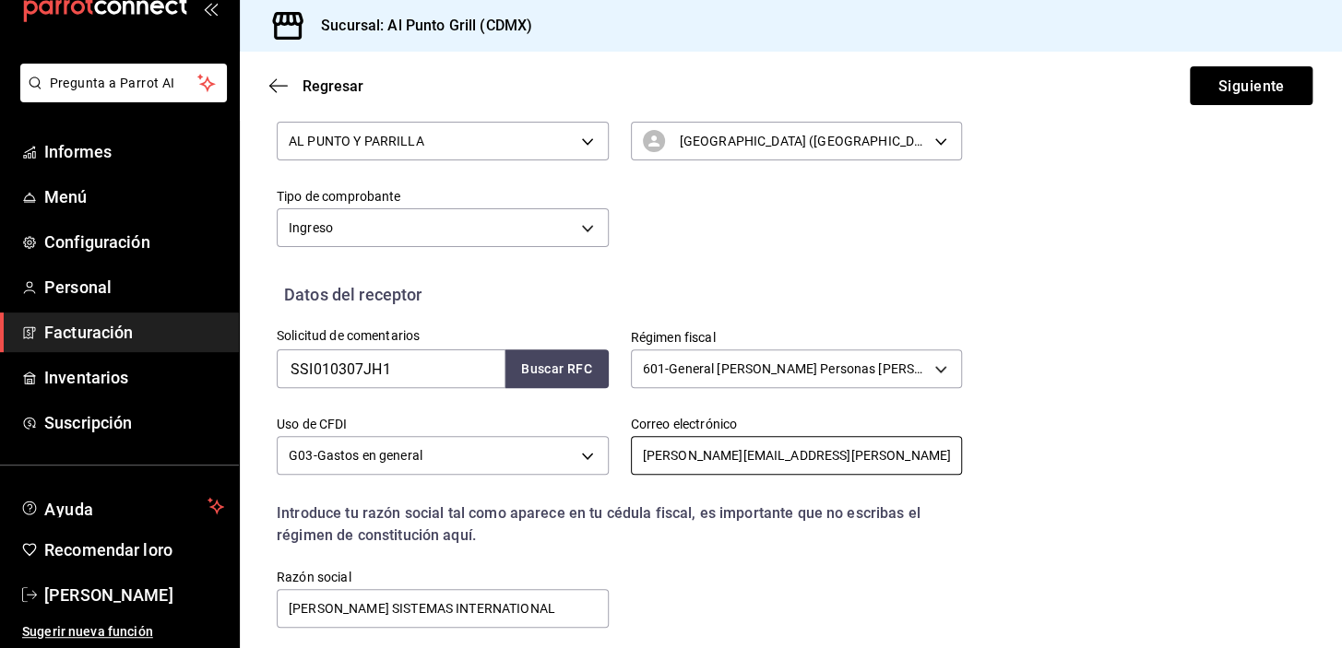
drag, startPoint x: 806, startPoint y: 458, endPoint x: 622, endPoint y: 457, distance: 184.5
click at [622, 457] on div "Correo electrónico [PERSON_NAME][EMAIL_ADDRESS][PERSON_NAME][DOMAIN_NAME]" at bounding box center [786, 437] width 354 height 87
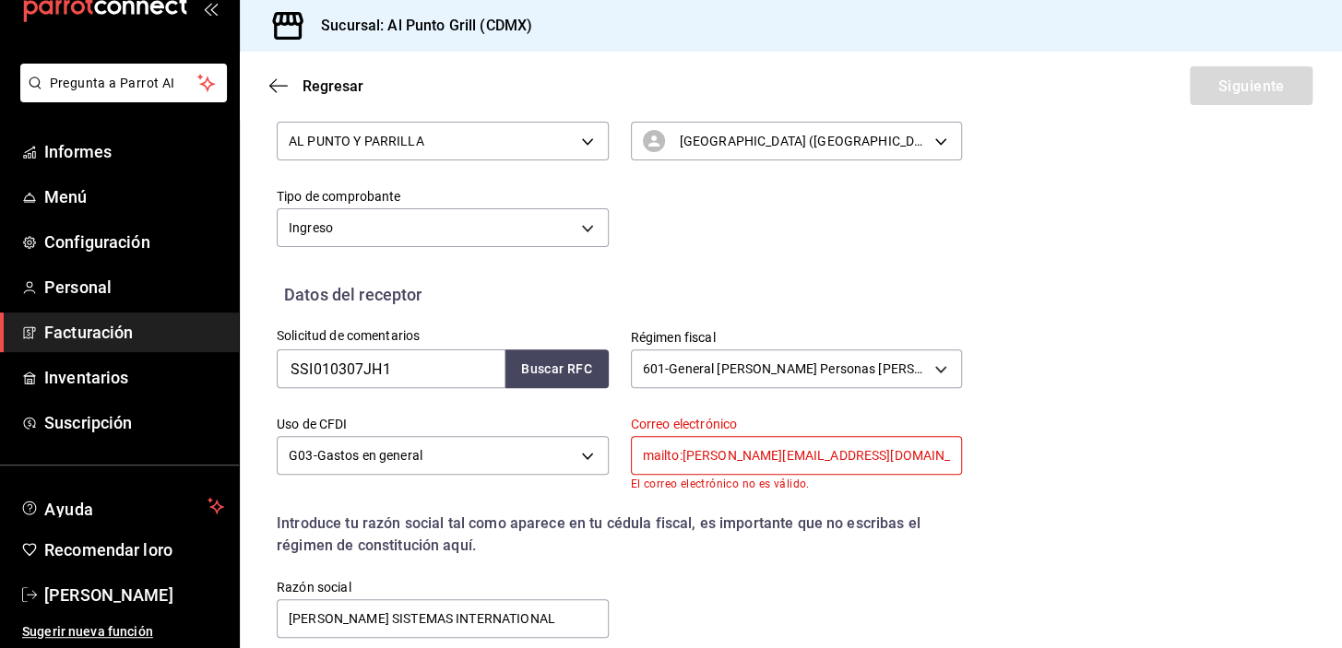
click at [680, 457] on input "mailto:[PERSON_NAME][EMAIL_ADDRESS][DOMAIN_NAME]" at bounding box center [797, 455] width 332 height 39
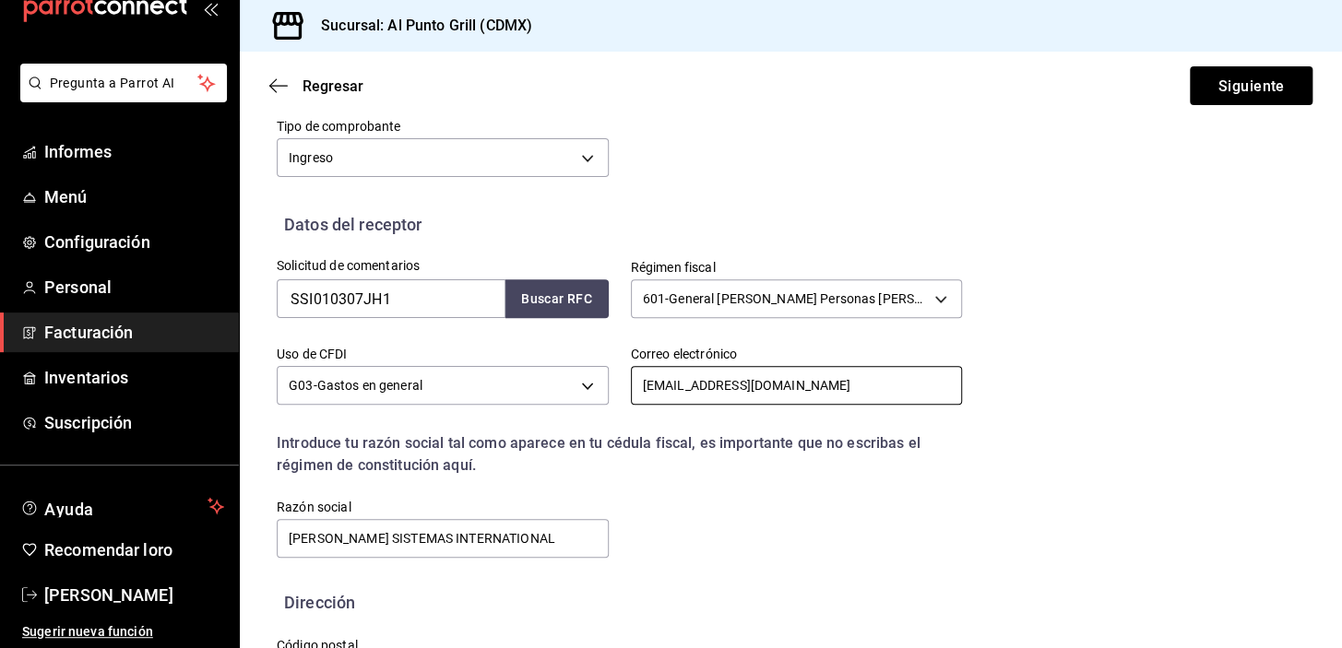
scroll to position [385, 0]
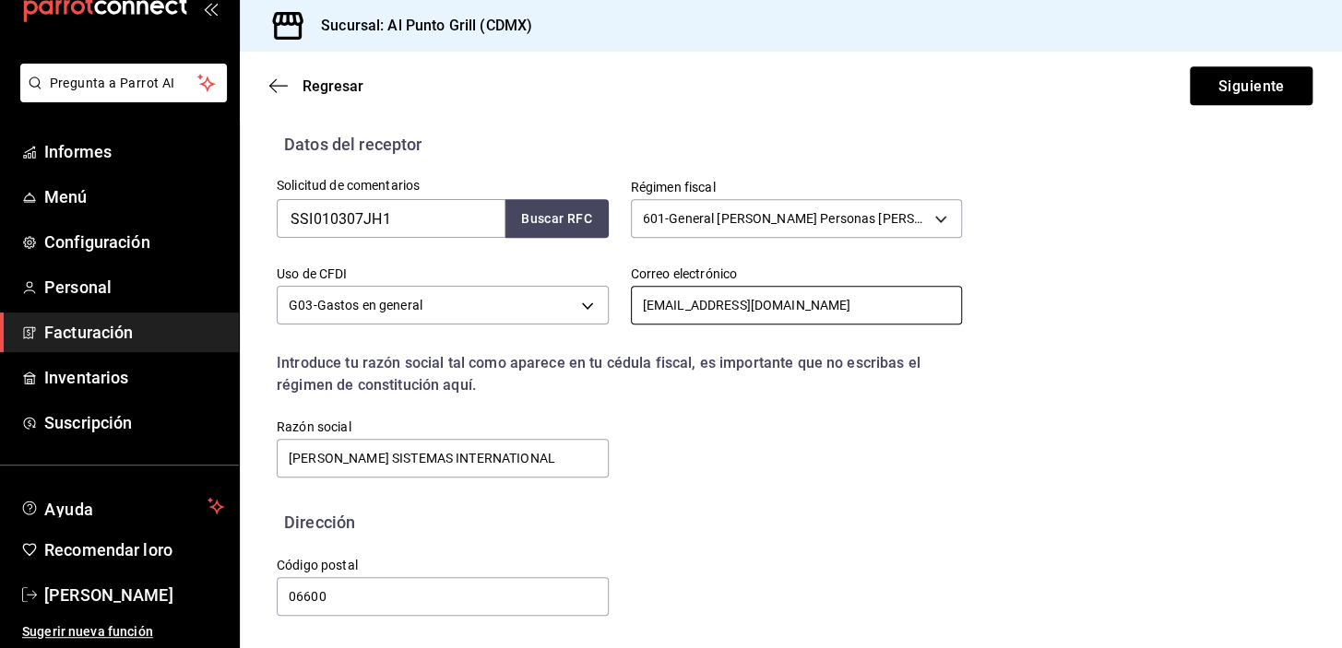
type input "[EMAIL_ADDRESS][DOMAIN_NAME]"
click at [635, 536] on div "Calle # exterior #interior Código postal 06600 Estado ​ 0 Municipio ​ 0 Colonia…" at bounding box center [608, 577] width 707 height 84
click at [1217, 85] on font "Siguiente" at bounding box center [1250, 86] width 66 height 18
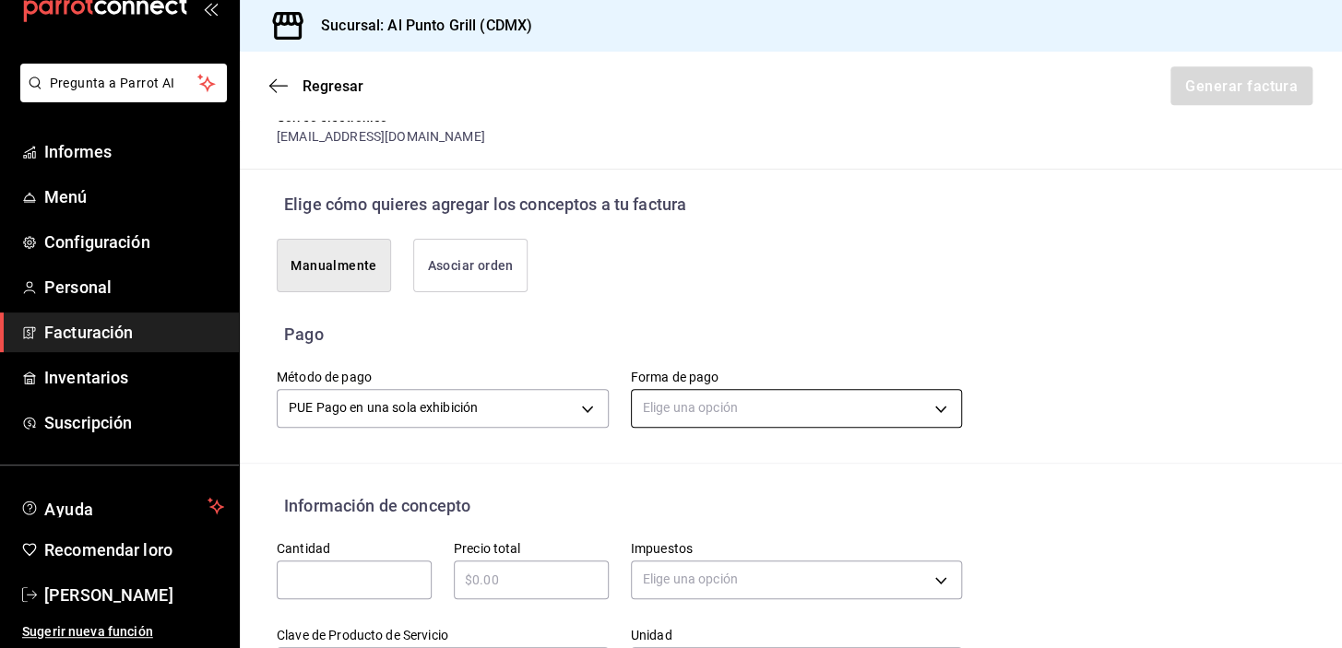
click at [682, 406] on body "Pregunta a Parrot AI Informes Menú Configuración Personal Facturación Inventari…" at bounding box center [671, 324] width 1342 height 648
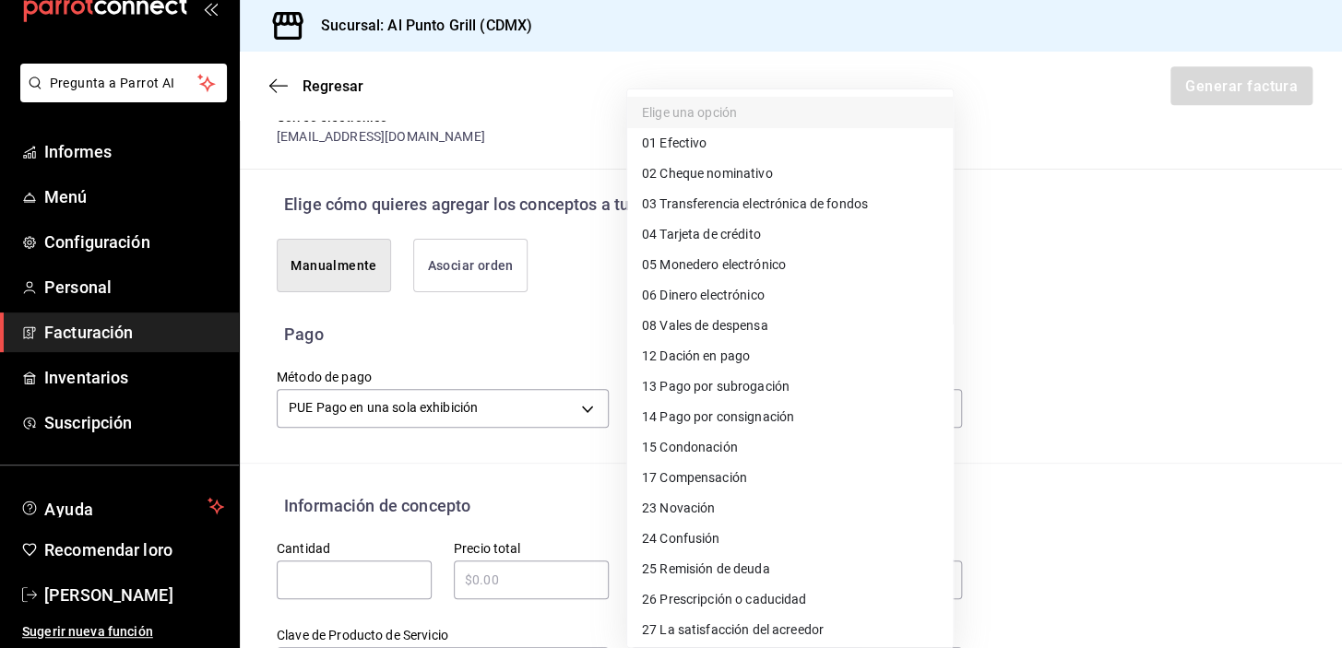
click at [719, 230] on font "Tarjeta de crédito" at bounding box center [709, 234] width 101 height 15
type input "04"
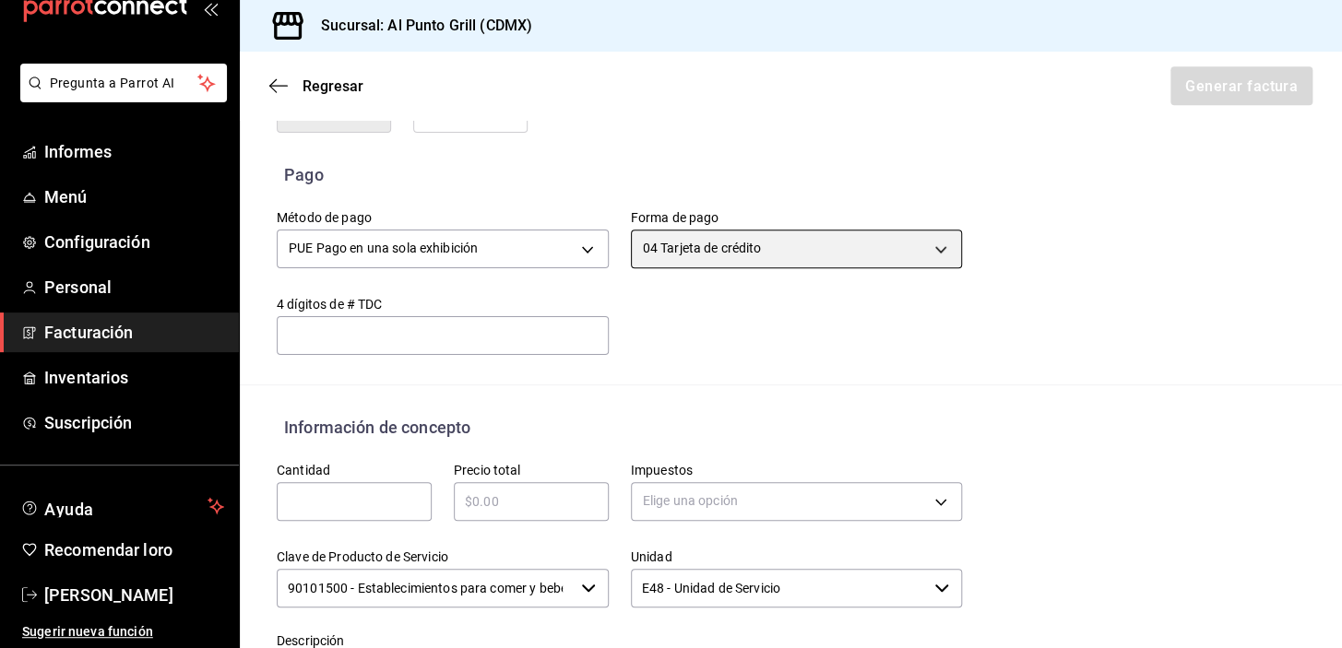
scroll to position [552, 0]
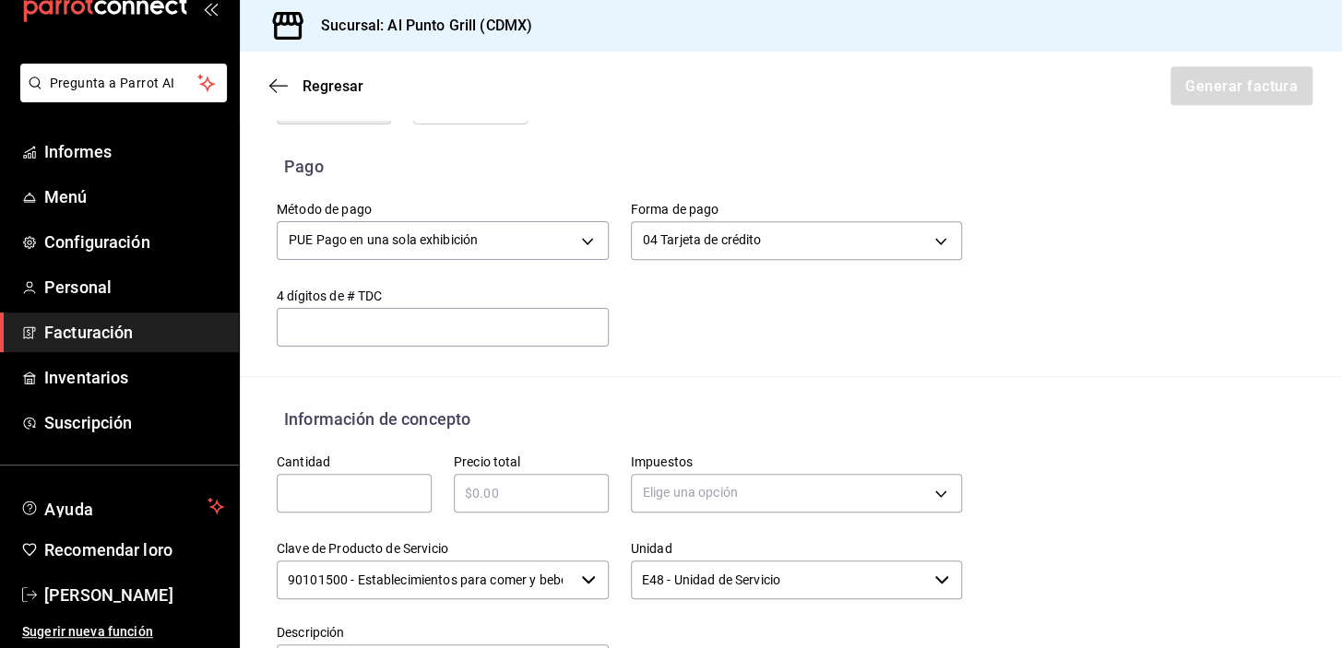
click at [364, 492] on input "text" at bounding box center [354, 493] width 155 height 22
type input "1"
click at [526, 493] on input "text" at bounding box center [531, 493] width 155 height 22
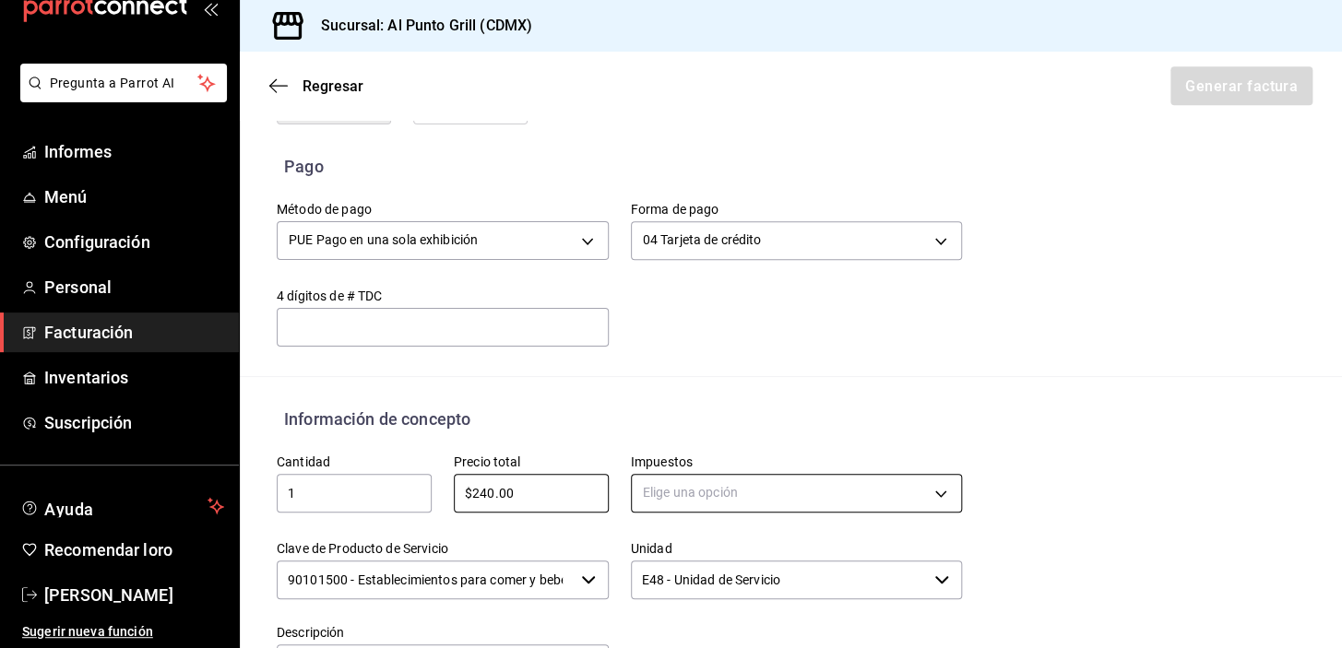
type input "$240.00"
click at [679, 487] on body "Pregunta a Parrot AI Informes Menú Configuración Personal Facturación Inventari…" at bounding box center [671, 324] width 1342 height 648
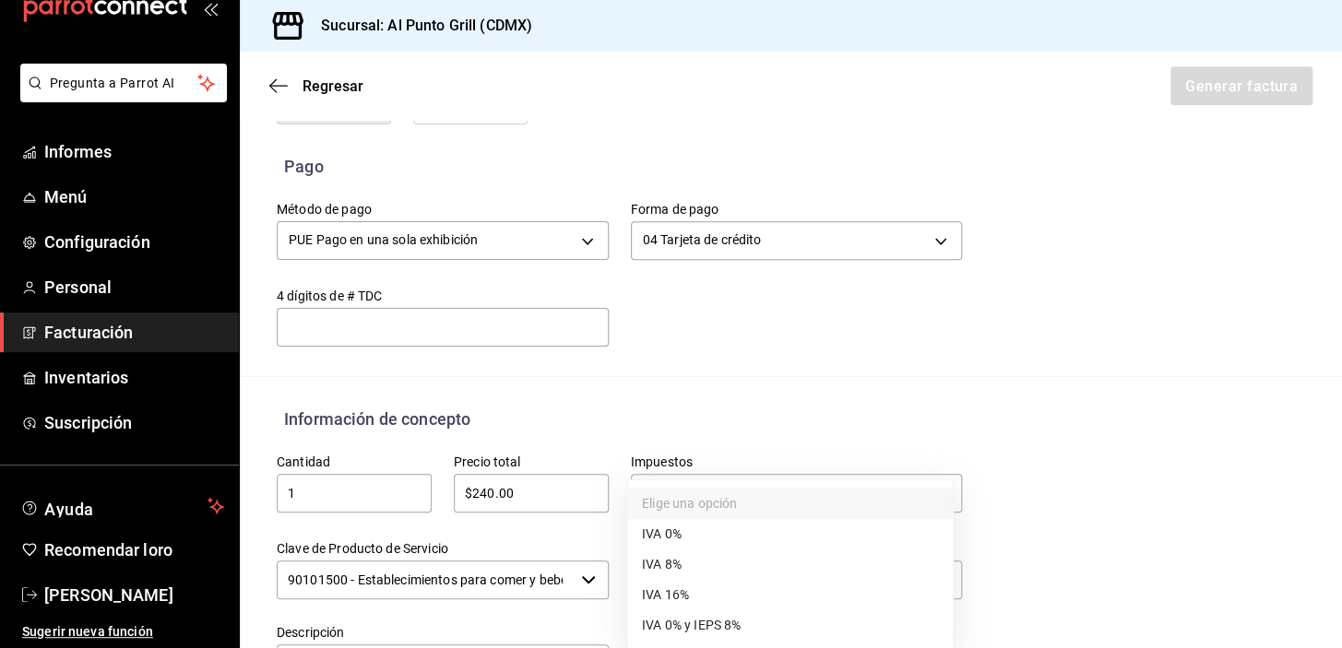
click at [671, 591] on font "IVA 16%" at bounding box center [665, 595] width 47 height 15
type input "IVA_16"
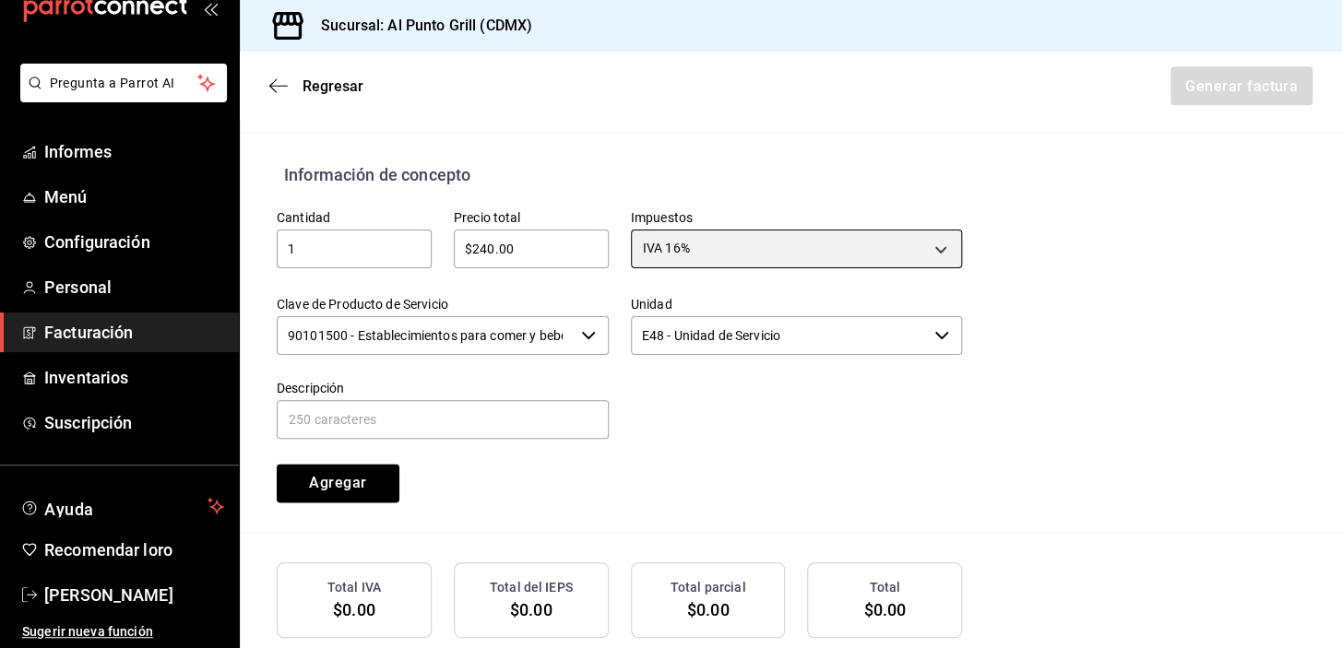
scroll to position [803, 0]
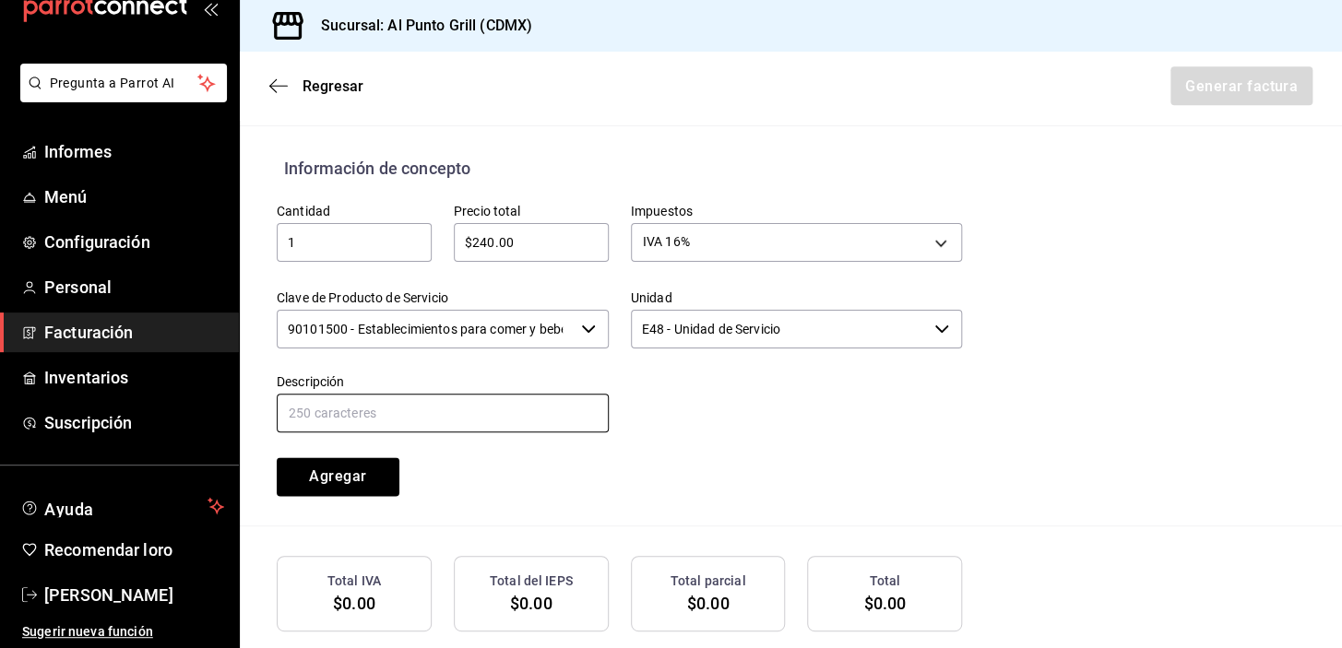
click at [350, 423] on input "text" at bounding box center [443, 413] width 332 height 39
type input "CONSUMO DE ALIMENTOS Y BEBIDAS"
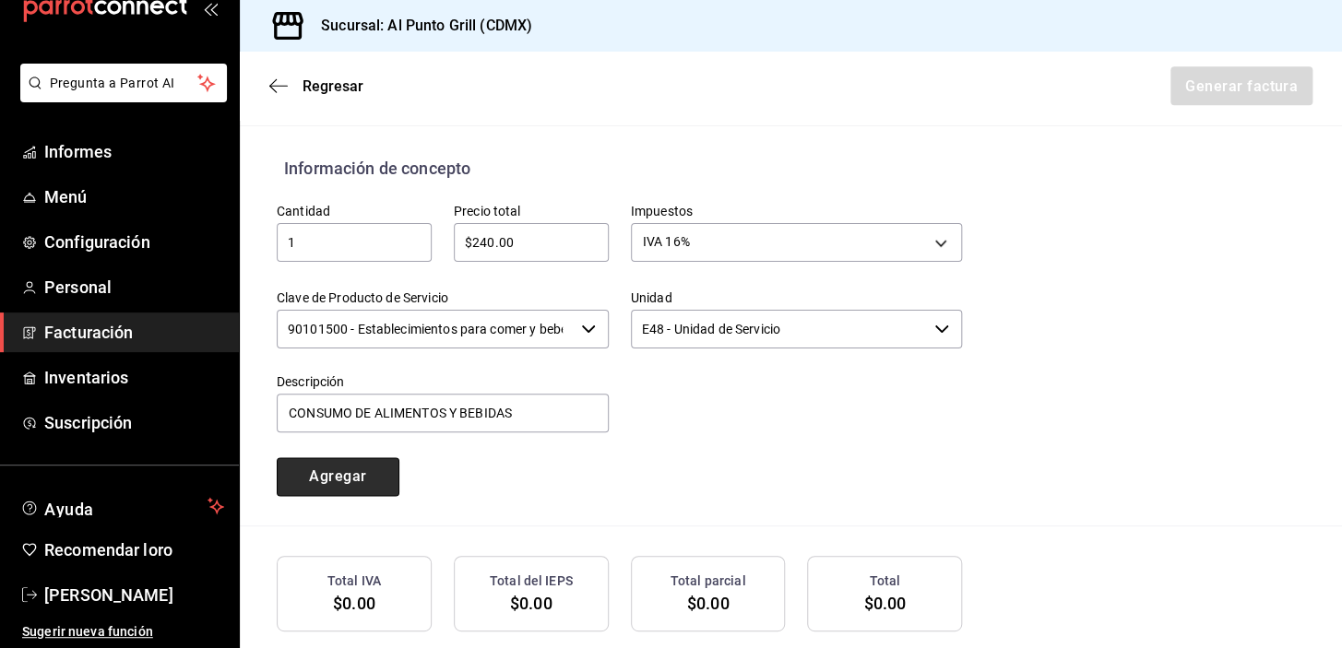
click at [297, 477] on button "Agregar" at bounding box center [338, 476] width 123 height 39
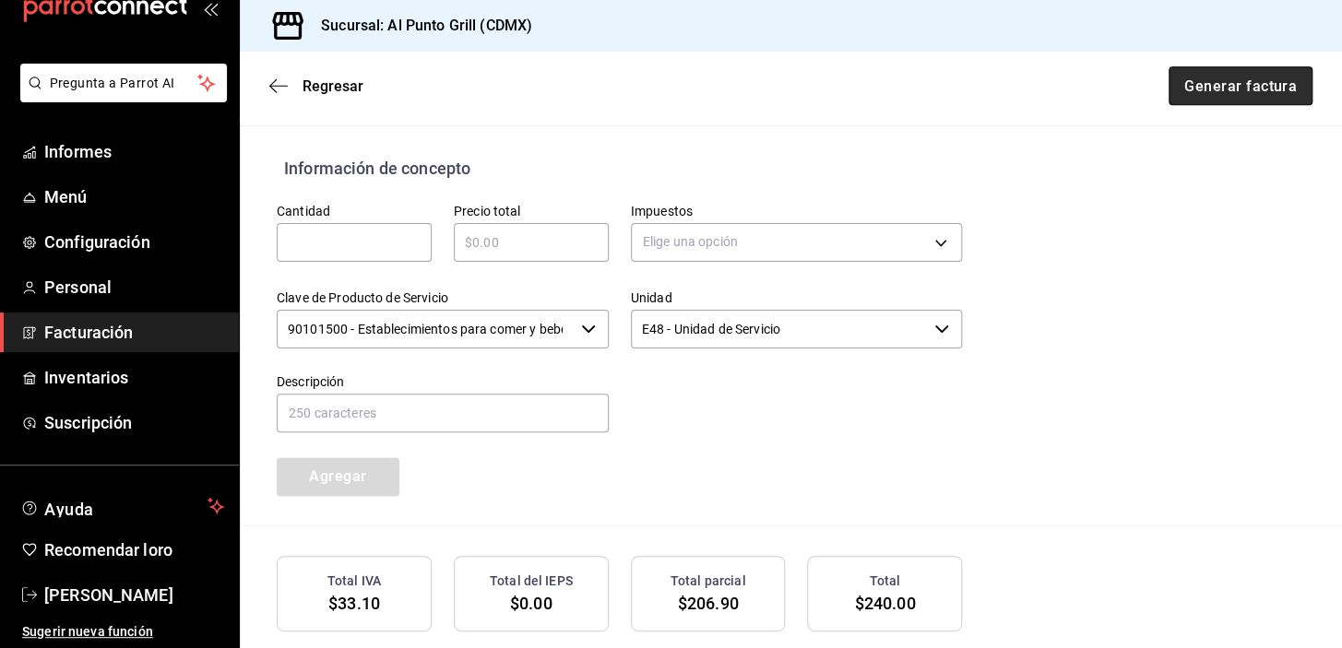
click at [1234, 93] on font "Generar factura" at bounding box center [1240, 86] width 113 height 18
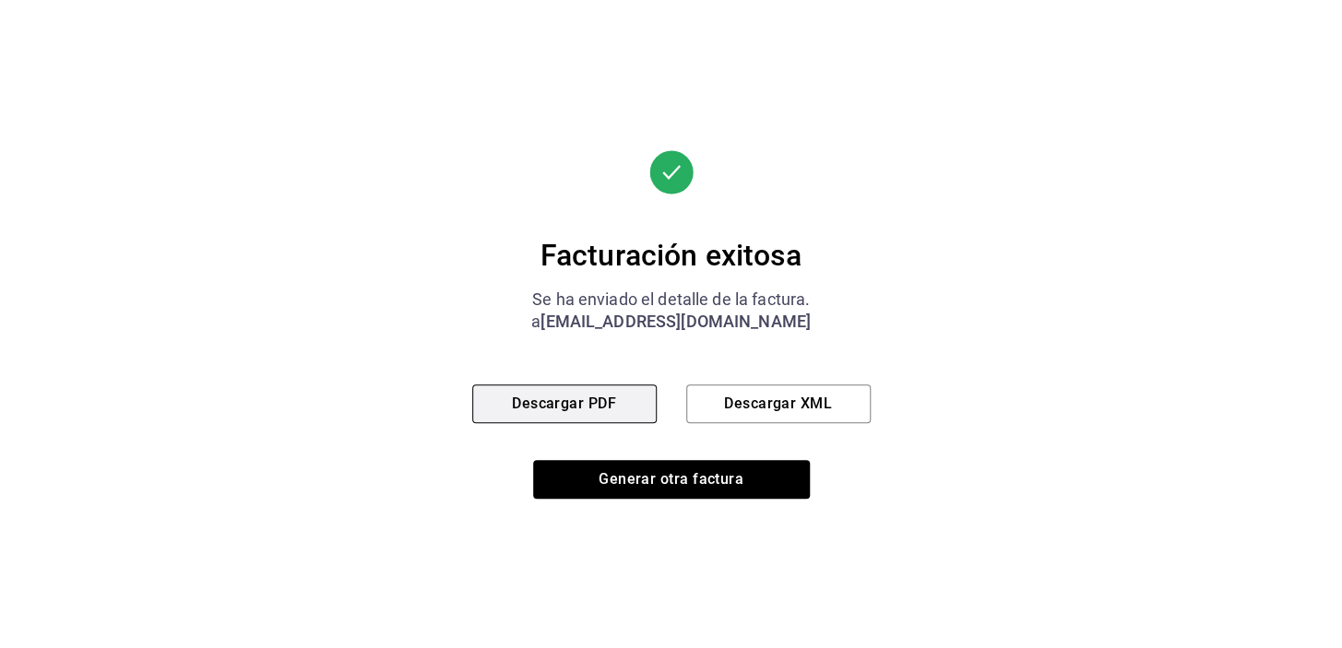
click at [599, 390] on button "Descargar PDF" at bounding box center [564, 404] width 184 height 39
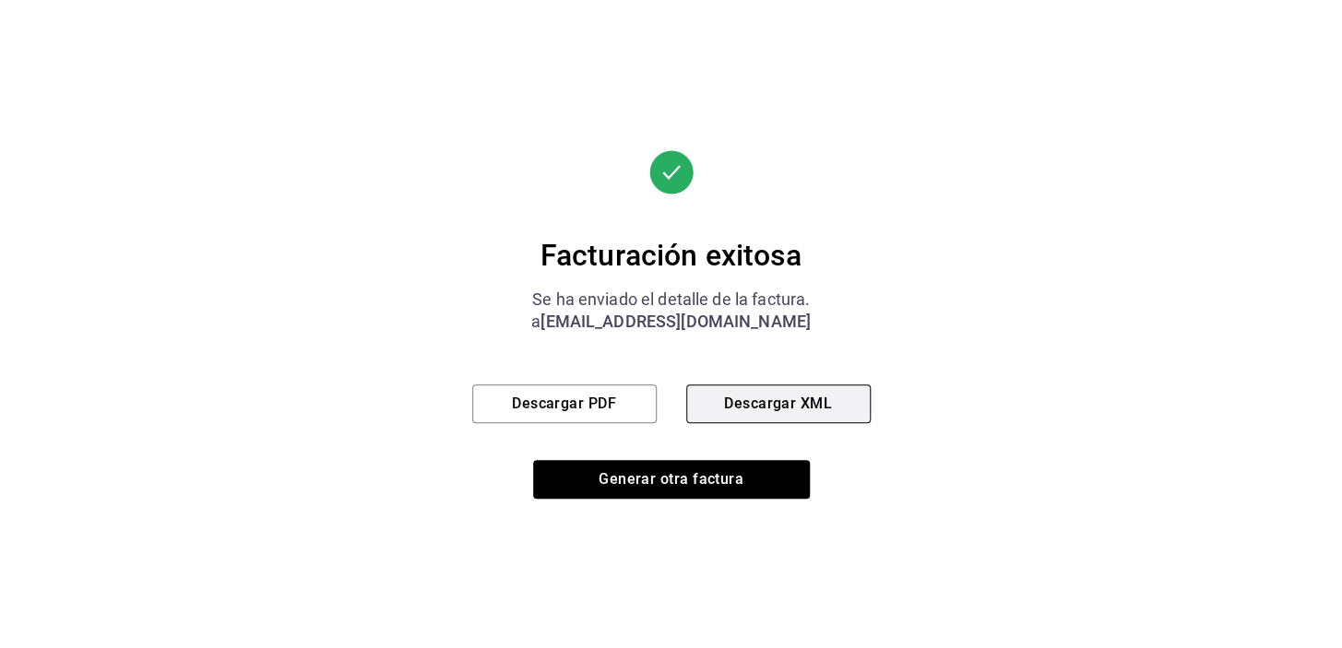
click at [806, 396] on font "Descargar XML" at bounding box center [778, 404] width 108 height 18
drag, startPoint x: 649, startPoint y: 469, endPoint x: 264, endPoint y: 118, distance: 521.0
click at [648, 469] on button "Generar otra factura" at bounding box center [671, 479] width 277 height 39
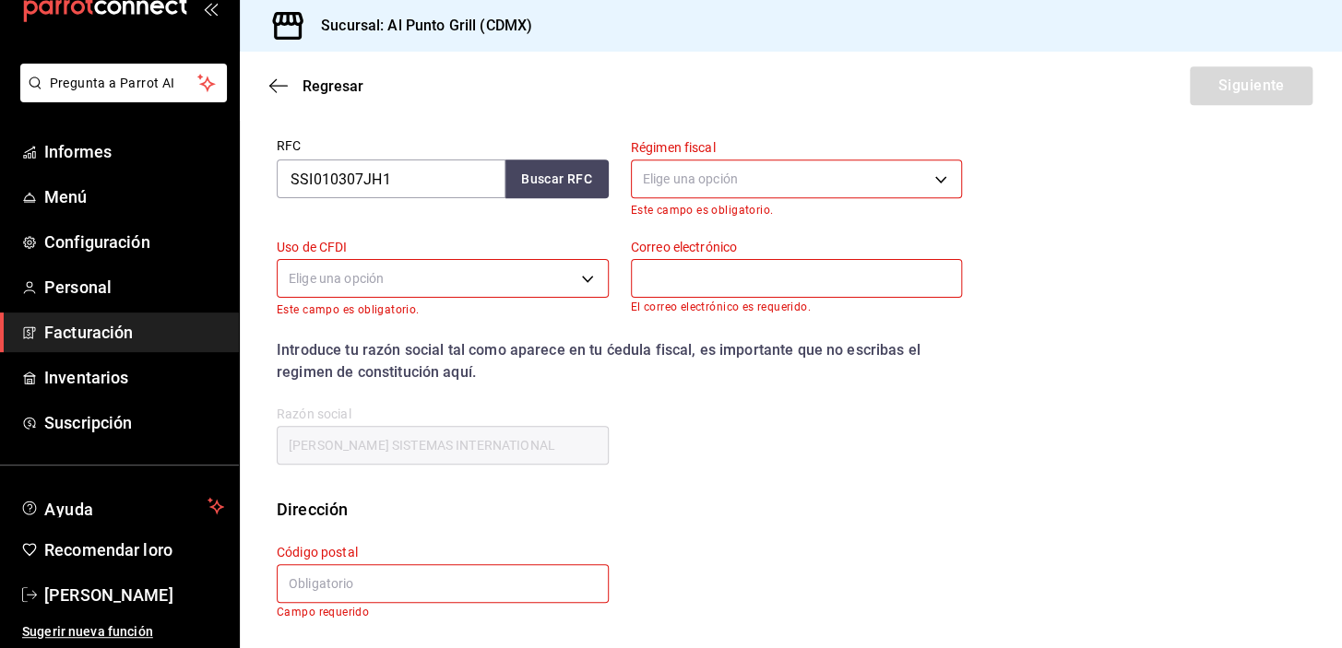
scroll to position [234, 0]
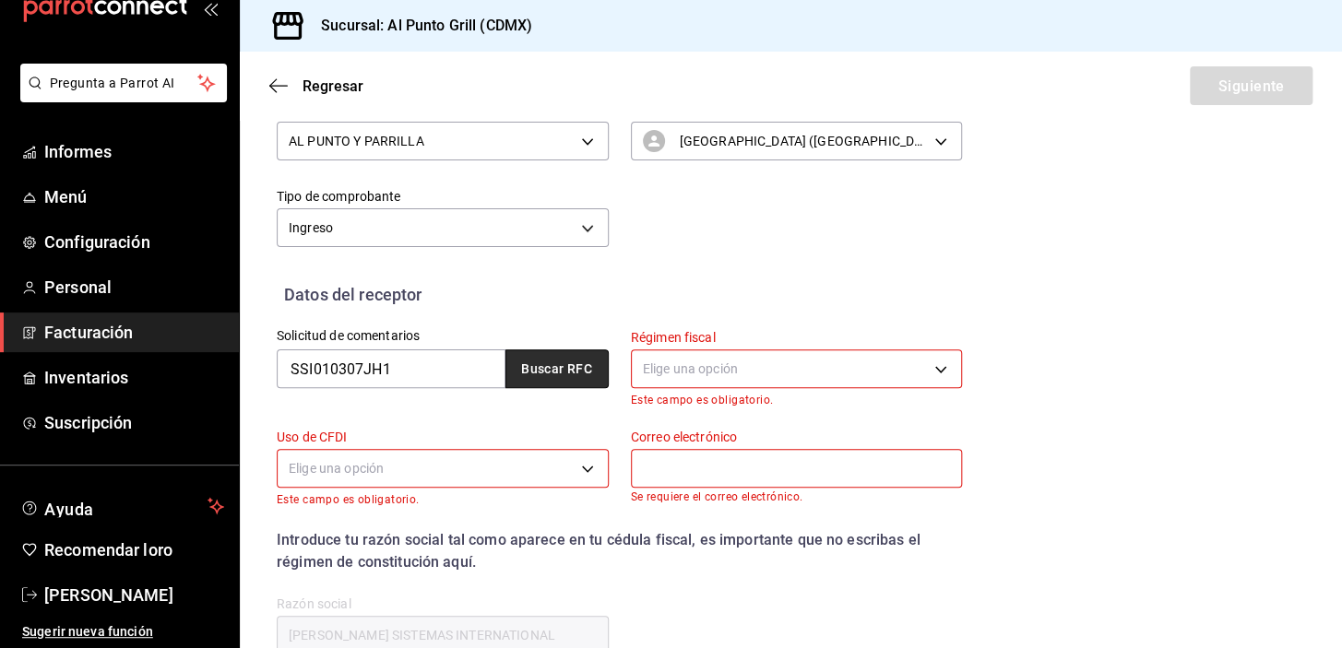
click at [530, 369] on font "Buscar RFC" at bounding box center [556, 369] width 71 height 15
type input "[EMAIL_ADDRESS][DOMAIN_NAME]"
type input "06600"
type input "601"
type input "G03"
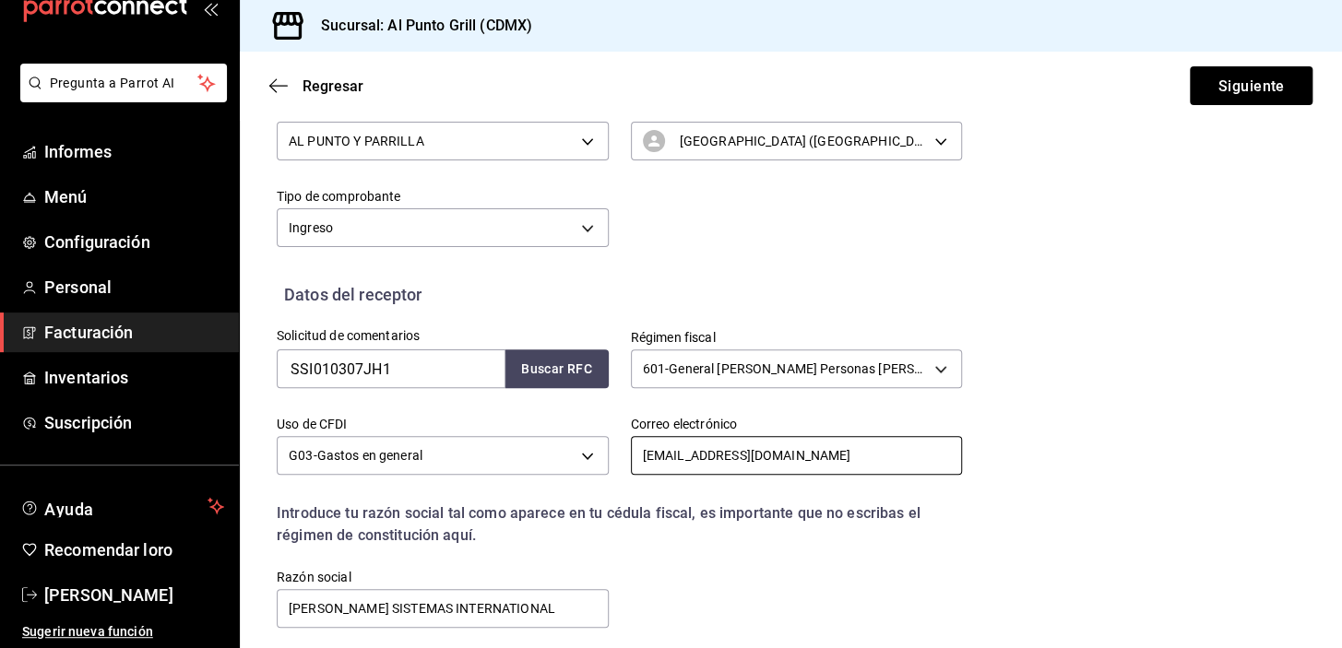
click at [715, 455] on input "[EMAIL_ADDRESS][DOMAIN_NAME]" at bounding box center [797, 455] width 332 height 39
click at [710, 455] on input "[DOMAIN_NAME][EMAIL_ADDRESS][DOMAIN_NAME]" at bounding box center [797, 455] width 332 height 39
click at [950, 473] on input "[DOMAIN_NAME][EMAIL_ADDRESS][DOMAIN_NAME]" at bounding box center [797, 455] width 332 height 39
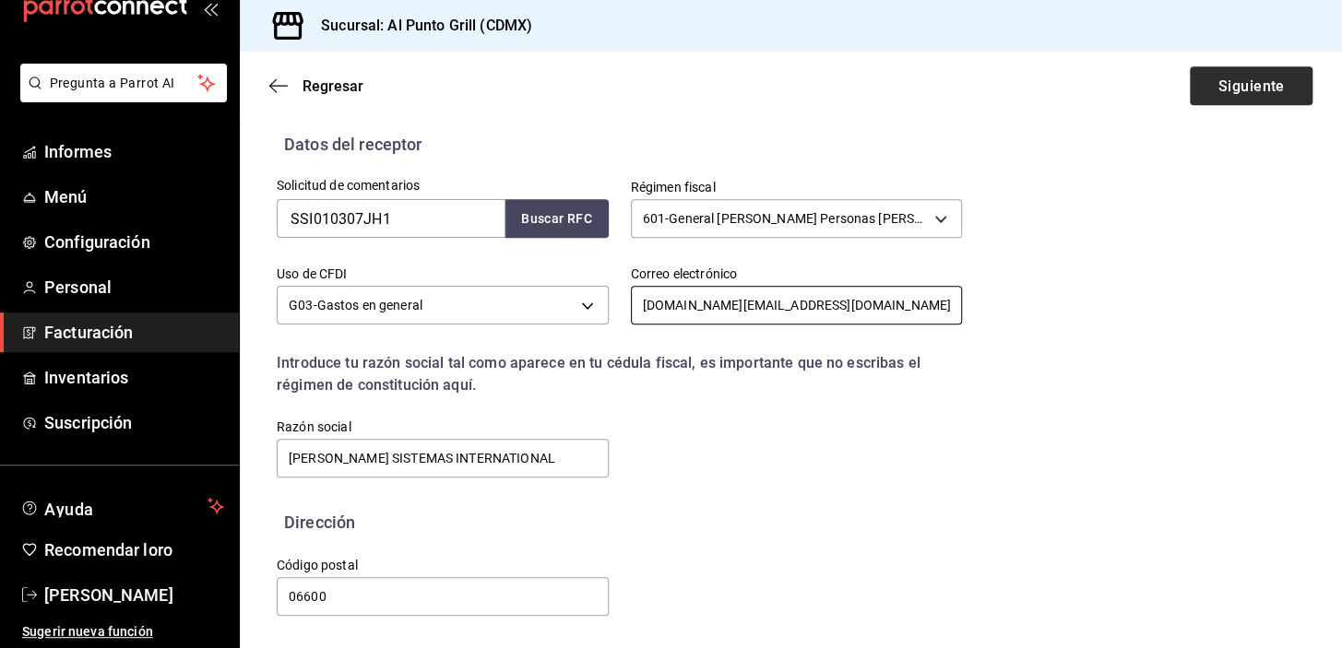
type input "[DOMAIN_NAME][EMAIL_ADDRESS][DOMAIN_NAME]"
click at [1231, 94] on font "Siguiente" at bounding box center [1250, 86] width 66 height 18
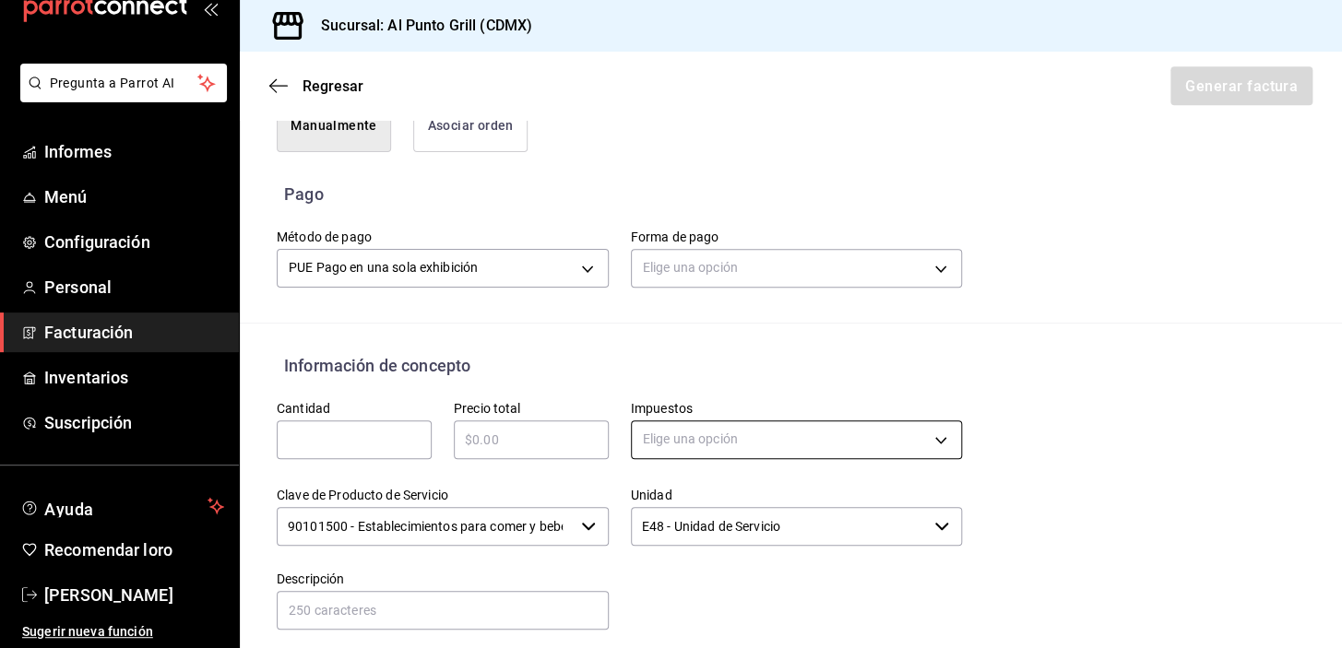
scroll to position [552, 0]
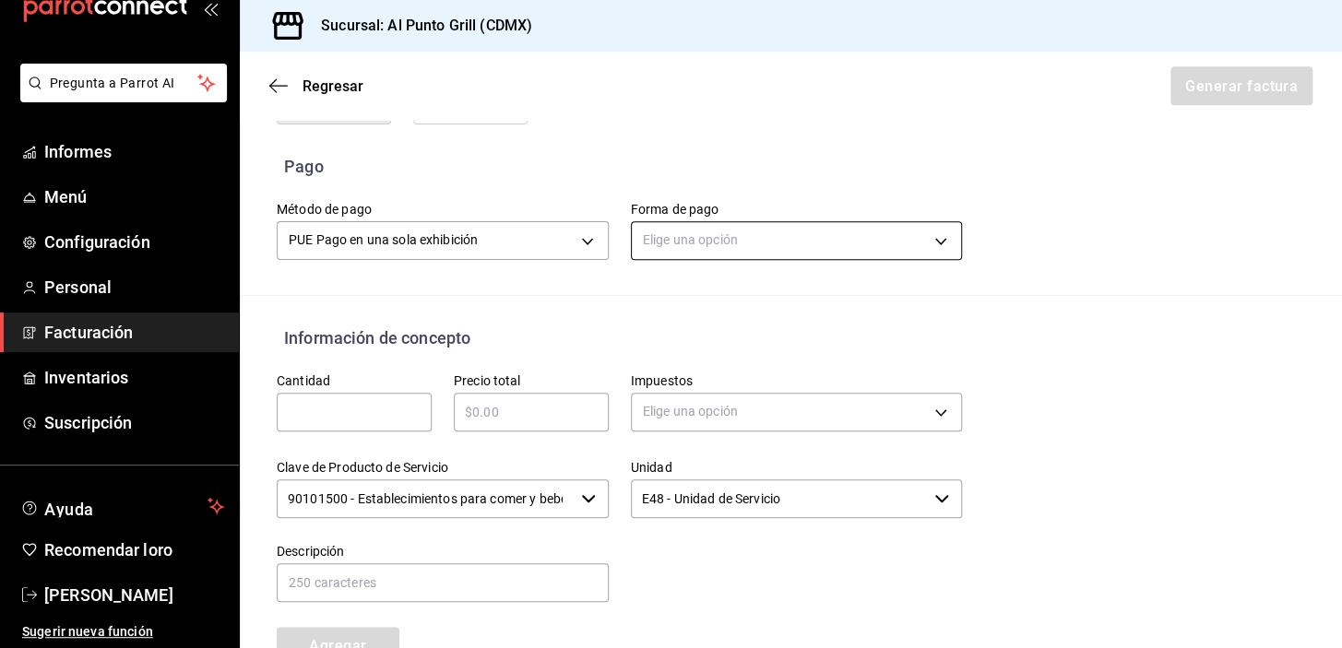
click at [821, 245] on body "Pregunta a Parrot AI Informes Menú Configuración Personal Facturación Inventari…" at bounding box center [671, 324] width 1342 height 648
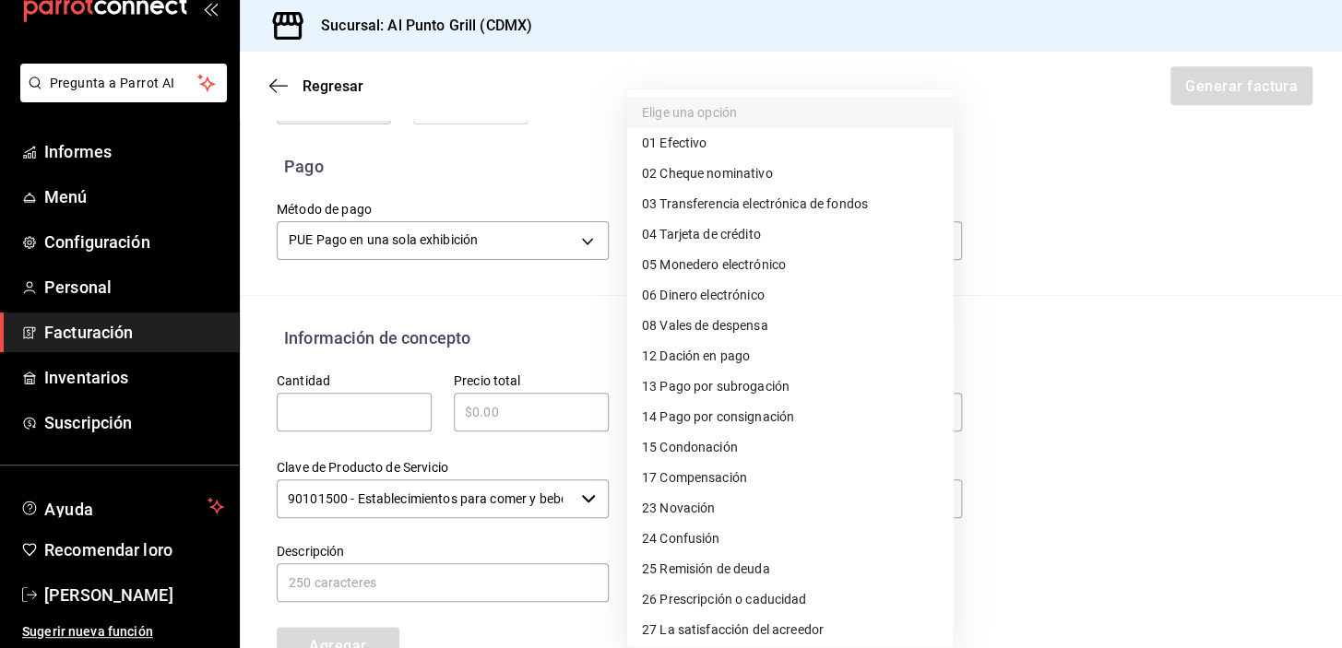
click at [782, 236] on li "04 Tarjeta de crédito" at bounding box center [790, 235] width 326 height 30
type input "04"
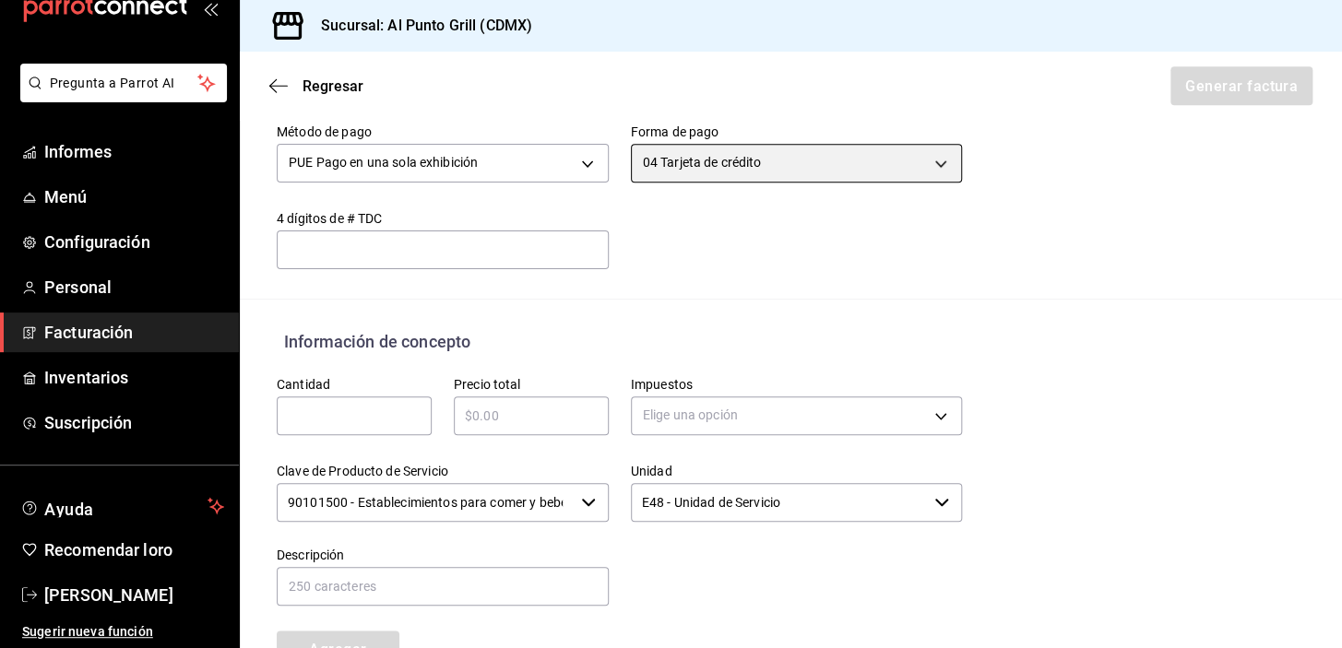
scroll to position [719, 0]
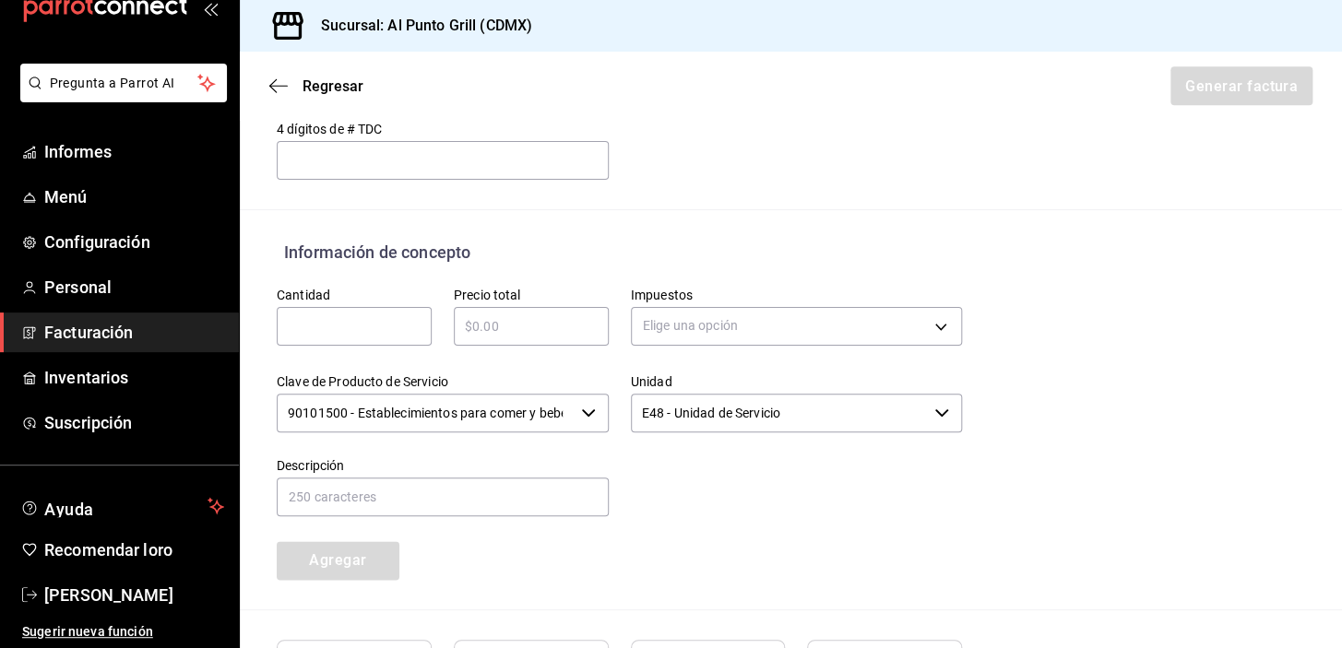
click at [370, 321] on input "text" at bounding box center [354, 326] width 155 height 22
type input "1"
click at [515, 328] on input "text" at bounding box center [531, 326] width 155 height 22
type input "$306.00"
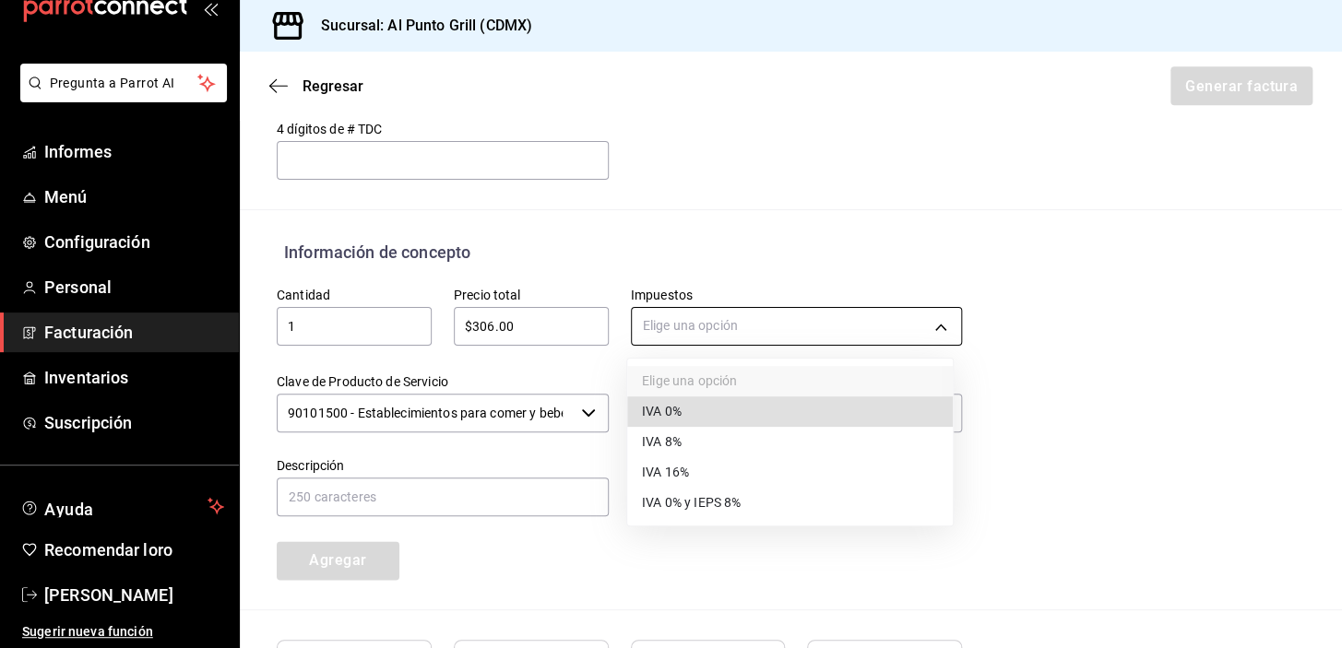
click at [736, 316] on body "Pregunta a Parrot AI Informes Menú Configuración Personal Facturación Inventari…" at bounding box center [671, 324] width 1342 height 648
click at [683, 470] on font "IVA 16%" at bounding box center [665, 473] width 47 height 15
type input "IVA_16"
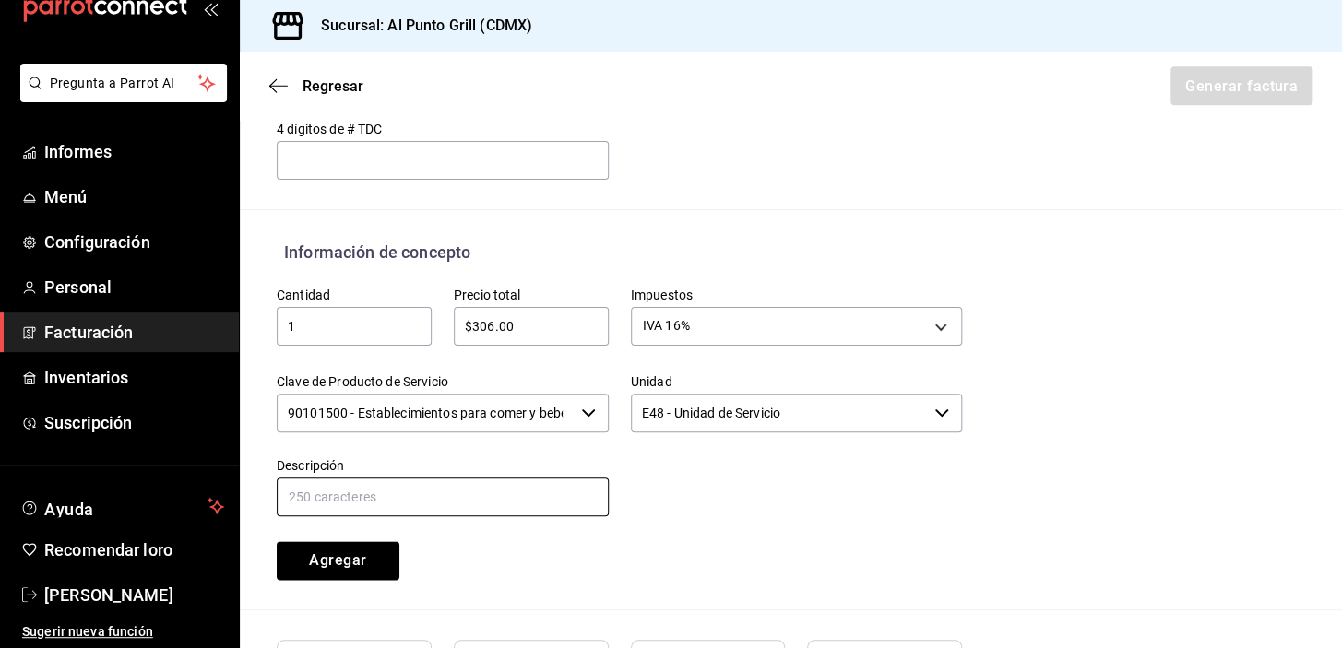
click at [398, 482] on input "text" at bounding box center [443, 497] width 332 height 39
type input "CONSUMO DE ALIMENTOS Y BEBIDAS"
click at [401, 555] on div "Agregar" at bounding box center [343, 549] width 177 height 61
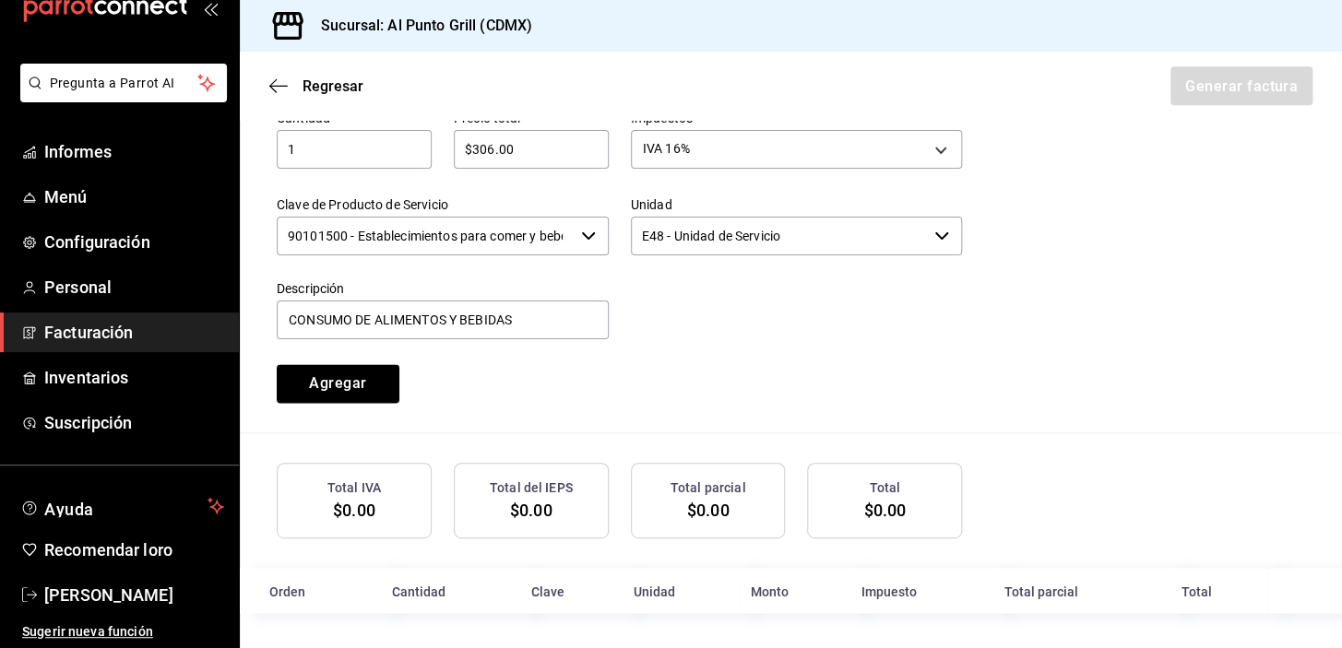
scroll to position [898, 0]
click at [371, 392] on button "Agregar" at bounding box center [338, 381] width 123 height 39
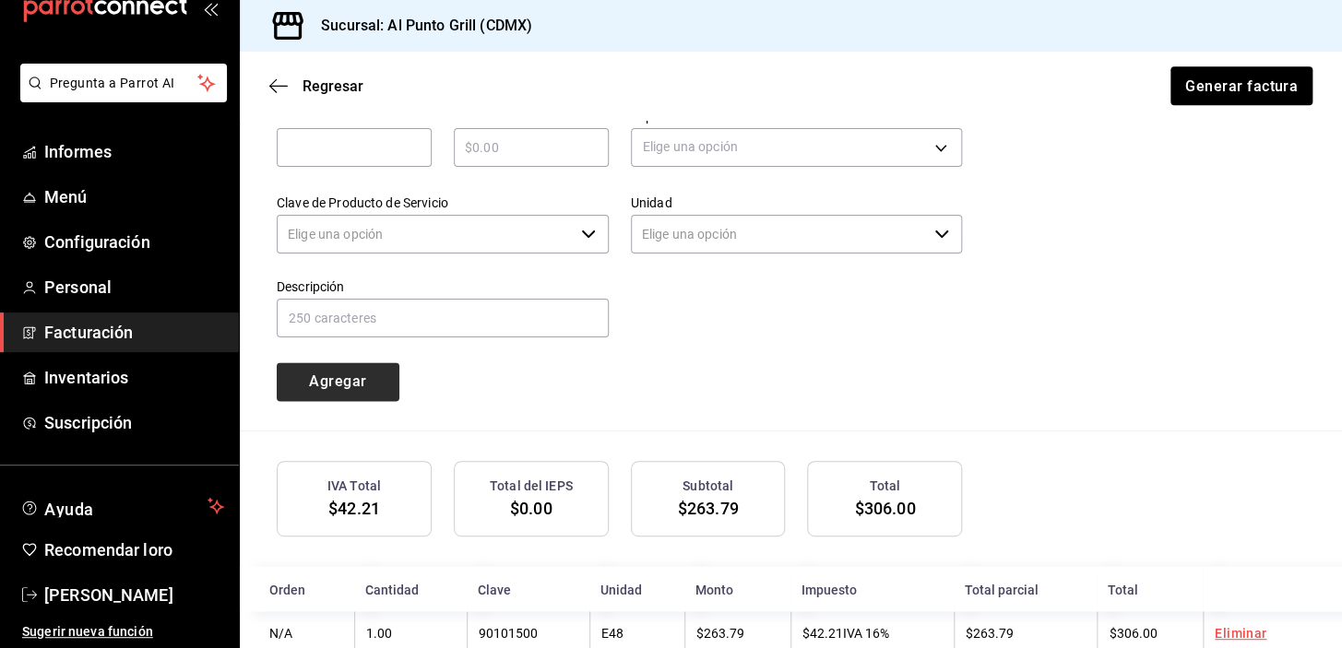
type input "90101500 - Establecimientos para comer y beber"
type input "E48 - Unidad de Servicio"
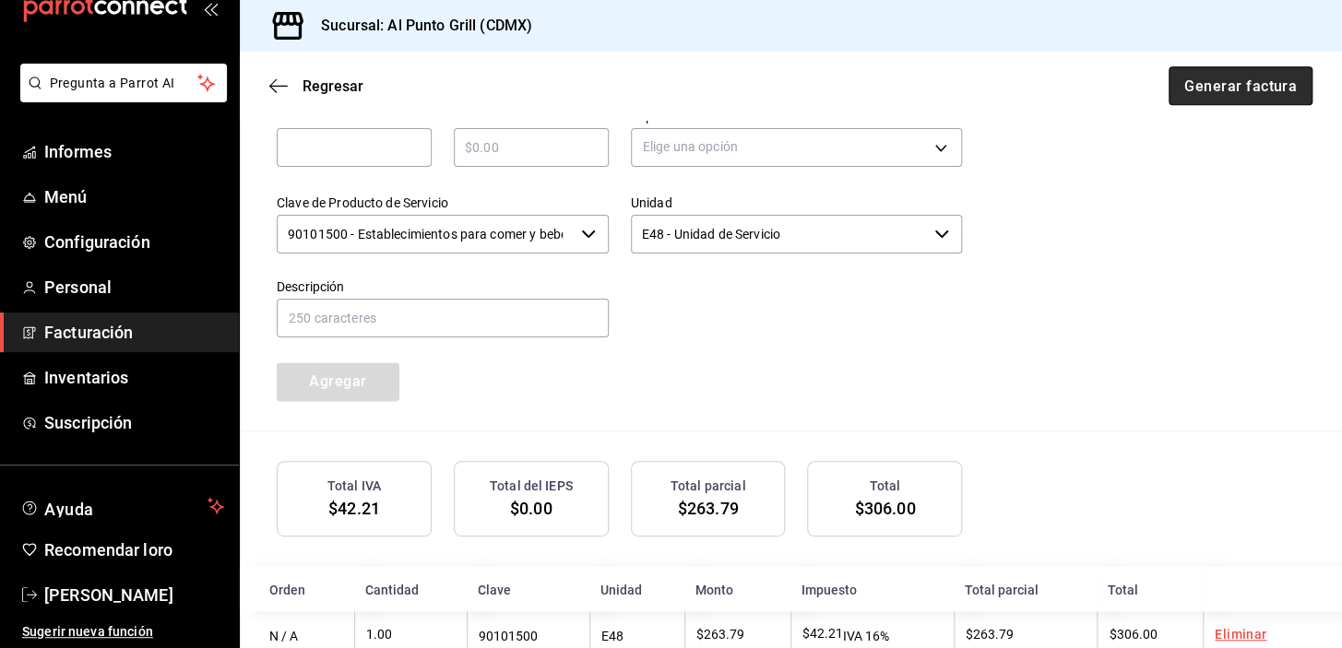
click at [1269, 74] on button "Generar factura" at bounding box center [1241, 85] width 144 height 39
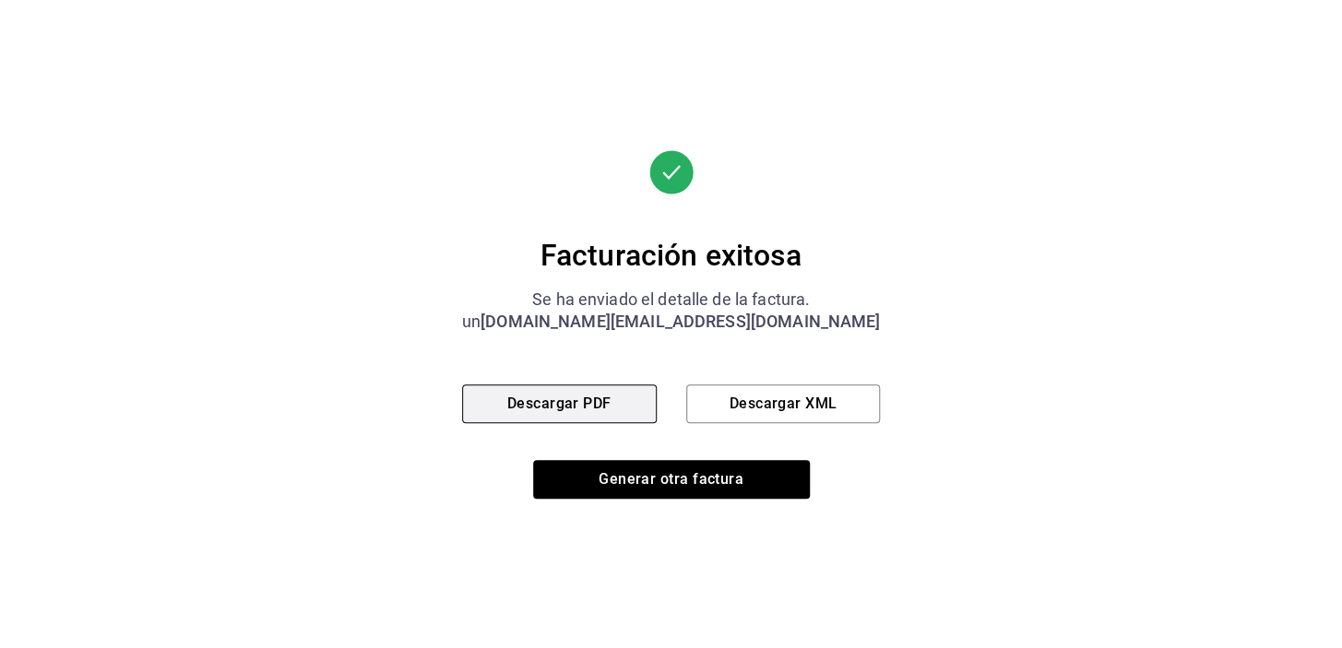
click at [576, 395] on font "Descargar PDF" at bounding box center [559, 404] width 104 height 18
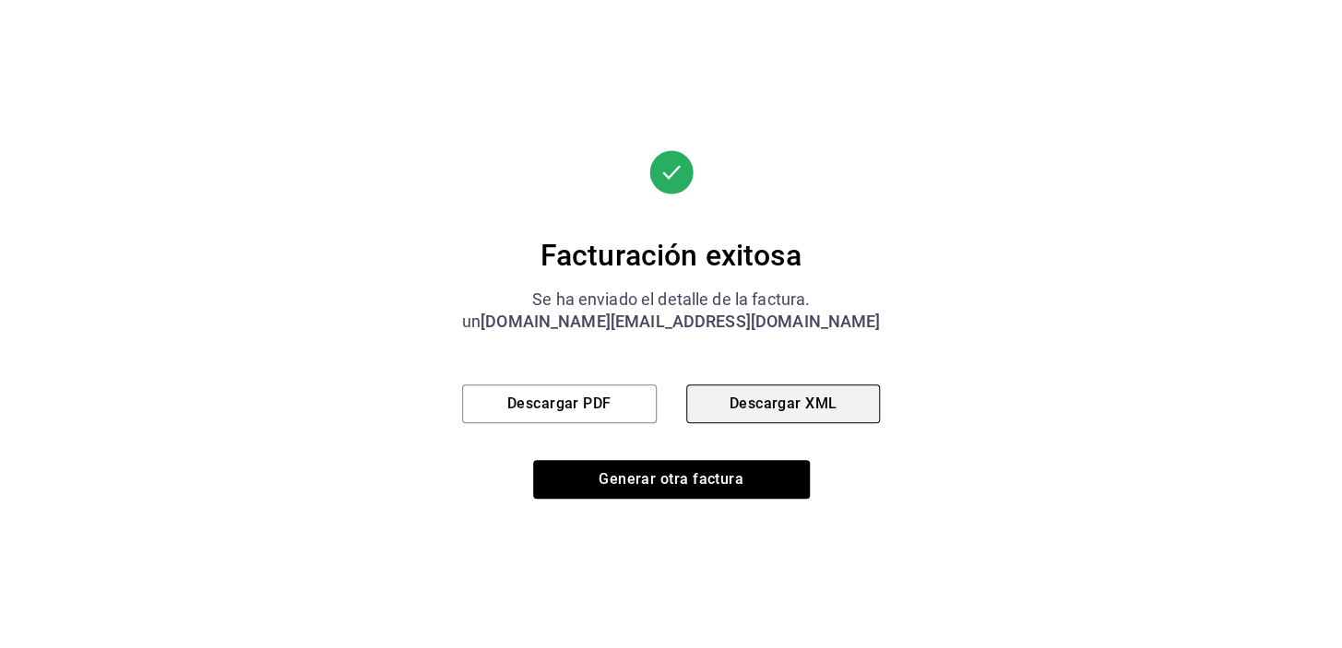
click at [749, 400] on font "Descargar XML" at bounding box center [783, 404] width 108 height 18
